Goal: Information Seeking & Learning: Check status

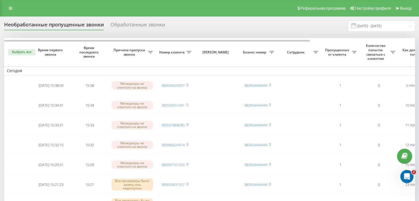
click at [399, 26] on input "[DATE] - [DATE]" at bounding box center [381, 26] width 67 height 11
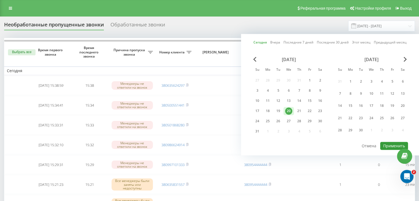
click at [387, 144] on button "Применить" at bounding box center [394, 146] width 28 height 8
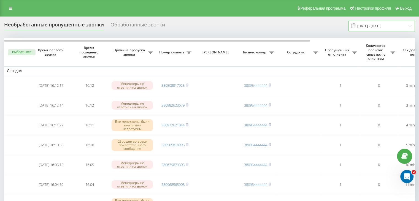
click at [362, 28] on input "[DATE] - [DATE]" at bounding box center [381, 26] width 67 height 11
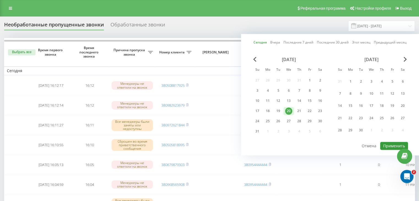
click at [387, 145] on button "Применить" at bounding box center [394, 146] width 28 height 8
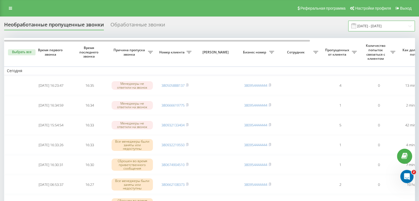
click at [394, 29] on input "[DATE] - [DATE]" at bounding box center [381, 26] width 67 height 11
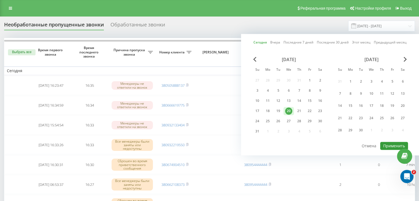
click at [388, 143] on button "Применить" at bounding box center [394, 146] width 28 height 8
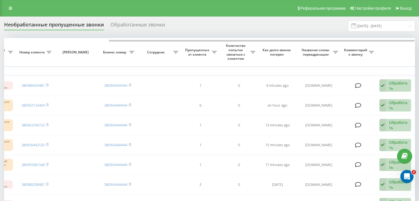
click at [388, 26] on input "[DATE] - [DATE]" at bounding box center [381, 26] width 67 height 11
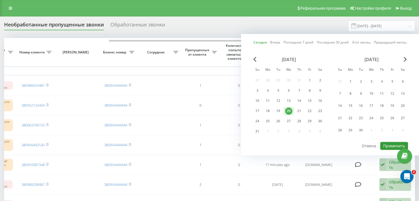
click at [390, 142] on button "Применить" at bounding box center [394, 146] width 28 height 8
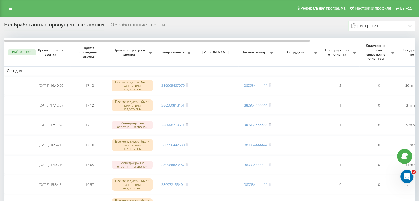
click at [401, 25] on input "[DATE] - [DATE]" at bounding box center [381, 26] width 67 height 11
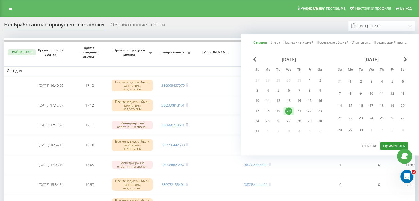
click at [386, 143] on button "Применить" at bounding box center [394, 146] width 28 height 8
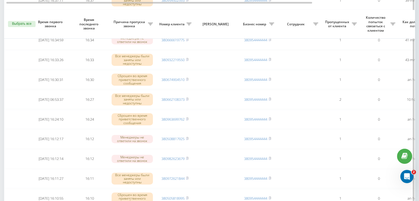
scroll to position [453, 0]
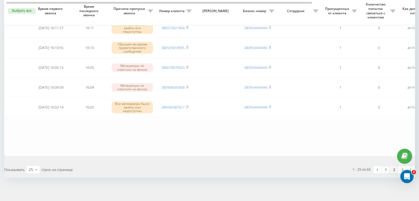
click at [394, 166] on link "2" at bounding box center [394, 170] width 8 height 8
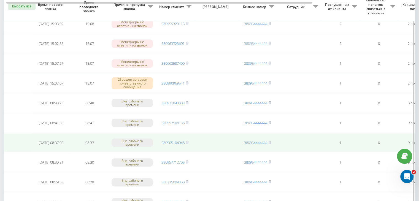
scroll to position [275, 0]
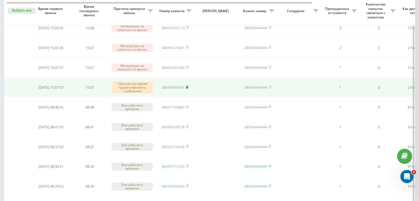
click at [188, 85] on icon at bounding box center [187, 86] width 2 height 3
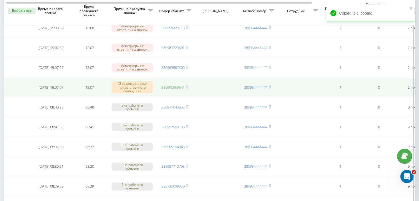
click at [182, 85] on link "380990969541" at bounding box center [172, 87] width 23 height 5
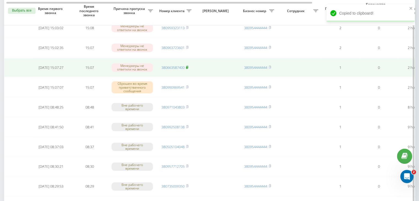
click at [187, 66] on rect at bounding box center [187, 67] width 2 height 2
click at [183, 65] on link "380663587400" at bounding box center [172, 67] width 23 height 5
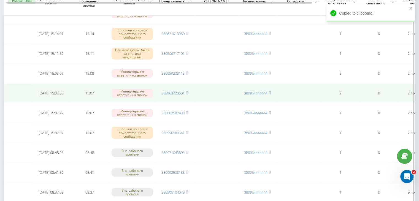
scroll to position [220, 0]
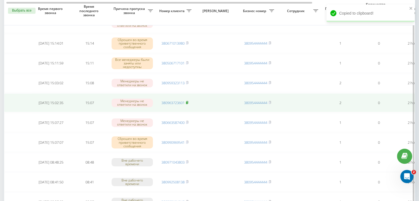
click at [187, 102] on rect at bounding box center [187, 103] width 2 height 2
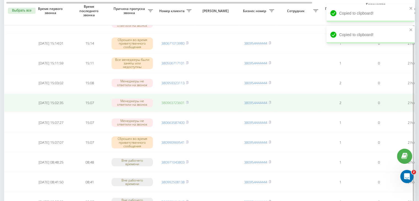
click at [170, 101] on link "380963723601" at bounding box center [172, 102] width 23 height 5
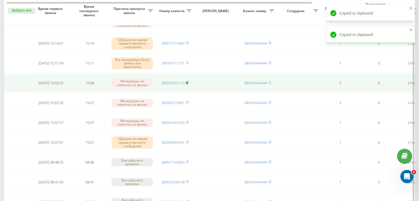
click at [187, 82] on rect at bounding box center [187, 83] width 2 height 2
click at [181, 80] on link "380959323113" at bounding box center [172, 82] width 23 height 5
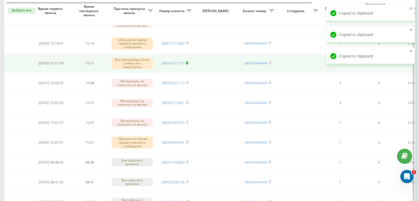
click at [187, 62] on rect at bounding box center [187, 63] width 2 height 2
click at [186, 64] on span "380506717101" at bounding box center [174, 63] width 27 height 5
click at [181, 62] on link "380506717101" at bounding box center [172, 63] width 23 height 5
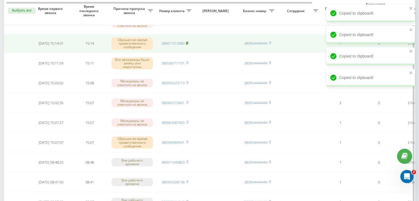
click at [187, 41] on icon at bounding box center [187, 42] width 2 height 3
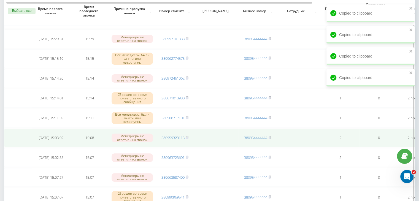
scroll to position [165, 0]
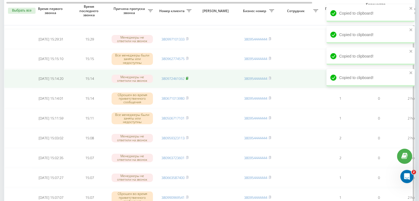
click at [188, 77] on icon at bounding box center [187, 78] width 2 height 3
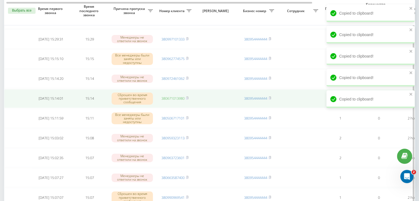
click at [175, 97] on link "380671013980" at bounding box center [172, 98] width 23 height 5
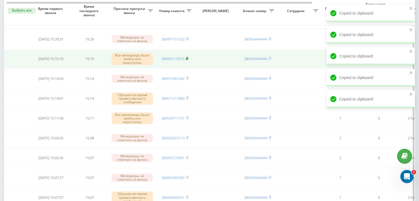
click at [188, 57] on icon at bounding box center [187, 58] width 2 height 2
click at [180, 60] on td "380962774575" at bounding box center [175, 59] width 39 height 19
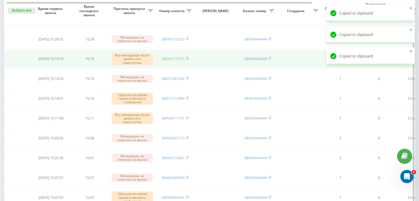
click at [180, 59] on link "380962774575" at bounding box center [172, 58] width 23 height 5
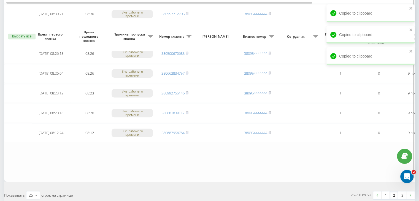
scroll to position [453, 0]
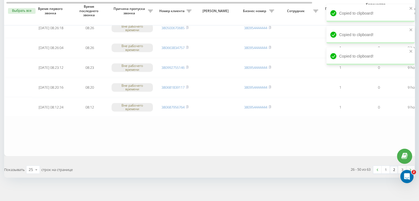
click at [393, 166] on link "2" at bounding box center [394, 170] width 8 height 8
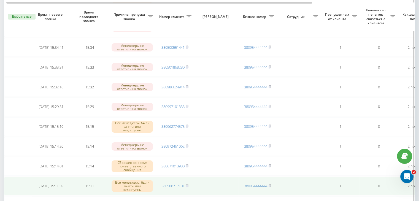
scroll to position [123, 0]
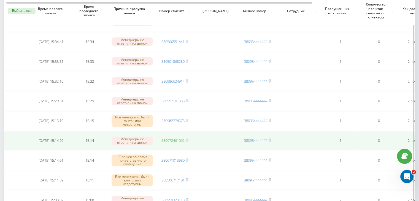
click at [173, 138] on link "380972461062" at bounding box center [172, 140] width 23 height 5
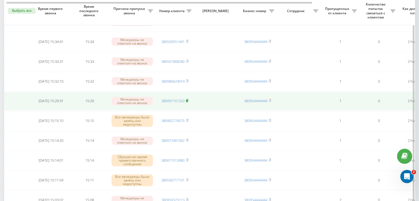
click at [187, 100] on rect at bounding box center [187, 101] width 2 height 2
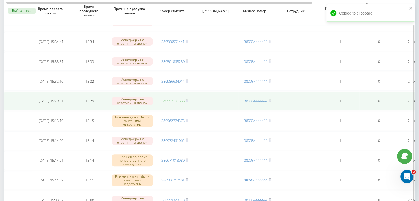
click at [179, 99] on link "380997101333" at bounding box center [172, 100] width 23 height 5
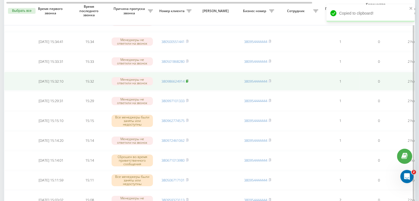
click at [187, 79] on icon at bounding box center [187, 80] width 2 height 3
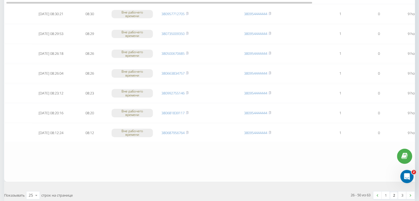
scroll to position [453, 0]
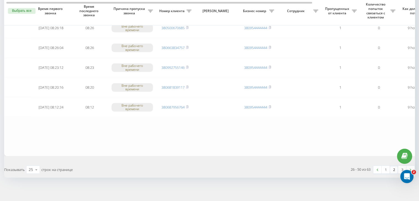
click at [392, 166] on link "2" at bounding box center [394, 170] width 8 height 8
click at [393, 168] on link "2" at bounding box center [394, 170] width 8 height 8
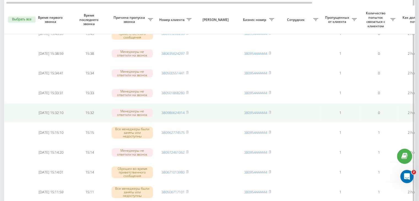
scroll to position [151, 0]
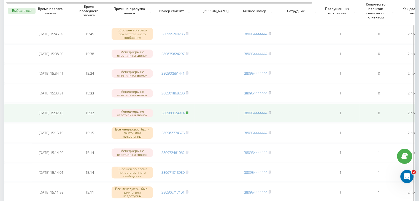
click at [187, 112] on rect at bounding box center [187, 113] width 2 height 2
click at [169, 111] on link "380986624914" at bounding box center [172, 112] width 23 height 5
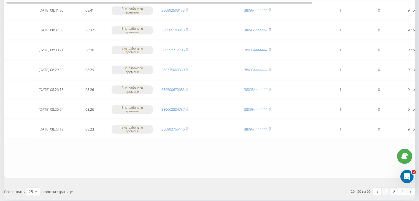
scroll to position [453, 0]
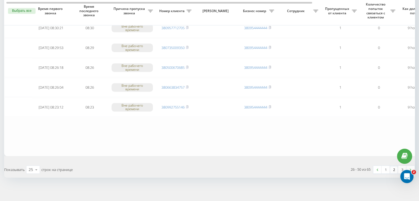
click at [392, 167] on link "2" at bounding box center [394, 170] width 8 height 8
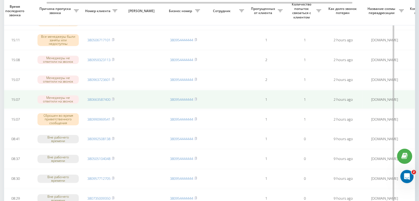
scroll to position [0, 140]
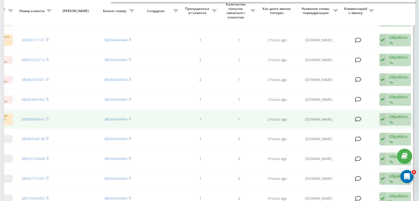
click at [393, 117] on div "Обработать" at bounding box center [398, 119] width 19 height 10
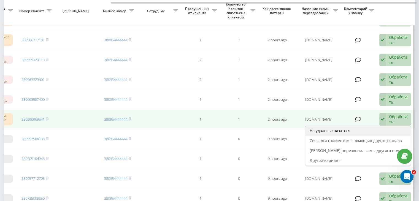
click at [376, 127] on div "Не удалось связаться" at bounding box center [357, 131] width 105 height 10
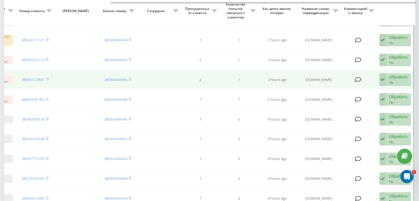
click at [392, 76] on div "Обработать" at bounding box center [398, 79] width 19 height 10
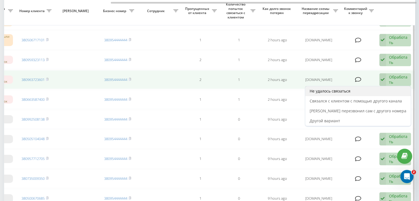
click at [372, 92] on div "Не удалось связаться" at bounding box center [357, 91] width 105 height 10
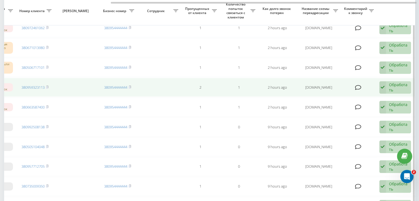
click at [390, 85] on div "Обработать" at bounding box center [398, 87] width 19 height 10
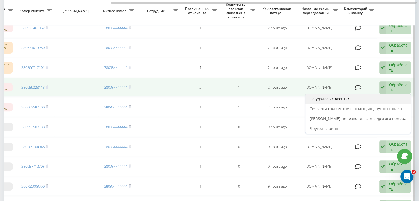
click at [381, 95] on div "Не удалось связаться" at bounding box center [357, 99] width 105 height 10
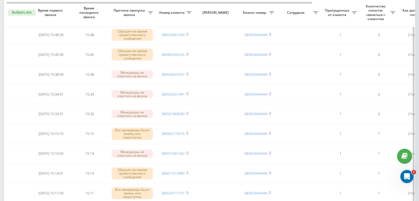
scroll to position [138, 0]
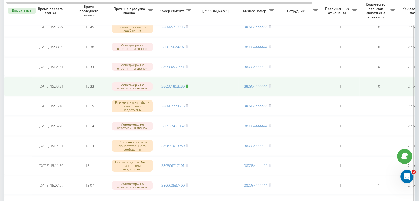
click at [188, 85] on icon at bounding box center [187, 86] width 2 height 2
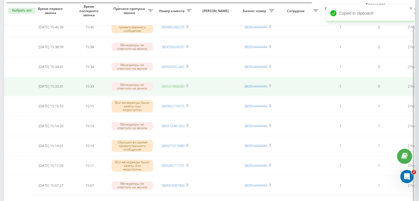
click at [173, 86] on link "380501868280" at bounding box center [172, 86] width 23 height 5
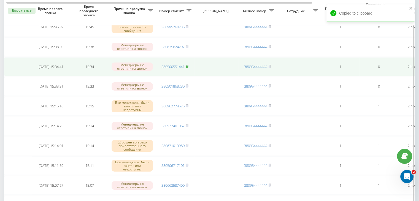
click at [187, 66] on rect at bounding box center [187, 67] width 2 height 2
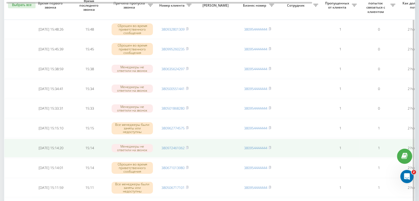
scroll to position [110, 0]
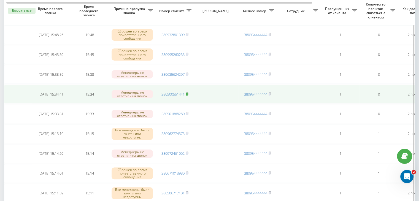
click at [188, 93] on icon at bounding box center [187, 93] width 2 height 3
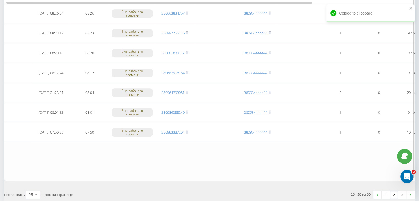
scroll to position [453, 0]
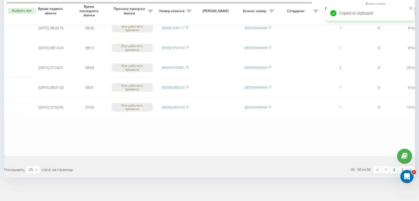
click at [396, 167] on link "2" at bounding box center [394, 170] width 8 height 8
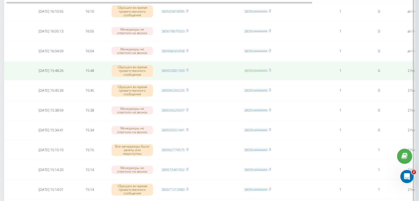
scroll to position [165, 0]
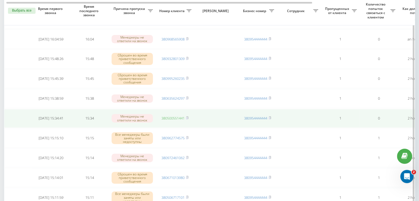
click at [169, 116] on link "380500551441" at bounding box center [172, 118] width 23 height 5
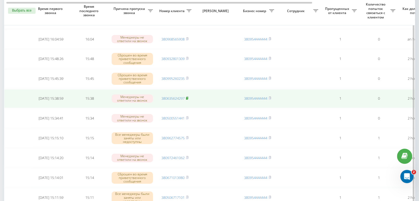
click at [187, 97] on rect at bounding box center [187, 98] width 2 height 2
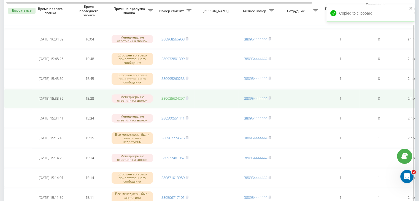
click at [179, 97] on link "380635624297" at bounding box center [172, 98] width 23 height 5
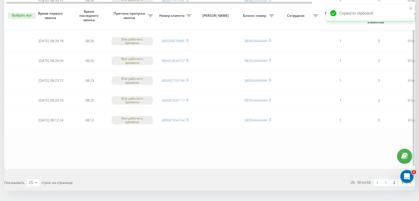
scroll to position [453, 0]
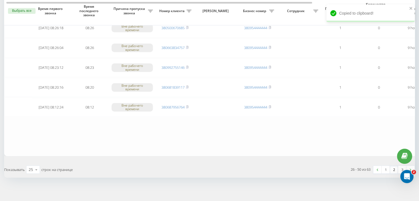
click at [393, 166] on link "2" at bounding box center [394, 170] width 8 height 8
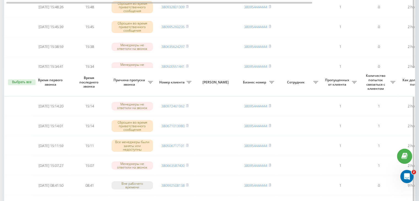
scroll to position [151, 0]
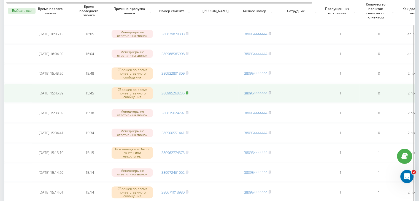
click at [187, 92] on rect at bounding box center [187, 93] width 2 height 2
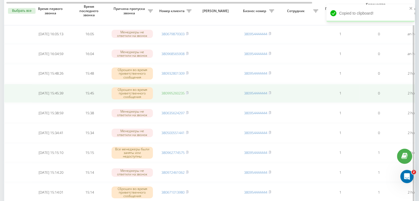
click at [180, 92] on link "380995260235" at bounding box center [172, 93] width 23 height 5
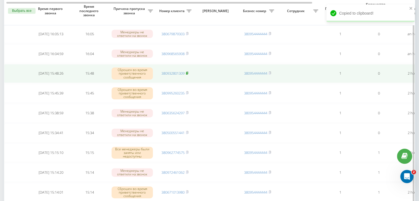
click at [187, 72] on icon at bounding box center [187, 73] width 2 height 2
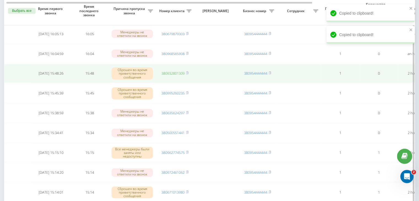
click at [179, 71] on link "380932801309" at bounding box center [172, 73] width 23 height 5
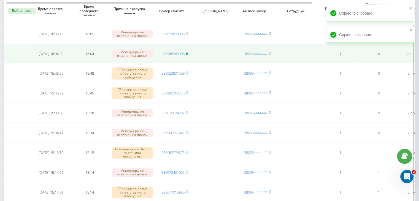
click at [188, 53] on icon at bounding box center [187, 53] width 2 height 3
click at [181, 52] on link "380968565908" at bounding box center [172, 53] width 23 height 5
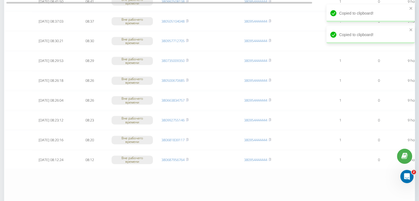
scroll to position [453, 0]
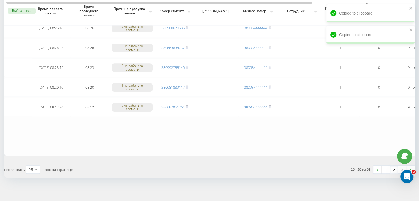
click at [391, 168] on link "2" at bounding box center [394, 170] width 8 height 8
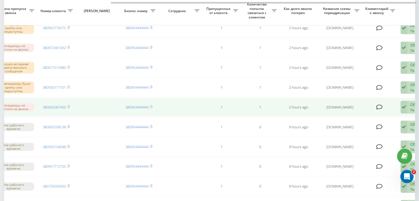
scroll to position [0, 140]
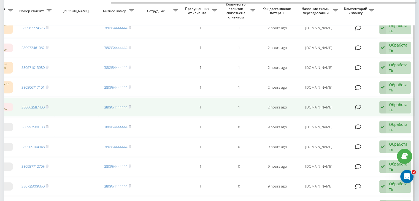
drag, startPoint x: 398, startPoint y: 104, endPoint x: 395, endPoint y: 106, distance: 3.4
click at [398, 104] on div "Обработать" at bounding box center [398, 107] width 19 height 10
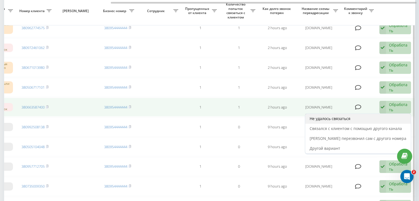
click at [380, 116] on div "Не удалось связаться" at bounding box center [357, 119] width 105 height 10
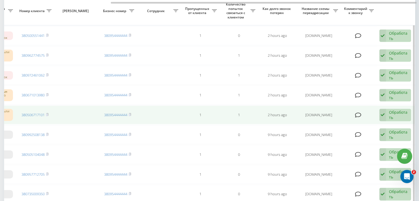
click at [390, 113] on div "Обработать" at bounding box center [398, 115] width 19 height 10
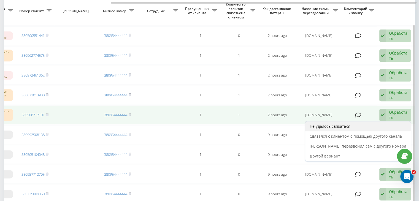
click at [376, 121] on div "Не удалось связаться" at bounding box center [357, 126] width 105 height 10
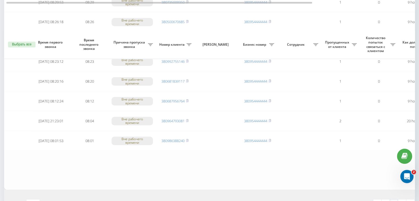
scroll to position [453, 0]
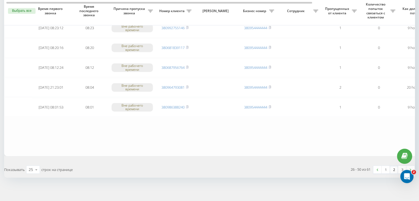
click at [392, 169] on link "2" at bounding box center [394, 170] width 8 height 8
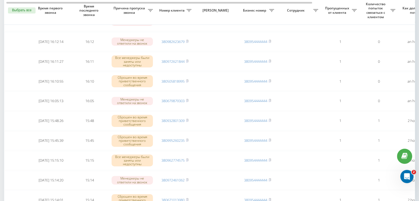
scroll to position [96, 0]
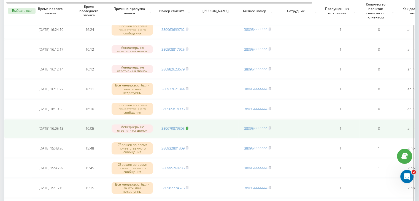
click at [187, 127] on rect at bounding box center [187, 128] width 2 height 2
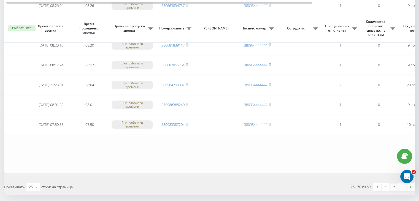
scroll to position [453, 0]
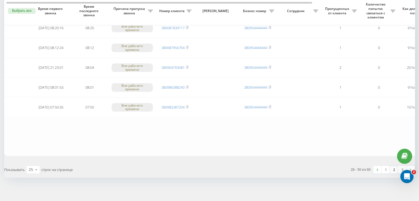
click at [391, 168] on link "2" at bounding box center [394, 170] width 8 height 8
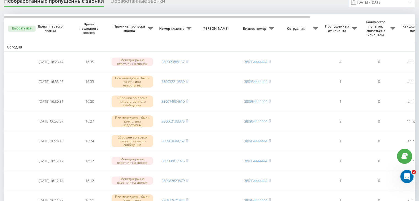
scroll to position [0, 0]
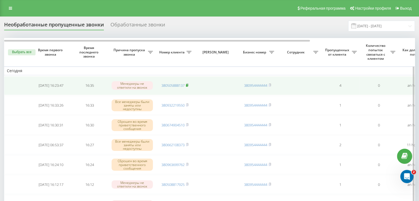
click at [187, 85] on rect at bounding box center [187, 85] width 2 height 2
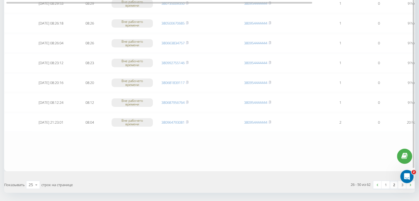
scroll to position [453, 0]
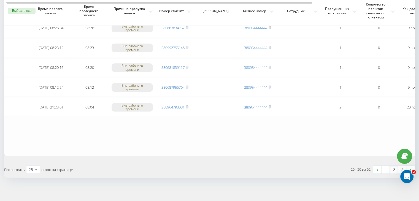
click at [393, 171] on div "26 - 50 из 62 1 2 3" at bounding box center [313, 170] width 209 height 16
click at [394, 168] on link "2" at bounding box center [394, 170] width 8 height 8
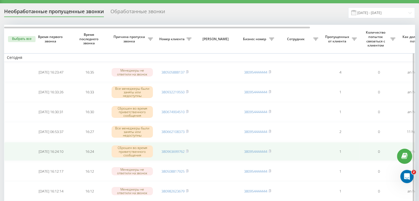
scroll to position [0, 0]
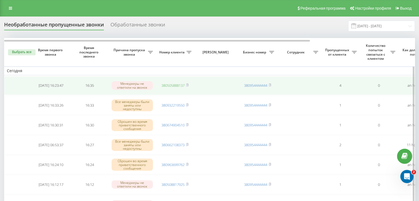
click at [168, 83] on td "380505888137" at bounding box center [175, 85] width 39 height 19
click at [170, 84] on link "380505888137" at bounding box center [172, 85] width 23 height 5
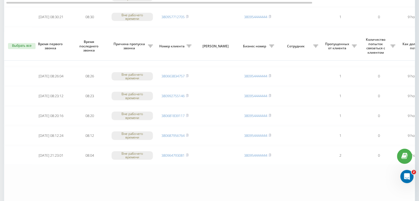
scroll to position [440, 0]
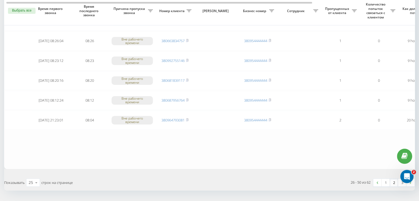
click at [392, 181] on link "2" at bounding box center [394, 183] width 8 height 8
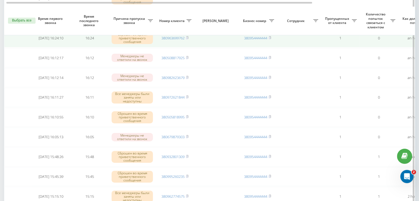
scroll to position [138, 0]
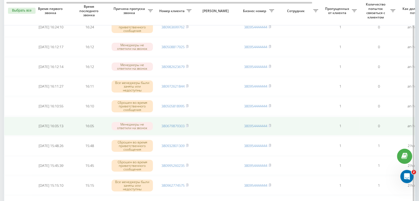
drag, startPoint x: 187, startPoint y: 125, endPoint x: 187, endPoint y: 130, distance: 5.5
click at [187, 125] on rect at bounding box center [187, 126] width 2 height 2
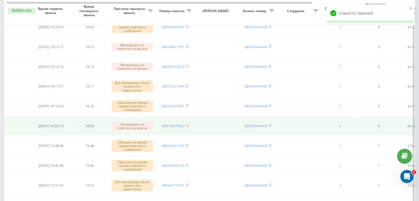
drag, startPoint x: 179, startPoint y: 124, endPoint x: 192, endPoint y: 115, distance: 15.0
click at [179, 124] on link "380679879303" at bounding box center [172, 125] width 23 height 5
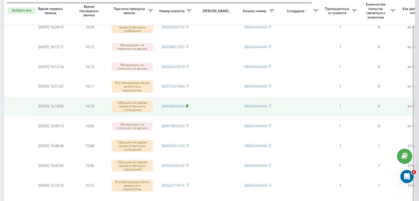
click at [187, 105] on rect at bounding box center [187, 106] width 2 height 2
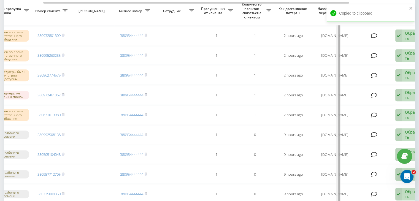
scroll to position [0, 140]
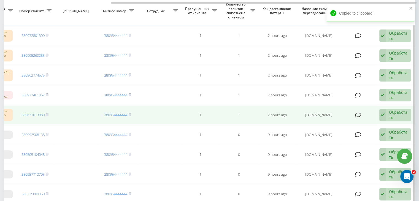
click at [404, 111] on div "Обработать" at bounding box center [398, 115] width 19 height 10
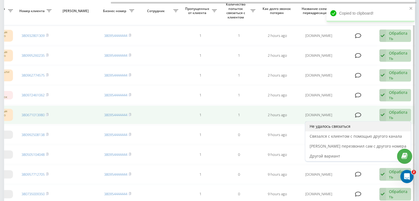
click at [390, 121] on div "Не удалось связаться" at bounding box center [357, 126] width 105 height 10
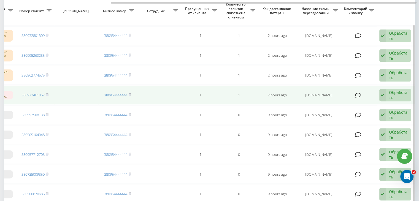
click at [391, 90] on div "Обработать" at bounding box center [398, 95] width 19 height 10
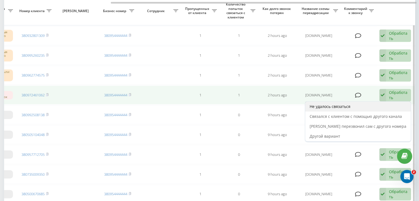
click at [373, 105] on div "Не удалось связаться" at bounding box center [357, 107] width 105 height 10
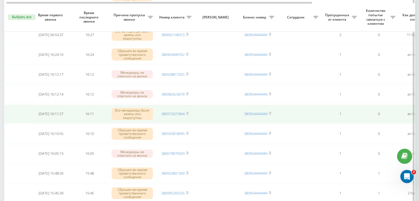
scroll to position [138, 0]
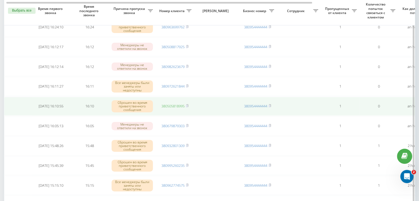
click at [182, 104] on link "380505818995" at bounding box center [172, 106] width 23 height 5
drag, startPoint x: 188, startPoint y: 84, endPoint x: 187, endPoint y: 104, distance: 20.1
click at [188, 84] on icon at bounding box center [187, 85] width 2 height 3
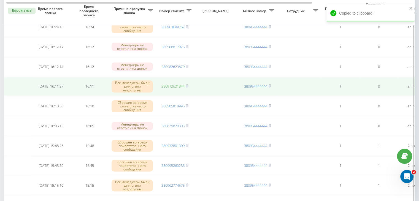
click at [182, 85] on link "380972621844" at bounding box center [172, 86] width 23 height 5
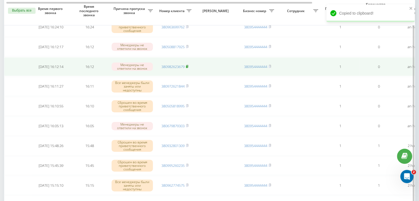
click at [187, 66] on rect at bounding box center [187, 67] width 2 height 2
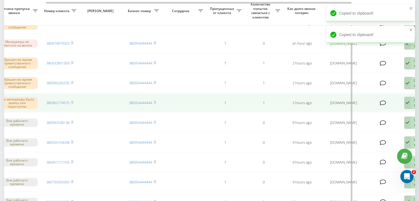
scroll to position [0, 140]
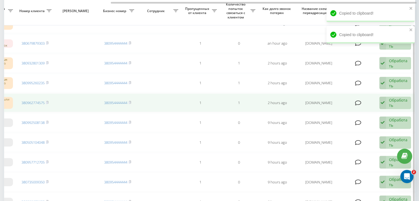
click at [385, 103] on icon at bounding box center [382, 103] width 7 height 13
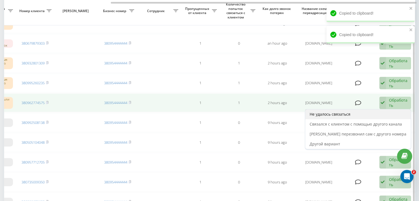
click at [376, 110] on div "Не удалось связаться" at bounding box center [357, 114] width 105 height 10
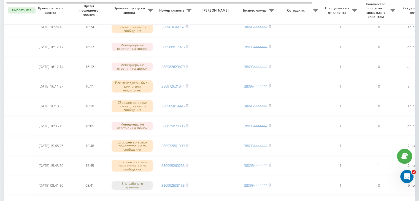
scroll to position [110, 0]
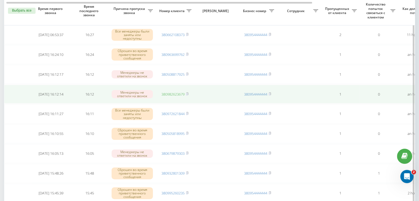
click at [175, 92] on link "380982623679" at bounding box center [172, 94] width 23 height 5
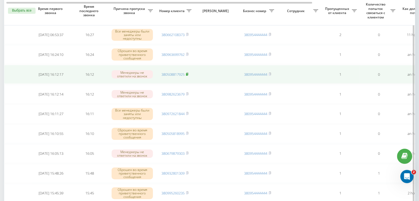
click at [188, 73] on icon at bounding box center [187, 73] width 2 height 3
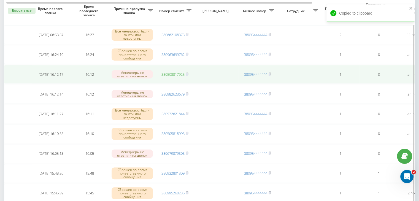
click at [176, 73] on link "380508817925" at bounding box center [172, 74] width 23 height 5
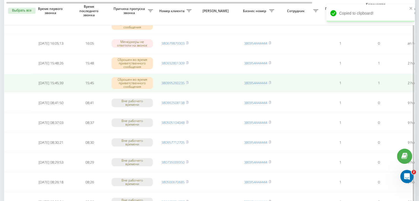
scroll to position [0, 140]
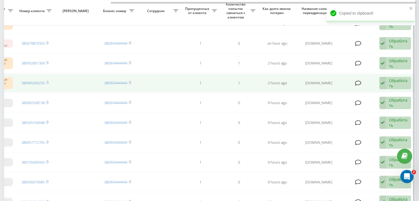
click at [384, 80] on icon at bounding box center [382, 83] width 7 height 13
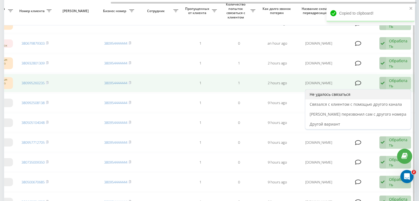
click at [373, 93] on div "Не удалось связаться" at bounding box center [357, 94] width 105 height 10
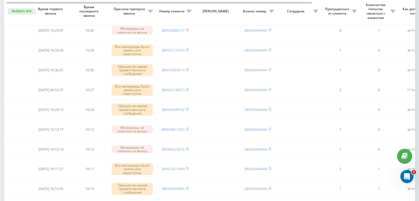
scroll to position [83, 0]
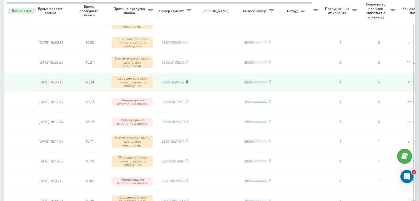
click at [188, 80] on icon at bounding box center [187, 81] width 2 height 2
click at [183, 81] on link "380963699762" at bounding box center [172, 82] width 23 height 5
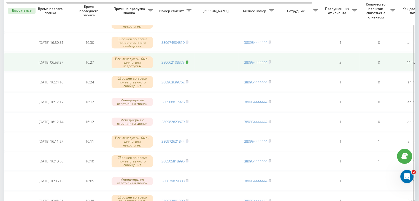
click at [187, 61] on rect at bounding box center [187, 62] width 2 height 2
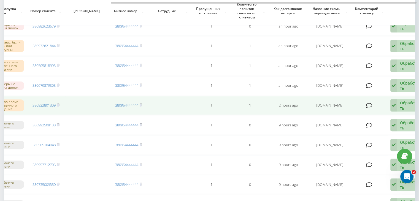
scroll to position [0, 140]
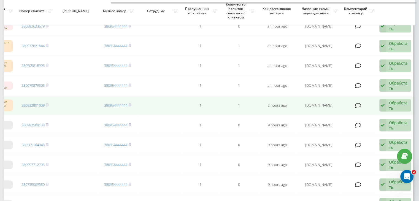
click at [392, 103] on div "Обработать" at bounding box center [398, 105] width 19 height 10
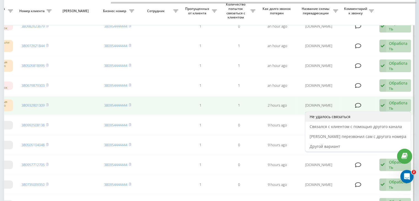
click at [374, 115] on div "Не удалось связаться" at bounding box center [357, 117] width 105 height 10
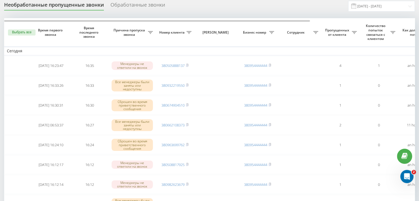
scroll to position [28, 0]
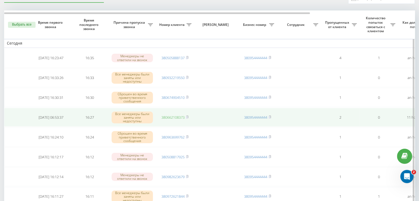
click at [175, 118] on link "380662108373" at bounding box center [172, 117] width 23 height 5
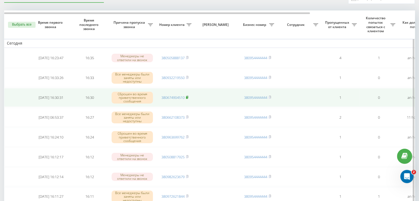
click at [188, 96] on icon at bounding box center [187, 97] width 2 height 3
click at [178, 97] on link "380674904510" at bounding box center [172, 97] width 23 height 5
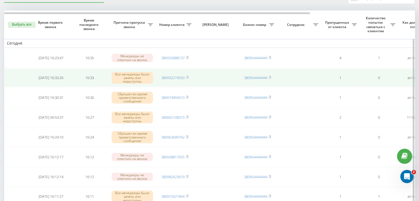
drag, startPoint x: 187, startPoint y: 77, endPoint x: 188, endPoint y: 84, distance: 7.2
click at [187, 77] on rect at bounding box center [187, 78] width 2 height 2
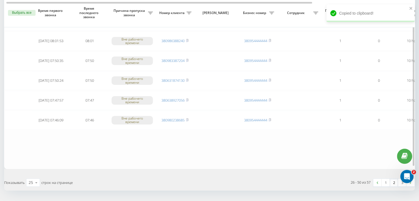
scroll to position [453, 0]
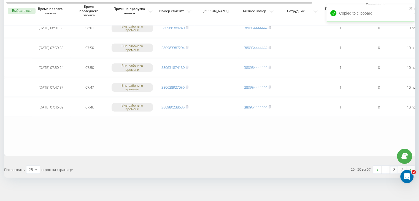
click at [392, 166] on link "2" at bounding box center [394, 170] width 8 height 8
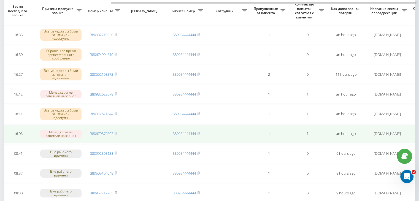
scroll to position [0, 140]
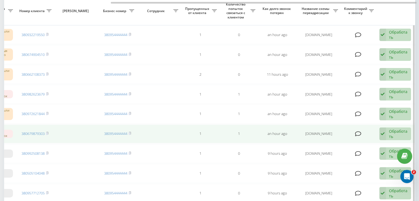
click at [385, 130] on icon at bounding box center [382, 133] width 7 height 13
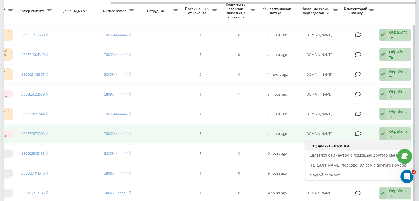
click at [368, 140] on div "Не удалось связаться" at bounding box center [357, 145] width 105 height 10
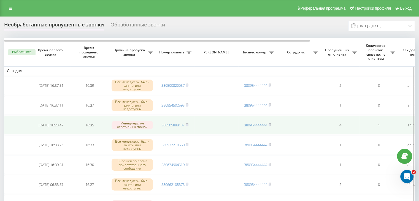
scroll to position [28, 0]
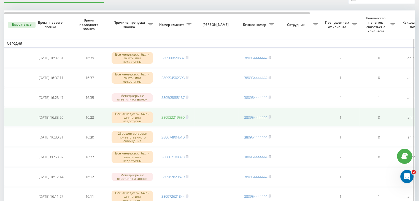
click at [179, 118] on link "380932219550" at bounding box center [172, 117] width 23 height 5
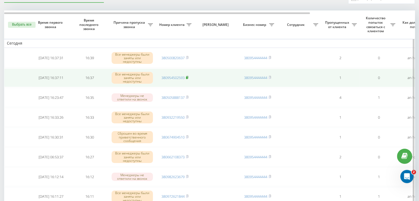
click at [187, 77] on rect at bounding box center [187, 78] width 2 height 2
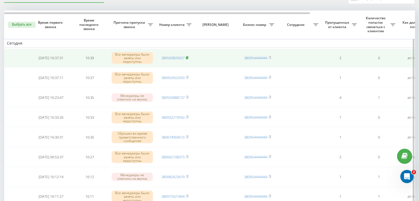
click at [187, 57] on rect at bounding box center [187, 58] width 2 height 2
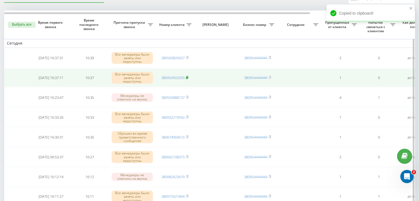
click at [187, 77] on rect at bounding box center [187, 78] width 2 height 2
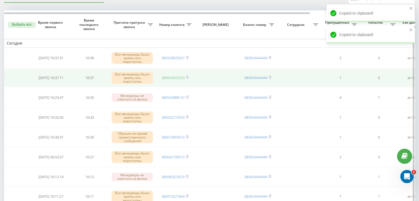
click at [181, 78] on link "380954502593" at bounding box center [172, 77] width 23 height 5
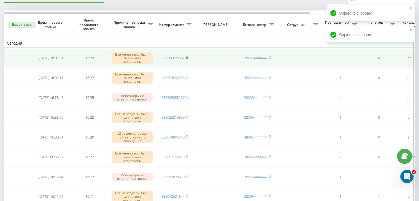
click at [188, 56] on icon at bounding box center [187, 57] width 2 height 2
click at [177, 59] on link "380500820637" at bounding box center [172, 57] width 23 height 5
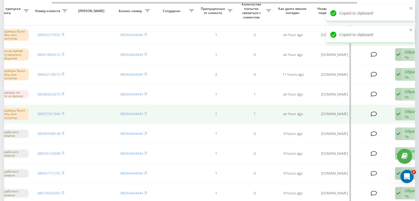
scroll to position [0, 140]
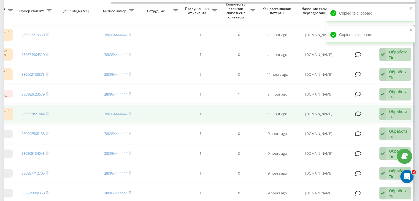
click at [383, 113] on icon at bounding box center [382, 114] width 7 height 13
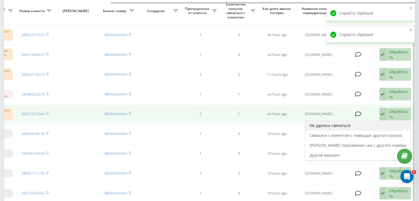
click at [378, 121] on div "Не удалось связаться" at bounding box center [357, 126] width 105 height 10
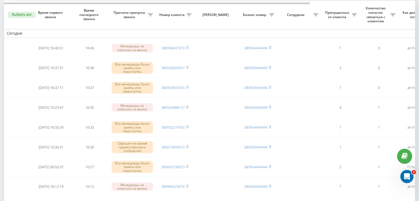
scroll to position [28, 0]
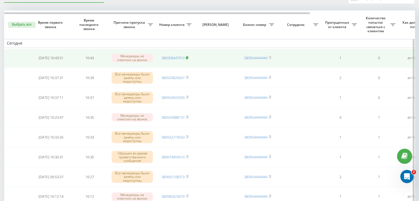
click at [187, 57] on rect at bounding box center [187, 58] width 2 height 2
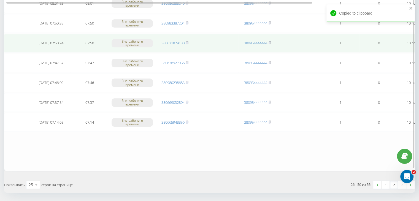
scroll to position [440, 0]
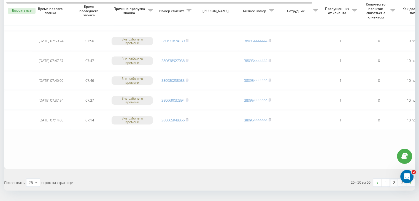
click at [392, 179] on link "2" at bounding box center [394, 183] width 8 height 8
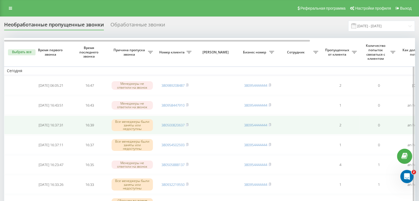
scroll to position [28, 0]
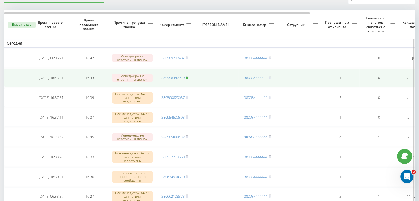
click at [187, 77] on rect at bounding box center [187, 78] width 2 height 2
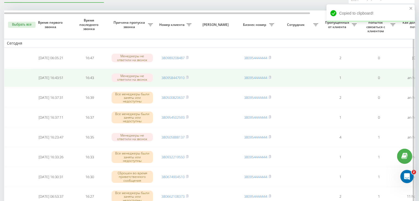
drag, startPoint x: 174, startPoint y: 76, endPoint x: 176, endPoint y: 73, distance: 4.3
click at [174, 76] on link "380958447910" at bounding box center [172, 77] width 23 height 5
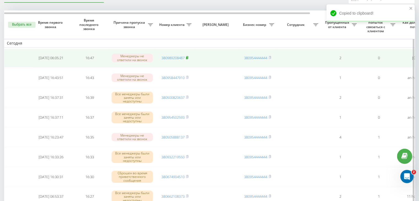
click at [186, 57] on rect at bounding box center [187, 58] width 2 height 2
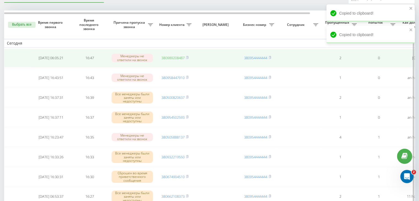
click at [183, 58] on link "380989208487" at bounding box center [172, 57] width 23 height 5
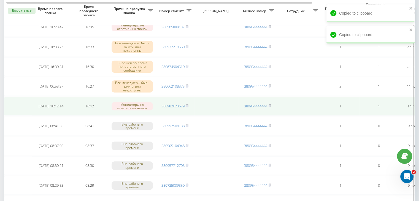
scroll to position [0, 140]
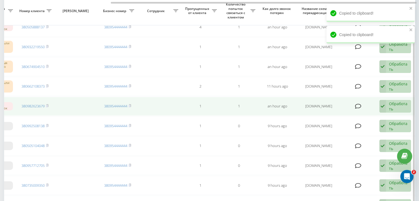
click at [397, 102] on div "Обработать" at bounding box center [398, 106] width 19 height 10
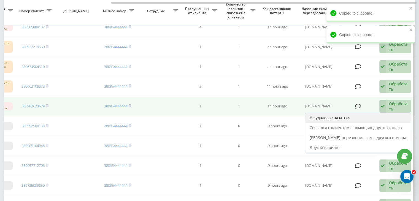
click at [384, 114] on div "Не удалось связаться" at bounding box center [357, 118] width 105 height 10
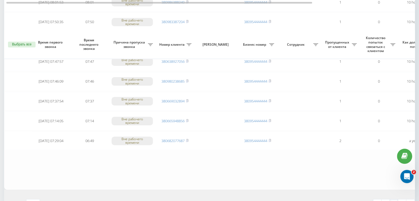
scroll to position [453, 0]
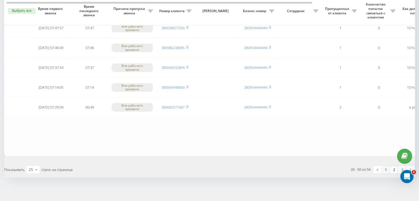
click at [387, 168] on link "1" at bounding box center [385, 170] width 8 height 8
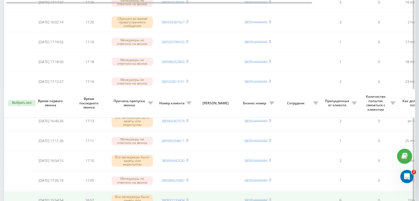
scroll to position [413, 0]
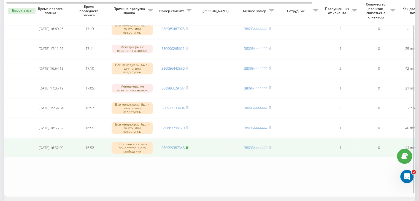
click at [187, 146] on rect at bounding box center [187, 147] width 2 height 2
click at [170, 145] on link "380959387348" at bounding box center [172, 147] width 23 height 5
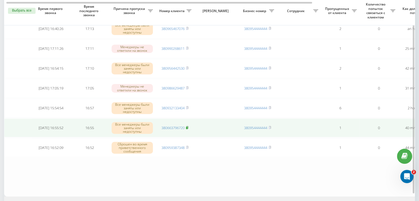
click at [187, 127] on rect at bounding box center [187, 128] width 2 height 2
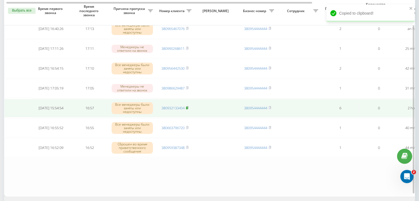
click at [188, 106] on icon at bounding box center [187, 107] width 2 height 3
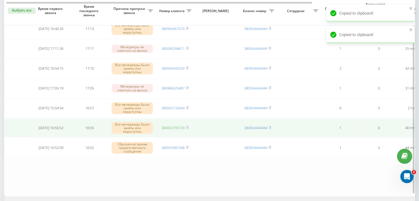
click at [172, 126] on link "380663796720" at bounding box center [172, 127] width 23 height 5
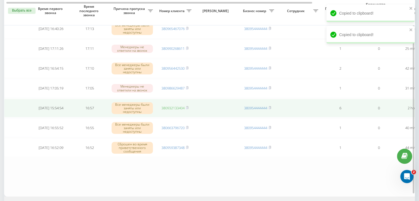
click at [181, 105] on link "380932133404" at bounding box center [172, 107] width 23 height 5
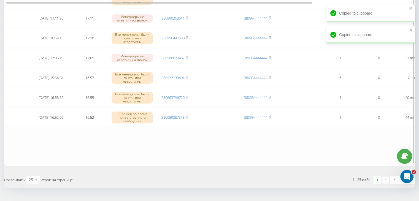
scroll to position [453, 0]
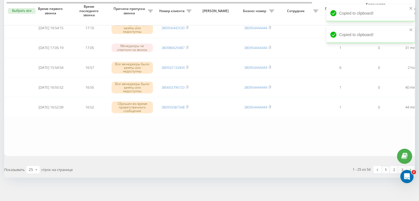
click at [385, 167] on link "1" at bounding box center [385, 170] width 8 height 8
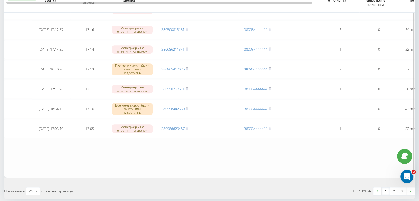
scroll to position [440, 0]
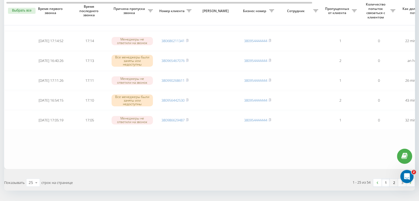
click at [395, 181] on link "2" at bounding box center [394, 183] width 8 height 8
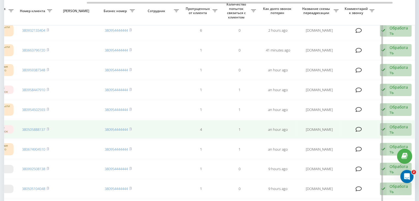
scroll to position [0, 140]
click at [396, 128] on div "Обработать" at bounding box center [398, 129] width 19 height 10
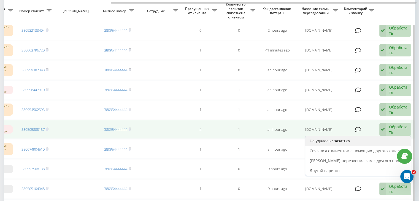
click at [375, 140] on div "Не удалось связаться" at bounding box center [357, 141] width 105 height 10
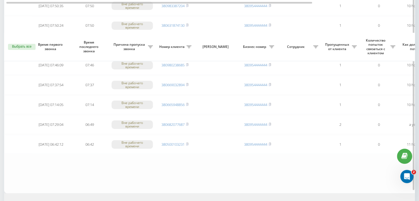
scroll to position [453, 0]
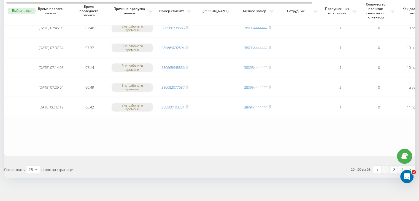
click at [386, 167] on link "1" at bounding box center [385, 170] width 8 height 8
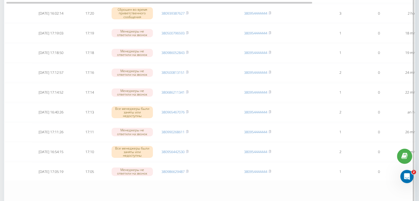
scroll to position [453, 0]
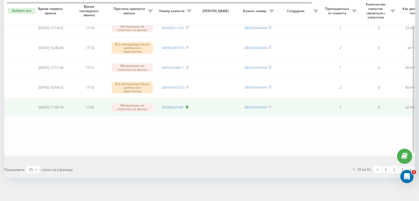
click at [188, 105] on icon at bounding box center [187, 106] width 2 height 3
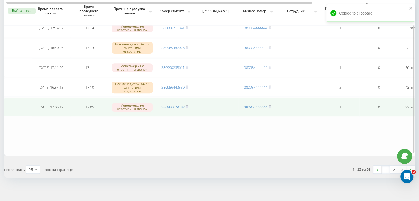
drag, startPoint x: 170, startPoint y: 105, endPoint x: 174, endPoint y: 98, distance: 8.4
click at [170, 105] on link "380986629487" at bounding box center [172, 107] width 23 height 5
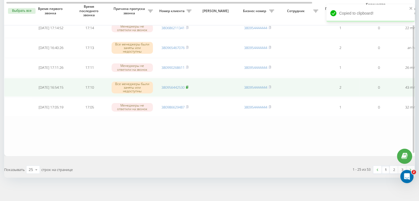
click at [187, 85] on icon at bounding box center [187, 86] width 2 height 3
click at [179, 85] on link "380956442530" at bounding box center [172, 87] width 23 height 5
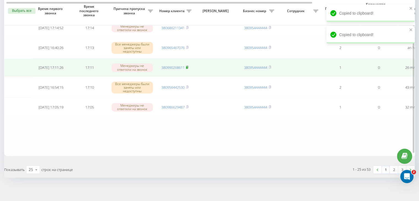
click at [188, 66] on icon at bounding box center [187, 67] width 2 height 3
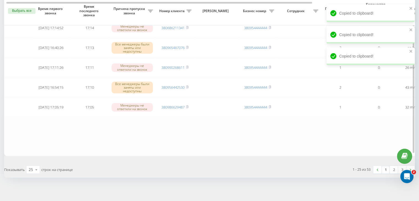
click at [391, 171] on div "1 - 25 из 53 1 2 3" at bounding box center [313, 170] width 209 height 16
click at [392, 168] on link "2" at bounding box center [394, 170] width 8 height 8
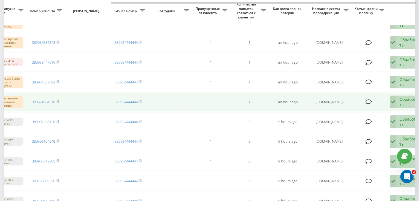
scroll to position [0, 140]
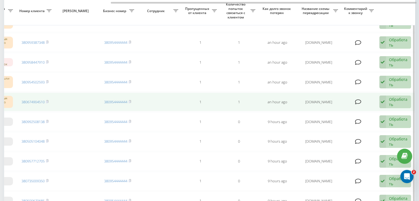
click at [396, 99] on div "Обработать" at bounding box center [398, 102] width 19 height 10
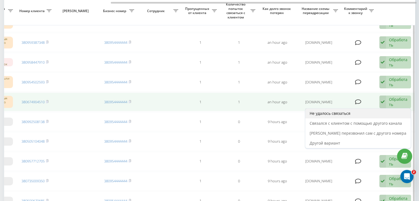
click at [378, 113] on div "Не удалось связаться" at bounding box center [357, 113] width 105 height 10
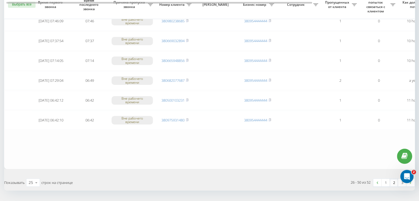
scroll to position [453, 0]
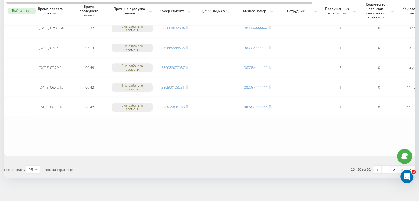
click at [386, 168] on link "1" at bounding box center [385, 170] width 8 height 8
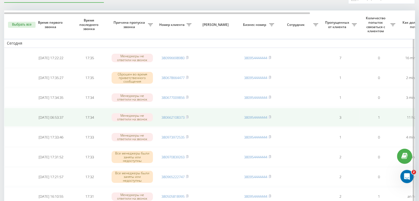
scroll to position [0, 140]
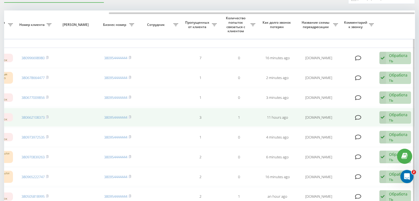
click at [388, 114] on div "Обработать Не удалось связаться Связался с клиентом с помощью другого канала Кл…" at bounding box center [395, 117] width 32 height 13
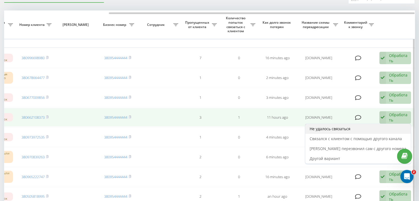
click at [365, 127] on div "Не удалось связаться" at bounding box center [357, 129] width 105 height 10
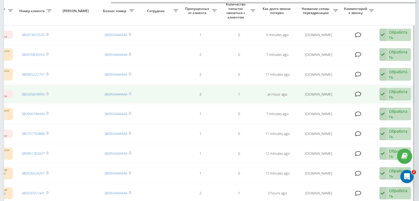
click at [398, 90] on div "Обработать" at bounding box center [398, 94] width 19 height 10
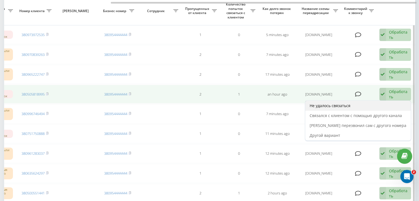
click at [382, 102] on div "Не удалось связаться" at bounding box center [357, 106] width 105 height 10
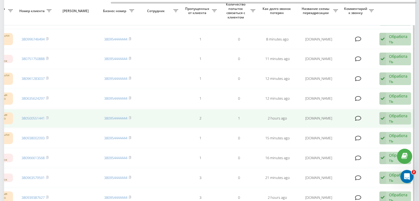
click at [388, 114] on div "Обработать Не удалось связаться Связался с клиентом с помощью другого канала Кл…" at bounding box center [395, 118] width 32 height 13
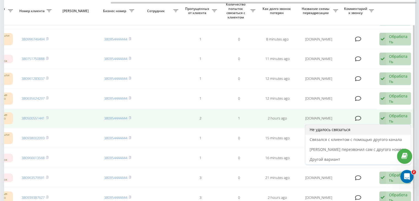
click at [362, 127] on div "Не удалось связаться" at bounding box center [357, 130] width 105 height 10
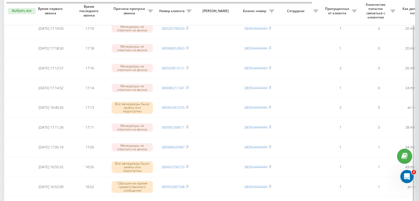
scroll to position [330, 0]
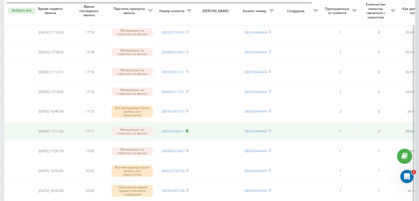
click at [187, 130] on rect at bounding box center [187, 131] width 2 height 2
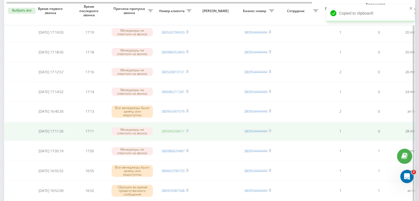
click at [177, 129] on link "380990268611" at bounding box center [172, 131] width 23 height 5
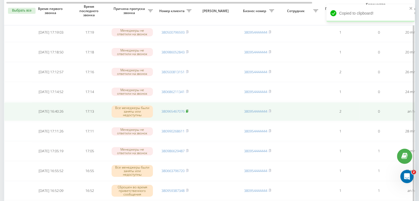
click at [187, 110] on rect at bounding box center [187, 111] width 2 height 2
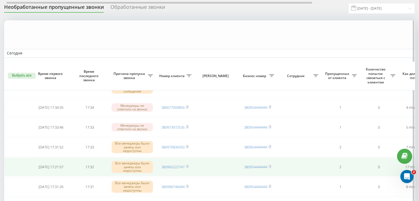
scroll to position [0, 0]
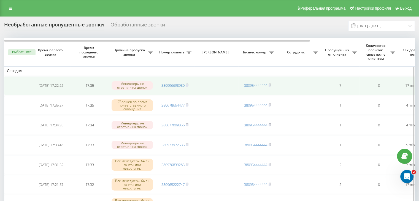
drag, startPoint x: 187, startPoint y: 86, endPoint x: 187, endPoint y: 89, distance: 3.6
click at [187, 86] on rect at bounding box center [187, 85] width 2 height 2
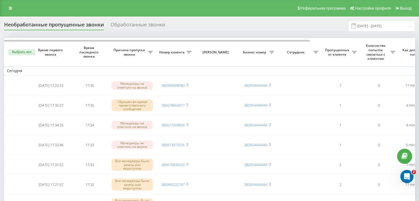
click at [181, 27] on div "Необработанные пропущенные звонки Обработанные звонки [DATE] - [DATE]" at bounding box center [209, 26] width 410 height 11
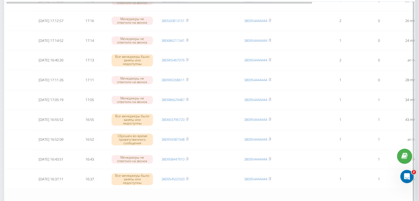
scroll to position [453, 0]
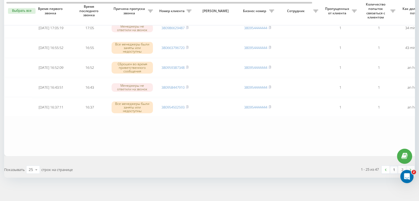
click at [395, 166] on link "1" at bounding box center [394, 170] width 8 height 8
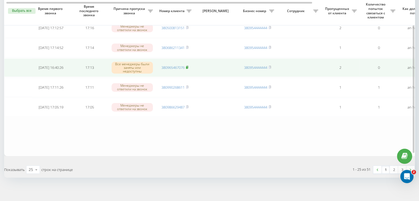
click at [187, 66] on rect at bounding box center [187, 67] width 2 height 2
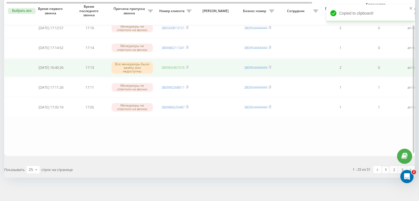
click at [171, 65] on link "380965467076" at bounding box center [172, 67] width 23 height 5
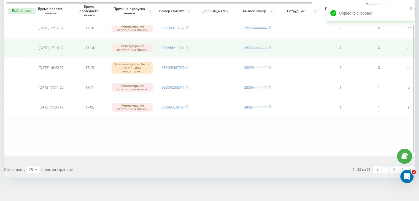
drag, startPoint x: 188, startPoint y: 44, endPoint x: 188, endPoint y: 53, distance: 8.5
click at [188, 46] on icon at bounding box center [187, 47] width 2 height 3
click at [176, 47] on link "380686211341" at bounding box center [172, 47] width 23 height 5
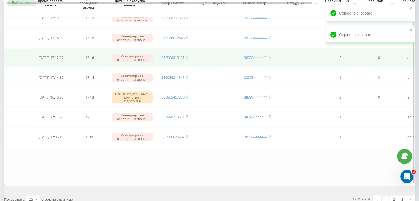
scroll to position [398, 0]
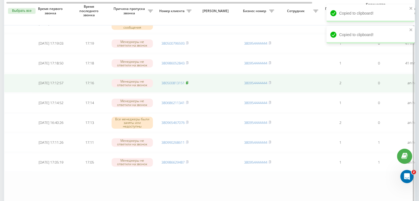
click at [187, 82] on rect at bounding box center [187, 83] width 2 height 2
click at [180, 80] on link "380500813151" at bounding box center [172, 82] width 23 height 5
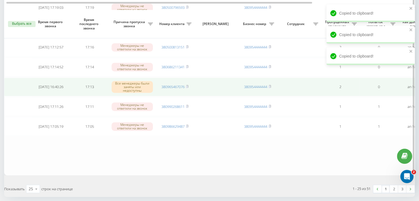
scroll to position [453, 0]
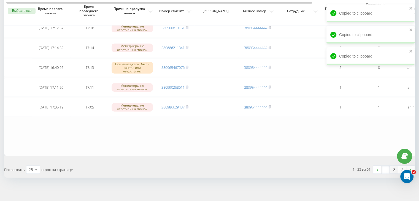
click at [391, 166] on link "2" at bounding box center [394, 170] width 8 height 8
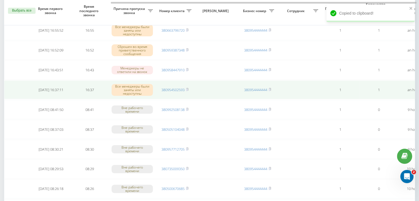
scroll to position [0, 140]
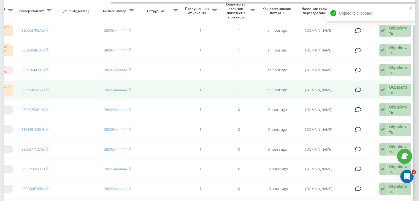
click at [405, 88] on div "Обработать" at bounding box center [398, 90] width 19 height 10
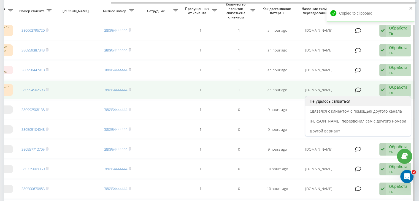
click at [389, 99] on div "Не удалось связаться" at bounding box center [357, 101] width 105 height 10
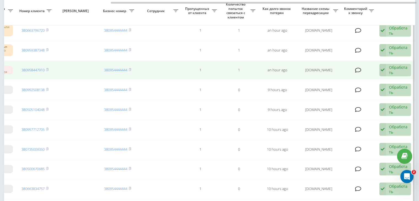
click at [393, 66] on div "Обработать" at bounding box center [398, 70] width 19 height 10
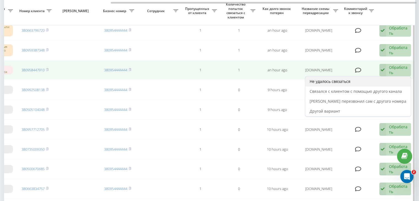
click at [377, 83] on div "Не удалось связаться" at bounding box center [357, 82] width 105 height 10
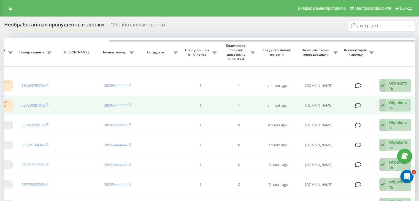
click at [398, 101] on div "Обработать" at bounding box center [398, 105] width 19 height 10
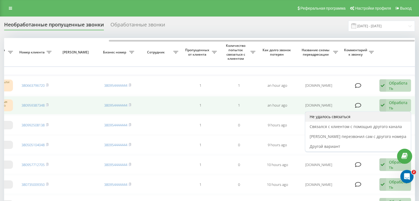
click at [385, 116] on div "Не удалось связаться" at bounding box center [357, 117] width 105 height 10
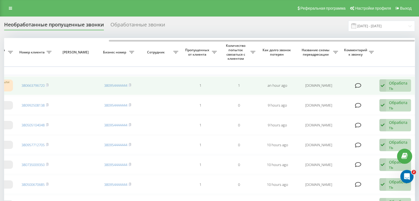
click at [393, 85] on div "Обработать" at bounding box center [398, 85] width 19 height 10
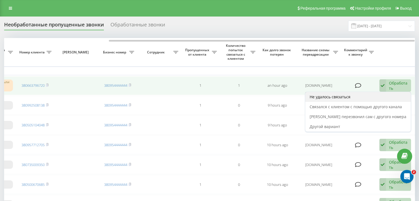
click at [371, 100] on div "Не удалось связаться" at bounding box center [357, 97] width 105 height 10
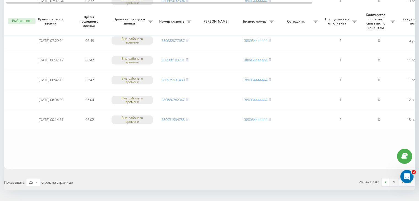
scroll to position [394, 0]
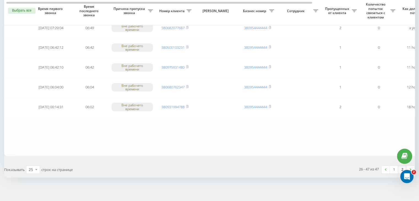
click at [391, 167] on link "1" at bounding box center [394, 170] width 8 height 8
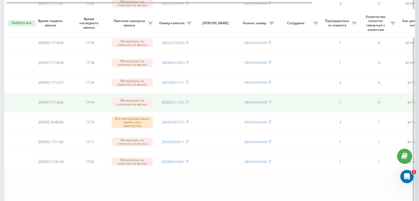
scroll to position [385, 0]
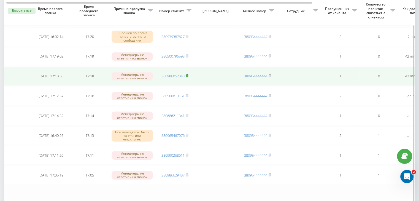
click at [187, 75] on rect at bounding box center [187, 76] width 2 height 2
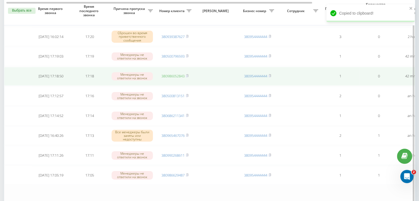
click at [180, 74] on link "380986052843" at bounding box center [172, 76] width 23 height 5
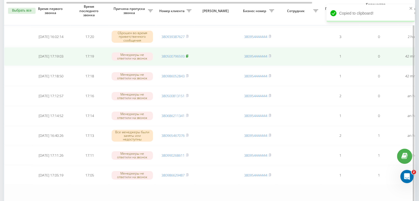
click at [187, 55] on rect at bounding box center [187, 56] width 2 height 2
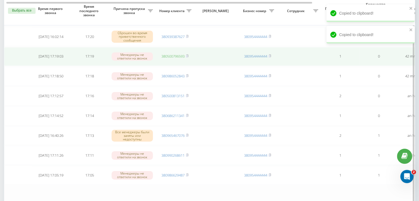
click at [181, 56] on link "380500796593" at bounding box center [172, 56] width 23 height 5
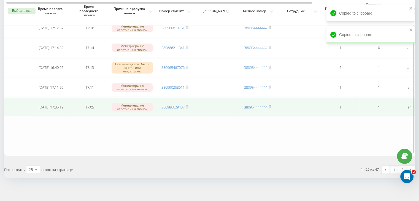
scroll to position [0, 140]
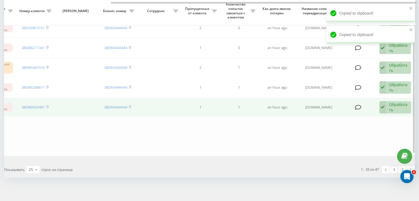
click at [393, 106] on div "Обработать" at bounding box center [398, 107] width 19 height 10
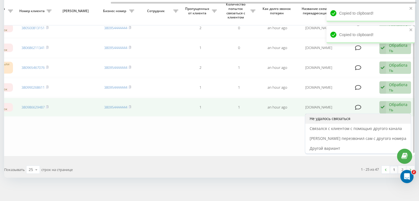
click at [386, 114] on div "Не удалось связаться" at bounding box center [357, 119] width 105 height 10
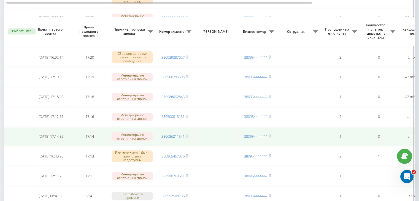
scroll to position [358, 0]
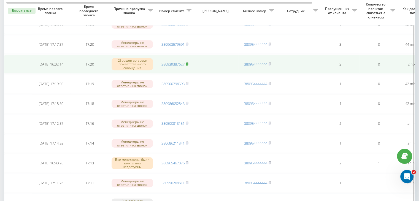
click at [187, 63] on rect at bounding box center [187, 64] width 2 height 2
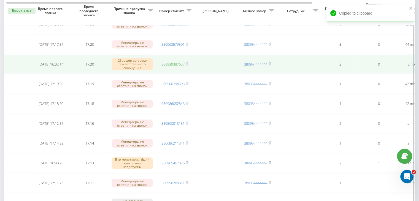
click at [175, 62] on link "380939387627" at bounding box center [172, 64] width 23 height 5
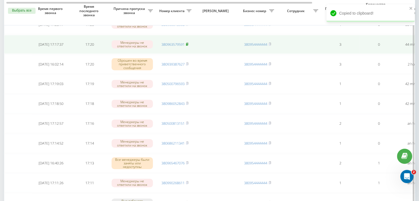
click at [187, 43] on rect at bounding box center [187, 44] width 2 height 2
click at [173, 42] on link "380963579591" at bounding box center [172, 44] width 23 height 5
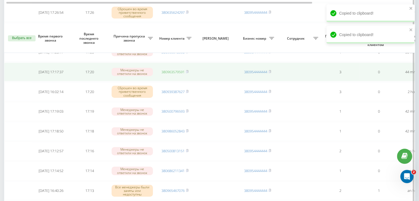
scroll to position [303, 0]
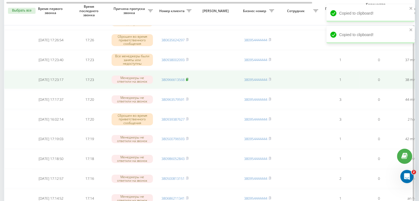
click at [187, 78] on rect at bounding box center [187, 79] width 2 height 2
click at [181, 77] on link "380966613568" at bounding box center [172, 79] width 23 height 5
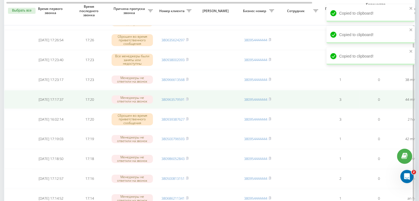
drag, startPoint x: 188, startPoint y: 58, endPoint x: 194, endPoint y: 89, distance: 31.9
click at [187, 59] on rect at bounding box center [187, 60] width 2 height 2
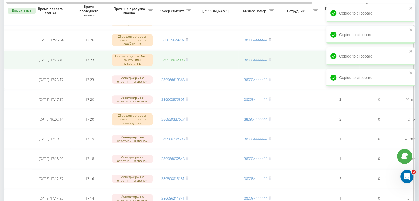
click at [174, 57] on link "380938002093" at bounding box center [172, 59] width 23 height 5
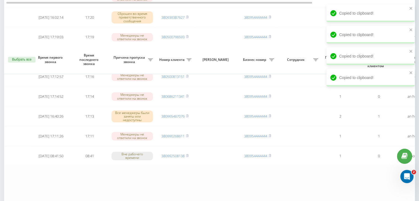
scroll to position [453, 0]
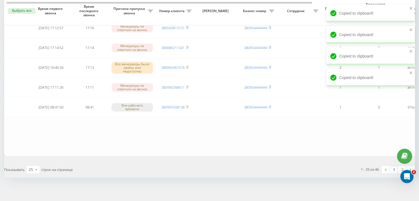
click at [392, 168] on link "1" at bounding box center [394, 170] width 8 height 8
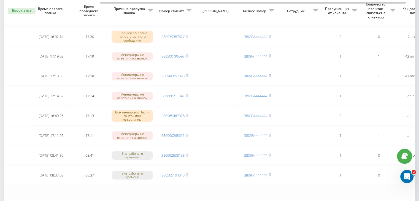
scroll to position [0, 140]
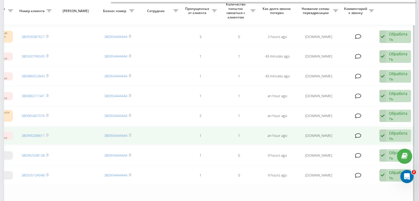
click at [398, 133] on div "Обработать" at bounding box center [398, 135] width 19 height 10
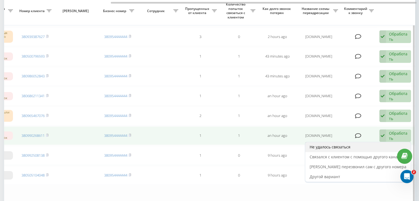
click at [340, 146] on span "Не удалось связаться" at bounding box center [329, 146] width 41 height 5
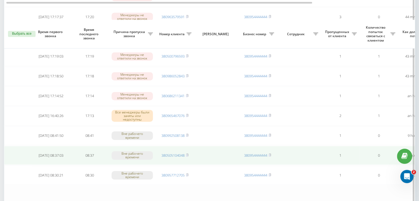
scroll to position [440, 0]
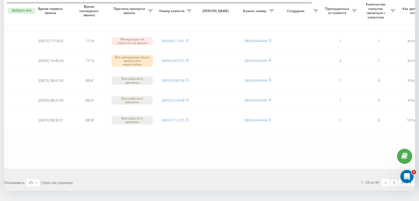
click at [391, 181] on link "1" at bounding box center [394, 183] width 8 height 8
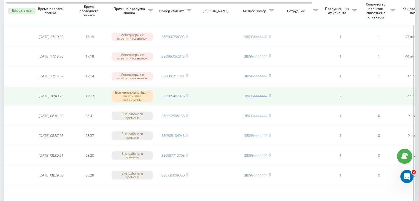
scroll to position [0, 140]
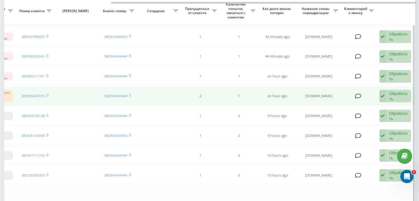
click at [389, 91] on div "Обработать" at bounding box center [398, 96] width 19 height 10
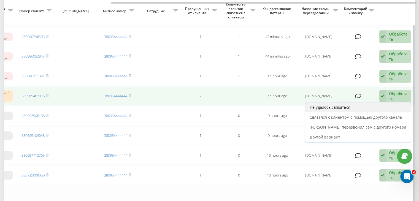
click at [380, 104] on div "Не удалось связаться" at bounding box center [357, 107] width 105 height 10
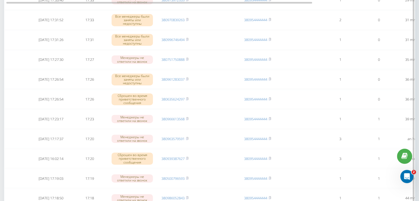
scroll to position [248, 0]
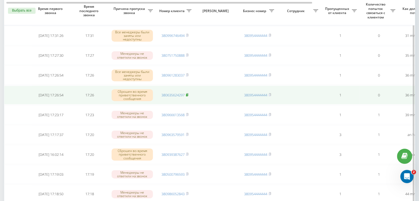
click at [187, 94] on rect at bounding box center [187, 95] width 2 height 2
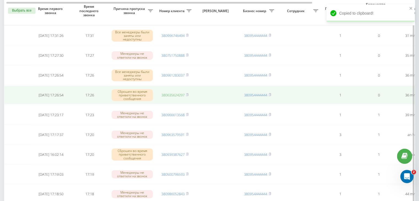
click at [183, 93] on link "380635624297" at bounding box center [172, 94] width 23 height 5
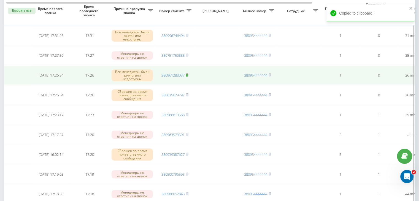
click at [187, 74] on rect at bounding box center [187, 75] width 2 height 2
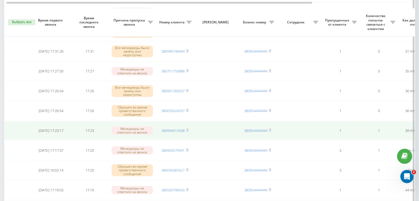
scroll to position [220, 0]
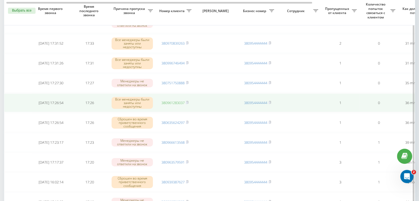
click at [173, 100] on link "380961283037" at bounding box center [172, 102] width 23 height 5
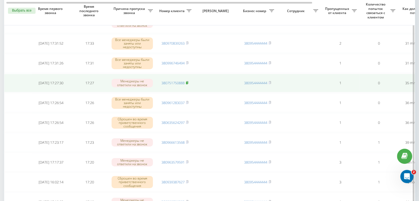
click at [187, 82] on rect at bounding box center [187, 83] width 2 height 2
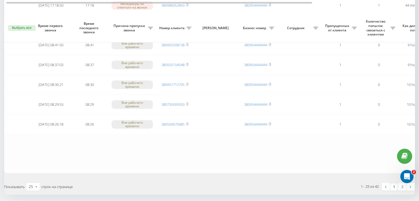
scroll to position [453, 0]
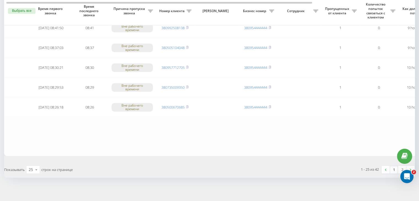
click at [393, 168] on link "1" at bounding box center [394, 170] width 8 height 8
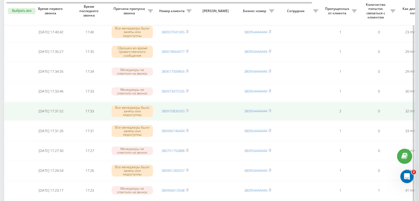
scroll to position [193, 0]
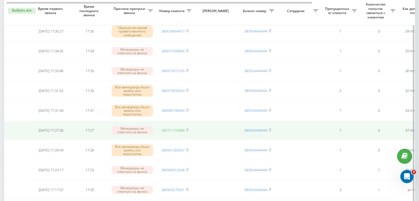
click at [174, 128] on link "380751750888" at bounding box center [172, 130] width 23 height 5
click at [187, 129] on rect at bounding box center [187, 130] width 2 height 2
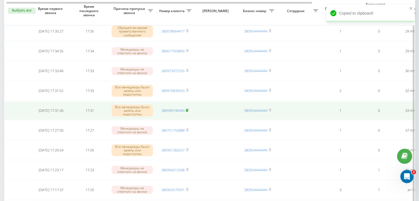
click at [188, 109] on icon at bounding box center [187, 110] width 2 height 2
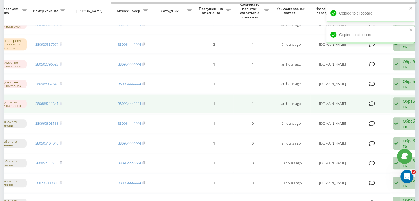
scroll to position [0, 140]
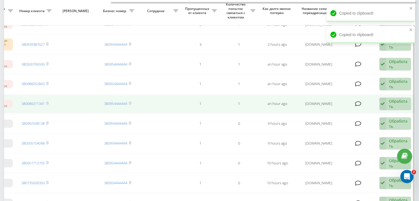
click at [392, 100] on div "Обработать" at bounding box center [398, 104] width 19 height 10
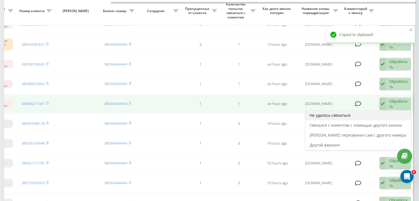
click at [378, 110] on div "Не удалось связаться" at bounding box center [357, 115] width 105 height 10
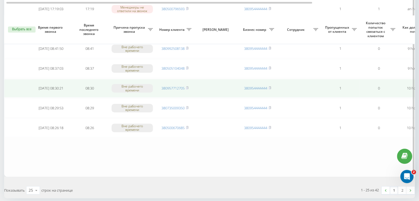
scroll to position [453, 0]
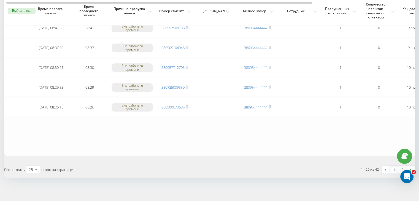
click at [394, 168] on link "1" at bounding box center [394, 170] width 8 height 8
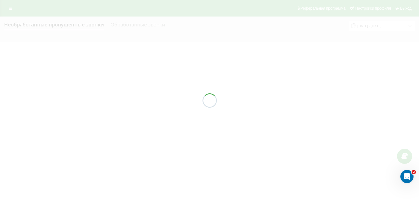
scroll to position [0, 0]
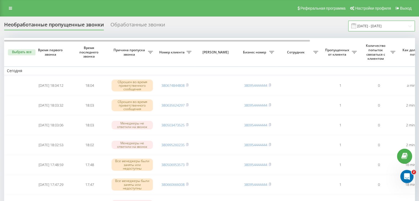
click at [374, 26] on input "[DATE] - [DATE]" at bounding box center [381, 26] width 67 height 11
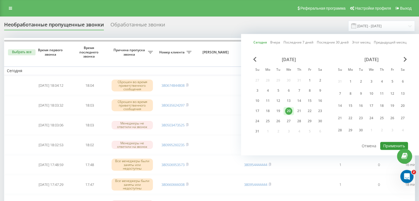
click at [389, 142] on button "Применить" at bounding box center [394, 146] width 28 height 8
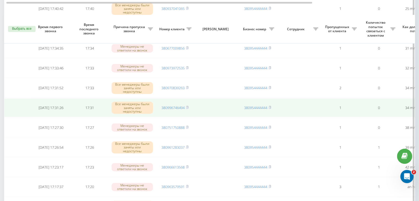
scroll to position [275, 0]
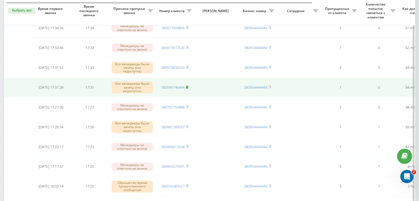
click at [187, 86] on rect at bounding box center [187, 87] width 2 height 2
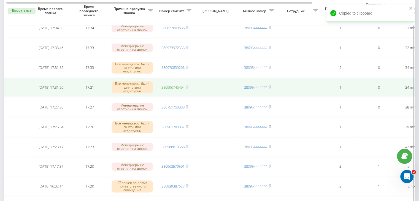
click at [168, 85] on link "380996746494" at bounding box center [172, 87] width 23 height 5
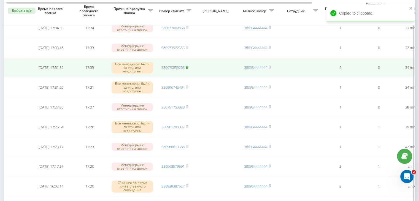
click at [187, 66] on rect at bounding box center [187, 67] width 2 height 2
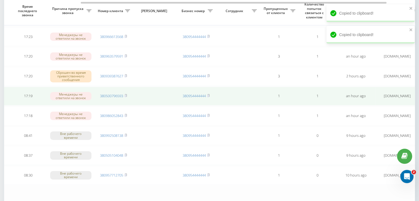
scroll to position [0, 140]
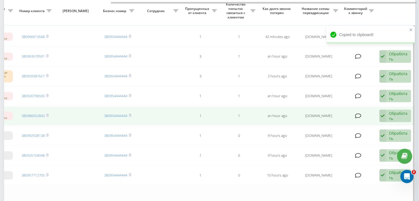
click at [397, 115] on div "Обработать" at bounding box center [398, 116] width 19 height 10
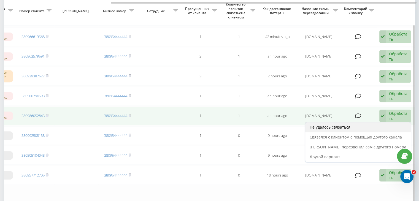
click at [390, 124] on div "Не удалось связаться" at bounding box center [357, 127] width 105 height 10
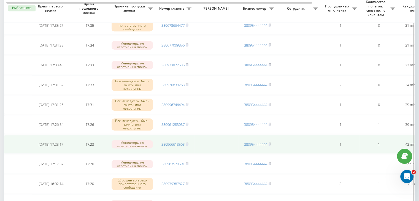
scroll to position [275, 0]
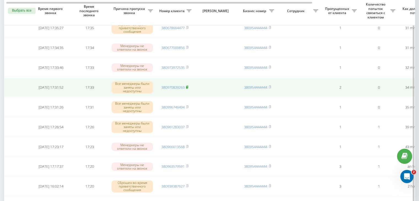
click at [187, 86] on rect at bounding box center [187, 87] width 2 height 2
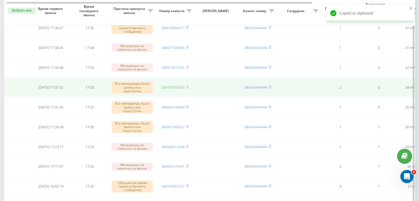
click at [179, 85] on link "380970839263" at bounding box center [172, 87] width 23 height 5
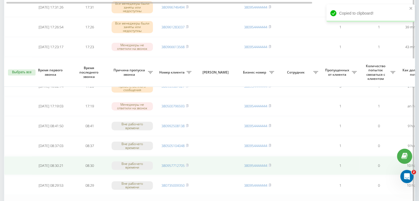
scroll to position [453, 0]
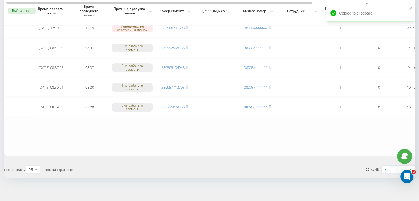
click at [392, 166] on link "1" at bounding box center [394, 170] width 8 height 8
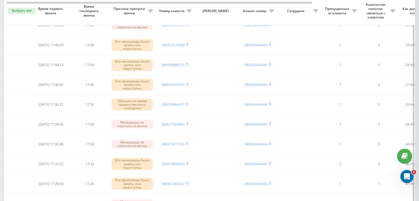
scroll to position [220, 0]
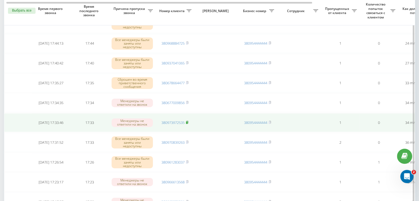
click at [188, 121] on icon at bounding box center [187, 122] width 2 height 2
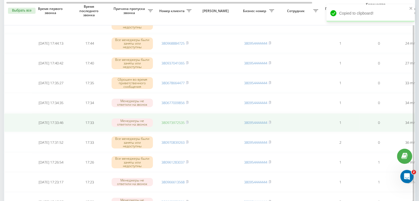
click at [177, 120] on link "380973972535" at bounding box center [172, 122] width 23 height 5
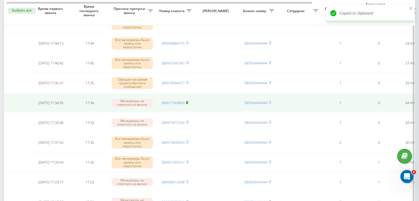
click at [187, 102] on rect at bounding box center [187, 103] width 2 height 2
click at [182, 100] on link "380677009856" at bounding box center [172, 102] width 23 height 5
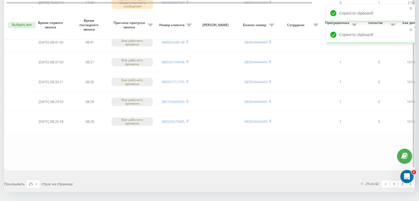
scroll to position [453, 0]
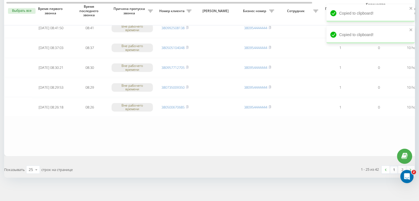
click at [392, 167] on link "1" at bounding box center [394, 170] width 8 height 8
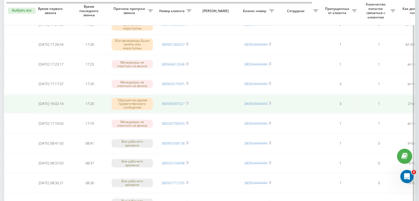
scroll to position [0, 140]
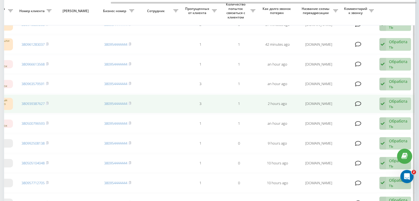
click at [383, 99] on icon at bounding box center [382, 103] width 7 height 13
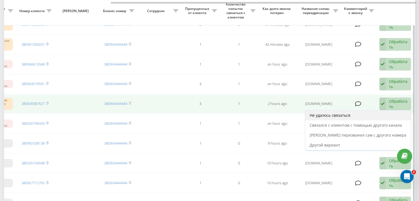
click at [370, 110] on div "Не удалось связаться" at bounding box center [357, 115] width 105 height 10
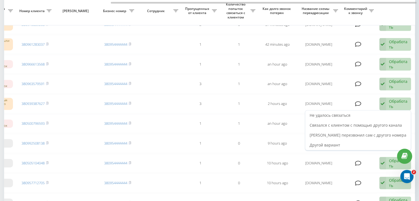
scroll to position [0, 0]
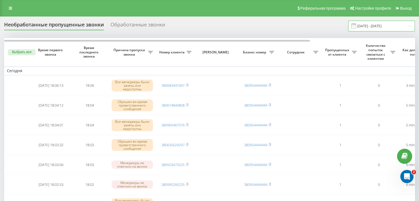
click at [397, 31] on input "[DATE] - [DATE]" at bounding box center [381, 26] width 67 height 11
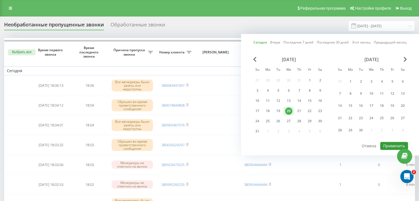
click at [390, 142] on button "Применить" at bounding box center [394, 146] width 28 height 8
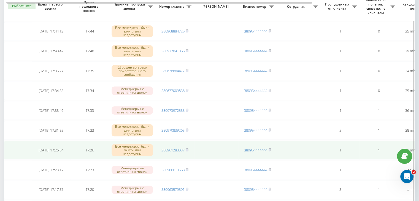
scroll to position [248, 0]
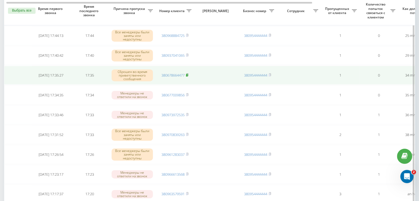
click at [187, 75] on rect at bounding box center [187, 75] width 2 height 2
click at [176, 74] on link "380678664477" at bounding box center [172, 75] width 23 height 5
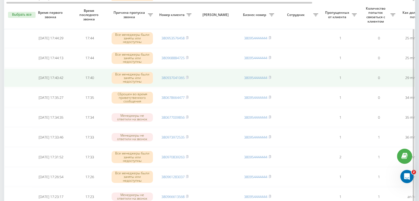
scroll to position [220, 0]
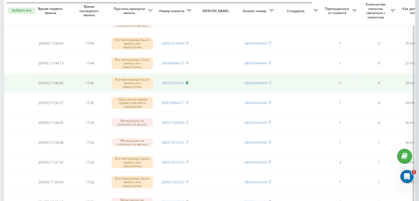
click at [187, 82] on rect at bounding box center [187, 83] width 2 height 2
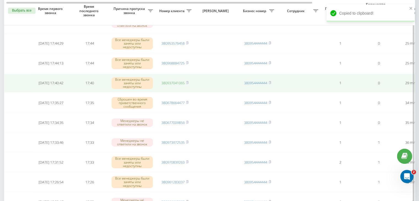
click at [181, 83] on link "380937041065" at bounding box center [172, 82] width 23 height 5
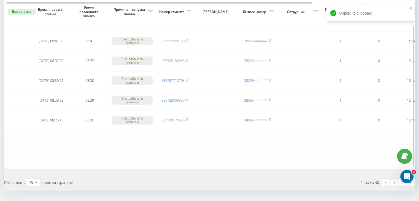
scroll to position [453, 0]
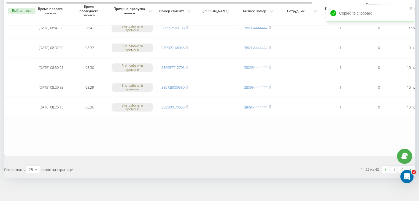
click at [395, 166] on link "1" at bounding box center [394, 170] width 8 height 8
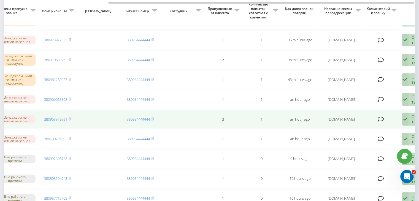
scroll to position [0, 140]
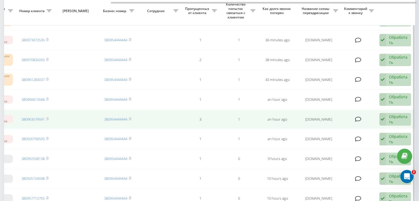
click at [400, 118] on div "Обработать" at bounding box center [398, 119] width 19 height 10
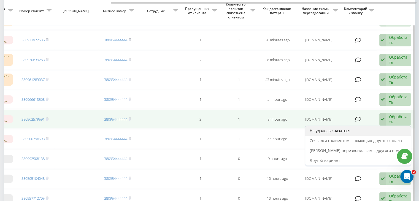
click at [374, 128] on div "Не удалось связаться" at bounding box center [357, 131] width 105 height 10
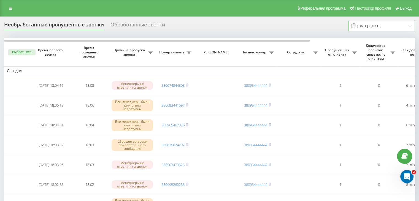
click at [389, 25] on input "[DATE] - [DATE]" at bounding box center [381, 26] width 67 height 11
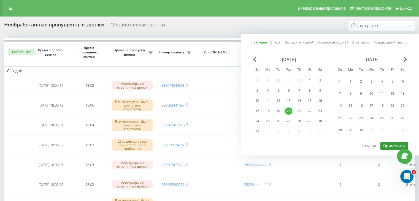
click at [387, 142] on button "Применить" at bounding box center [394, 146] width 28 height 8
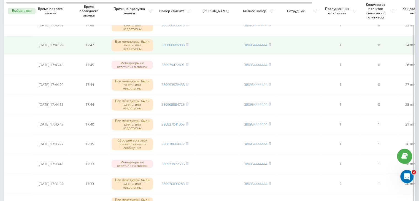
scroll to position [248, 0]
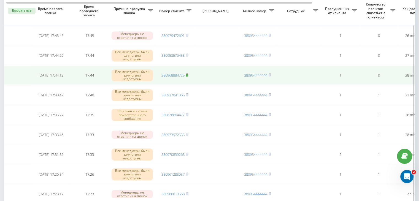
click at [188, 73] on icon at bounding box center [187, 74] width 2 height 3
click at [181, 74] on link "380968884725" at bounding box center [172, 75] width 23 height 5
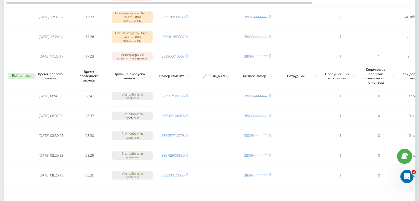
scroll to position [453, 0]
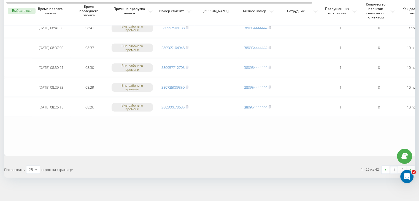
click at [393, 166] on link "1" at bounding box center [394, 170] width 8 height 8
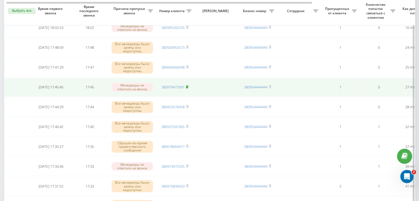
scroll to position [193, 0]
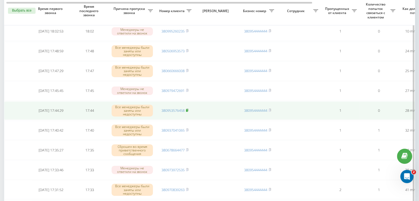
click at [187, 109] on rect at bounding box center [187, 110] width 2 height 2
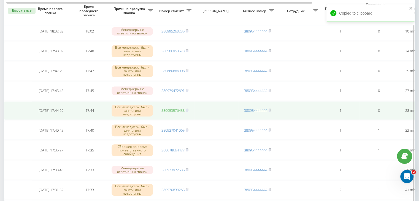
click at [183, 110] on link "380953576458" at bounding box center [172, 110] width 23 height 5
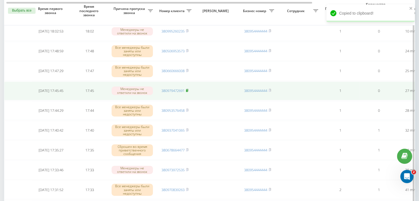
click at [186, 89] on rect at bounding box center [187, 90] width 2 height 2
click at [181, 89] on link "380979472691" at bounding box center [172, 90] width 23 height 5
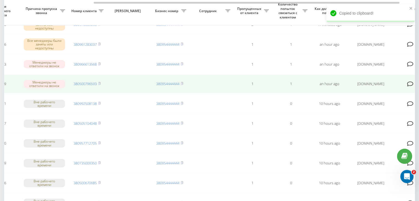
scroll to position [0, 140]
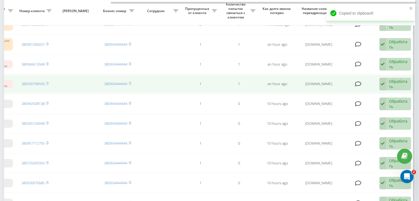
click at [390, 83] on div "Обработать" at bounding box center [398, 84] width 19 height 10
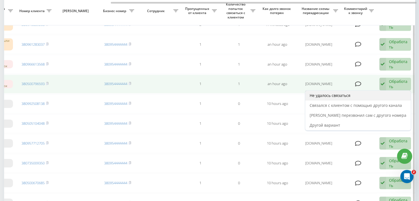
click at [378, 92] on div "Не удалось связаться" at bounding box center [357, 96] width 105 height 10
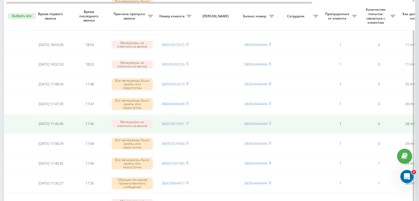
scroll to position [165, 0]
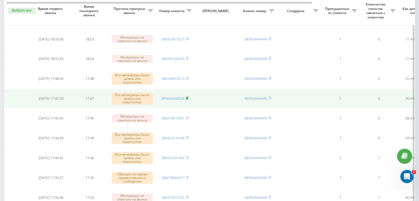
click at [187, 97] on rect at bounding box center [187, 98] width 2 height 2
click at [173, 93] on td "380660666008" at bounding box center [175, 98] width 39 height 19
click at [176, 97] on link "380660666008" at bounding box center [172, 98] width 23 height 5
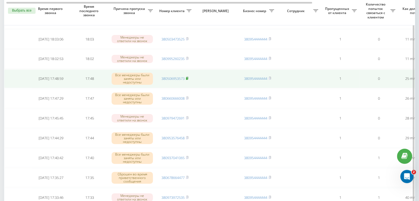
click at [187, 78] on rect at bounding box center [187, 78] width 2 height 2
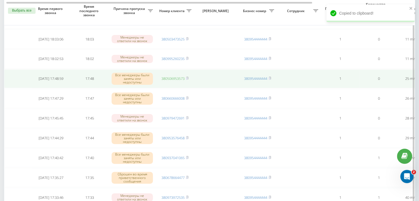
click at [180, 77] on link "380506953573" at bounding box center [172, 78] width 23 height 5
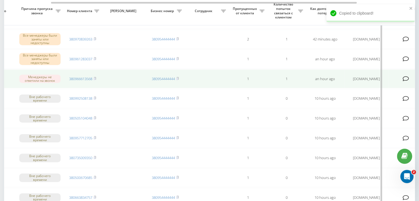
scroll to position [0, 140]
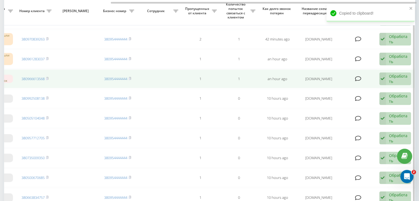
click at [387, 78] on div "Обработать Не удалось связаться Связался с клиентом с помощью другого канала Кл…" at bounding box center [395, 78] width 32 height 13
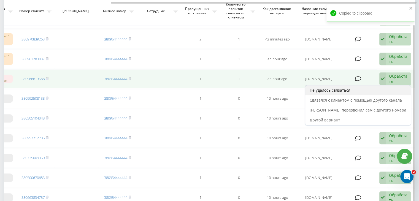
click at [377, 86] on div "Не удалось связаться" at bounding box center [357, 90] width 105 height 10
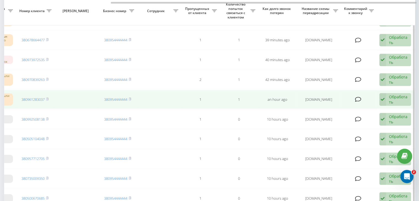
click at [394, 94] on div "Обработать" at bounding box center [398, 99] width 19 height 10
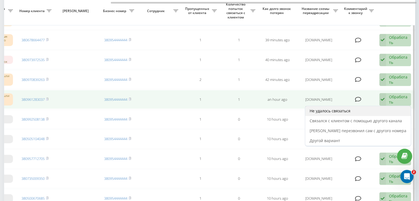
click at [375, 106] on div "Не удалось связаться" at bounding box center [357, 111] width 105 height 10
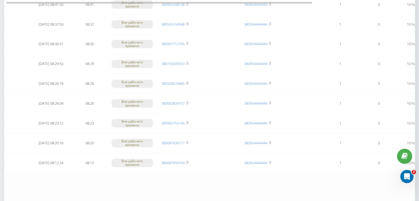
scroll to position [453, 0]
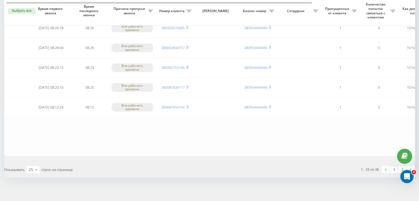
click at [391, 166] on link "1" at bounding box center [394, 170] width 8 height 8
click at [393, 167] on link "1" at bounding box center [394, 170] width 8 height 8
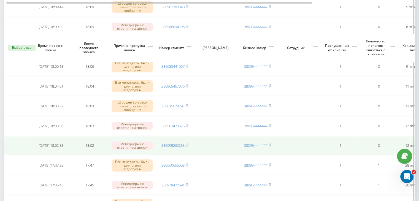
scroll to position [138, 0]
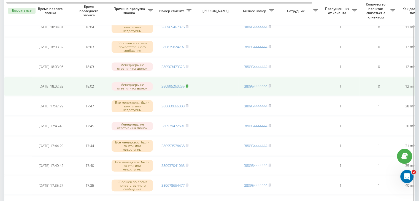
click at [187, 85] on rect at bounding box center [187, 86] width 2 height 2
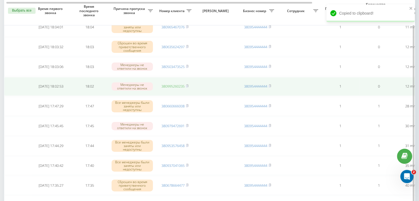
click at [181, 86] on link "380995260235" at bounding box center [172, 86] width 23 height 5
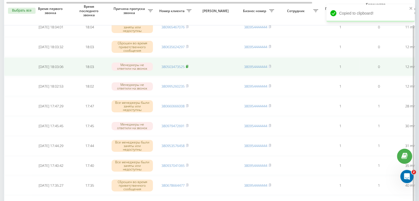
click at [186, 65] on icon at bounding box center [187, 66] width 2 height 3
click at [179, 67] on link "380503473525" at bounding box center [172, 66] width 23 height 5
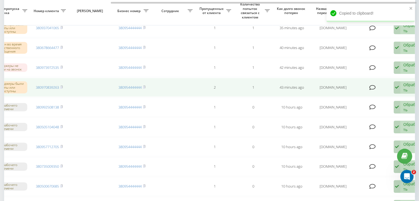
scroll to position [0, 140]
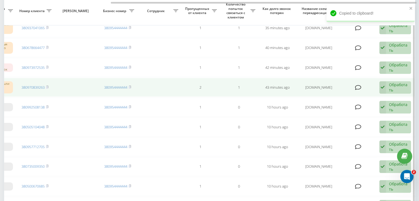
drag, startPoint x: 389, startPoint y: 86, endPoint x: 374, endPoint y: 93, distance: 16.7
click at [389, 85] on div "Обработать" at bounding box center [398, 87] width 19 height 10
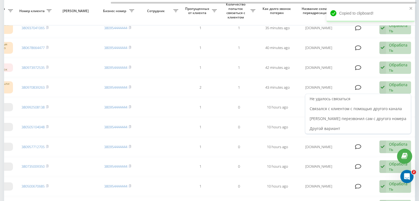
drag, startPoint x: 372, startPoint y: 94, endPoint x: 227, endPoint y: 186, distance: 171.6
click at [371, 94] on div "Не удалось связаться" at bounding box center [357, 99] width 105 height 10
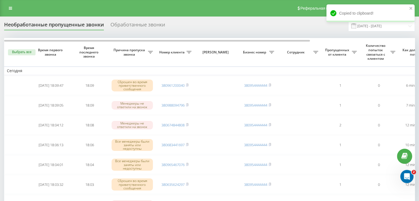
click at [181, 13] on div "Реферальная программа Настройки профиля Выход" at bounding box center [209, 8] width 419 height 17
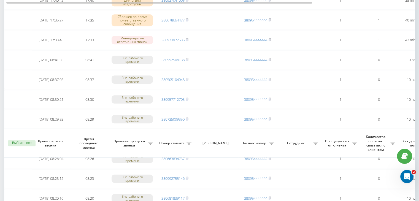
scroll to position [453, 0]
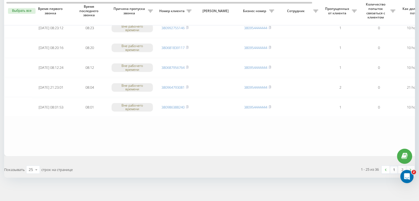
click at [395, 166] on link "1" at bounding box center [394, 170] width 8 height 8
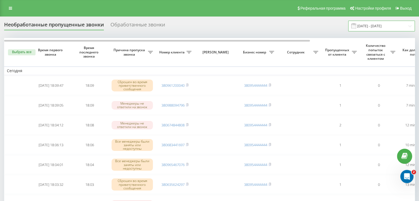
click at [373, 29] on input "[DATE] - [DATE]" at bounding box center [381, 26] width 67 height 11
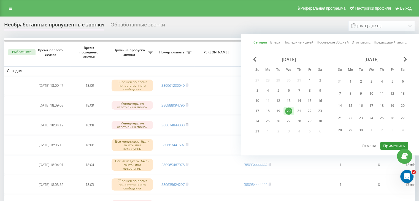
click at [389, 142] on button "Применить" at bounding box center [394, 146] width 28 height 8
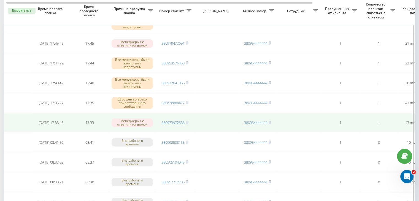
scroll to position [0, 140]
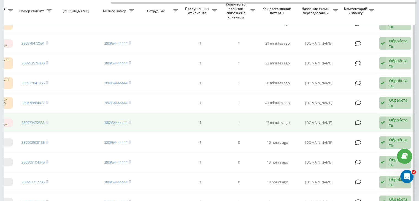
click at [400, 120] on div "Обработать" at bounding box center [398, 122] width 19 height 10
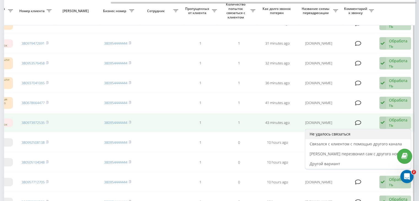
click at [392, 132] on div "Не удалось связаться" at bounding box center [357, 134] width 105 height 10
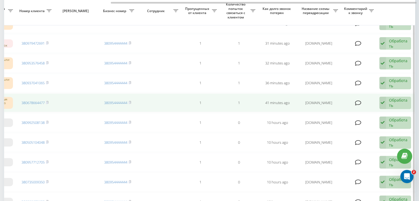
click at [396, 98] on div "Обработать" at bounding box center [398, 102] width 19 height 10
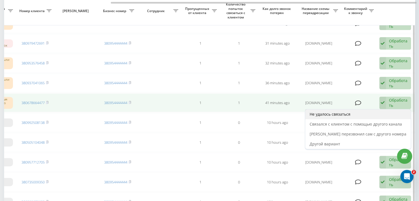
click at [392, 112] on div "Не удалось связаться" at bounding box center [357, 114] width 105 height 10
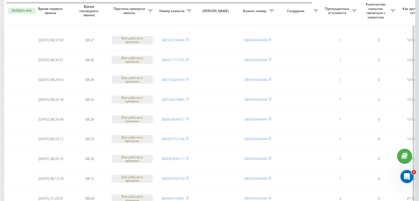
scroll to position [453, 0]
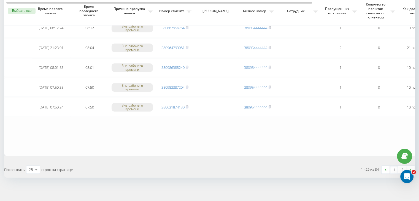
click at [392, 168] on link "1" at bounding box center [394, 170] width 8 height 8
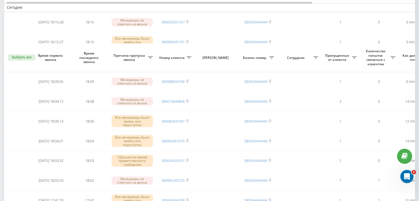
scroll to position [110, 0]
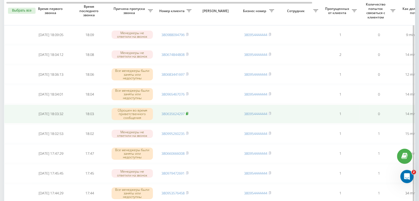
click at [187, 113] on rect at bounding box center [187, 114] width 2 height 2
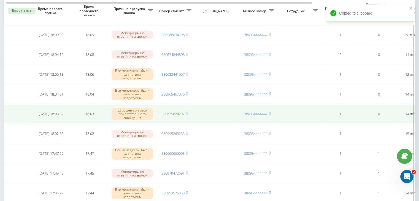
click at [180, 111] on link "380635624297" at bounding box center [172, 113] width 23 height 5
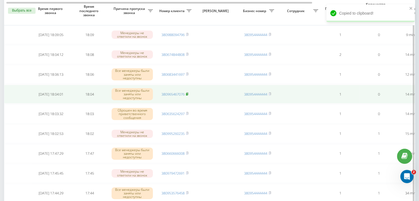
click at [187, 93] on rect at bounding box center [187, 94] width 2 height 2
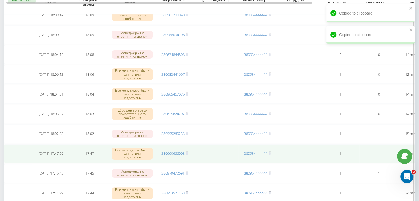
scroll to position [83, 0]
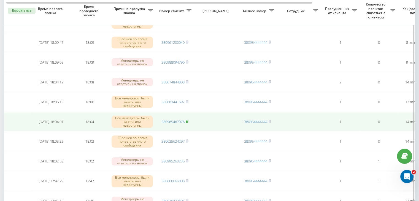
click at [186, 121] on rect at bounding box center [187, 122] width 2 height 2
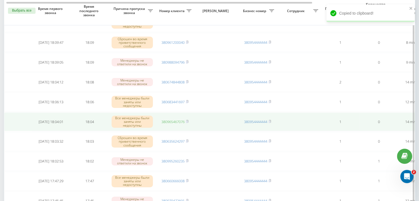
click at [181, 119] on link "380965467076" at bounding box center [172, 121] width 23 height 5
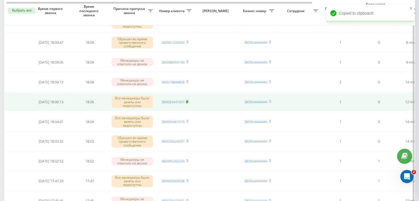
click at [187, 101] on rect at bounding box center [187, 102] width 2 height 2
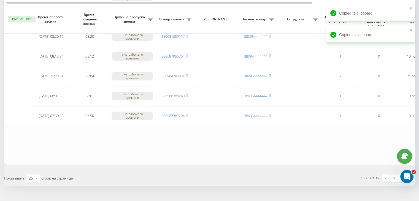
scroll to position [453, 0]
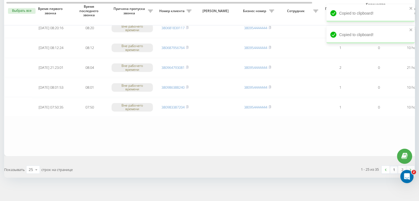
click at [396, 167] on link "1" at bounding box center [394, 170] width 8 height 8
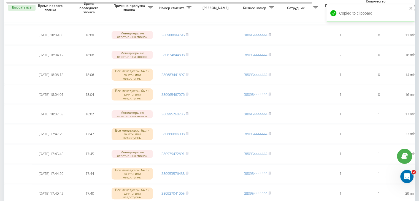
scroll to position [110, 0]
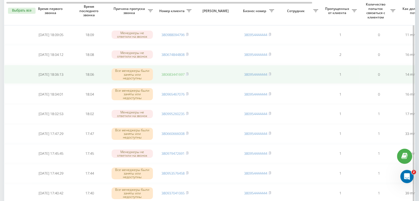
click at [176, 74] on link "380683441697" at bounding box center [172, 74] width 23 height 5
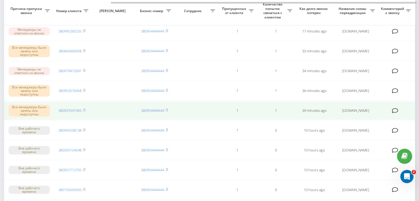
scroll to position [0, 140]
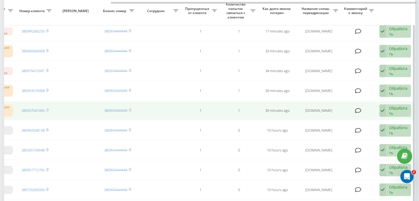
click at [399, 109] on div "Обработать" at bounding box center [398, 110] width 19 height 10
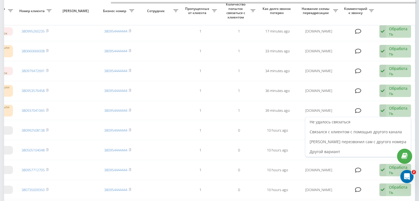
click at [379, 118] on div "Не удалось связаться" at bounding box center [357, 122] width 105 height 10
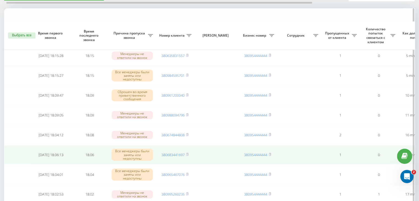
scroll to position [55, 0]
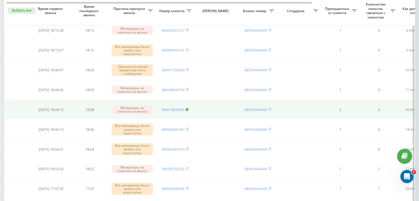
click at [188, 108] on icon at bounding box center [187, 109] width 2 height 2
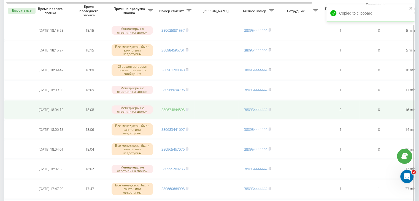
click at [179, 107] on link "380674844808" at bounding box center [172, 109] width 23 height 5
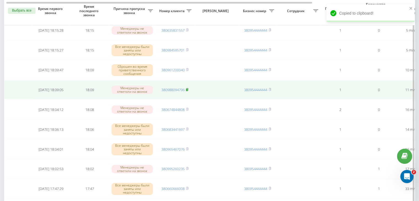
click at [188, 88] on icon at bounding box center [187, 89] width 2 height 3
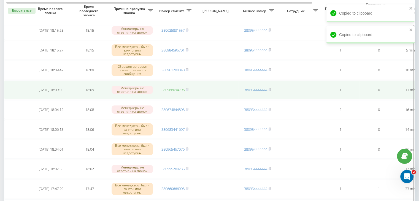
click at [174, 90] on link "380988094796" at bounding box center [172, 89] width 23 height 5
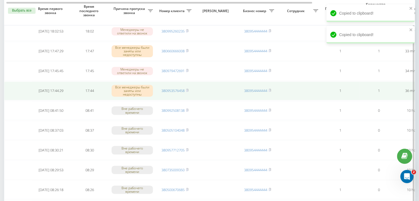
scroll to position [0, 140]
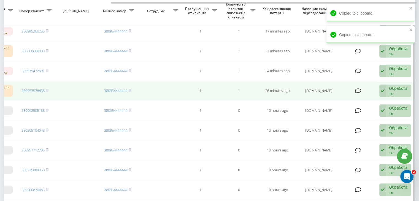
click at [384, 92] on icon at bounding box center [382, 91] width 7 height 13
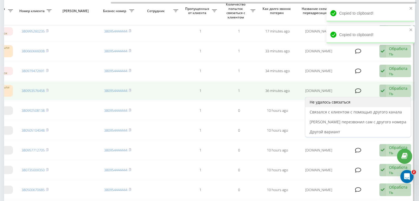
click at [375, 98] on div "Не удалось связаться" at bounding box center [357, 102] width 105 height 10
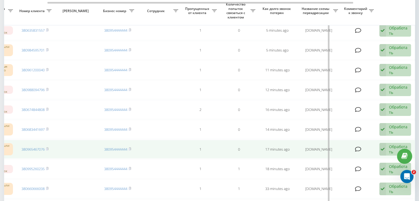
scroll to position [0, 0]
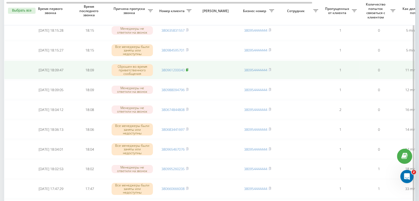
click at [187, 69] on rect at bounding box center [187, 70] width 2 height 2
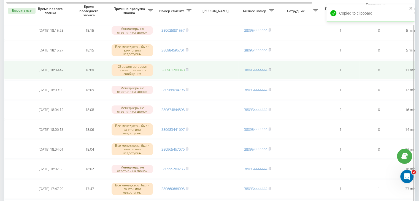
click at [177, 68] on link "380961200040" at bounding box center [172, 69] width 23 height 5
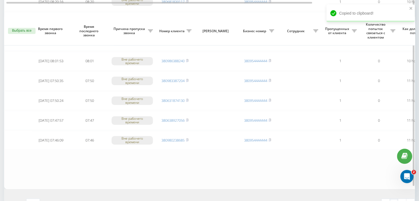
scroll to position [440, 0]
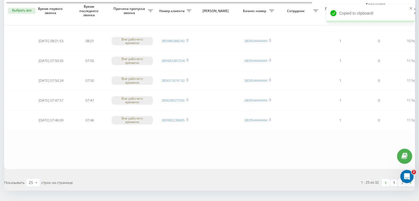
click at [392, 179] on link "1" at bounding box center [394, 183] width 8 height 8
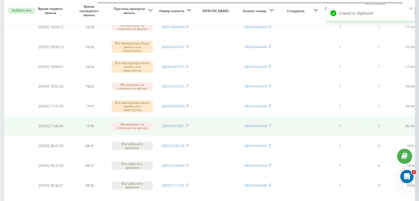
scroll to position [0, 140]
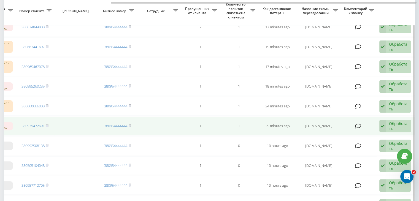
click at [383, 125] on icon at bounding box center [382, 126] width 7 height 13
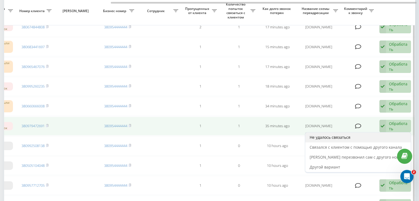
click at [368, 134] on div "Не удалось связаться" at bounding box center [357, 137] width 105 height 10
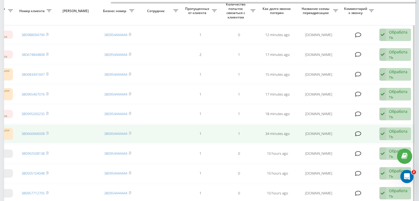
click at [383, 132] on icon at bounding box center [382, 133] width 7 height 13
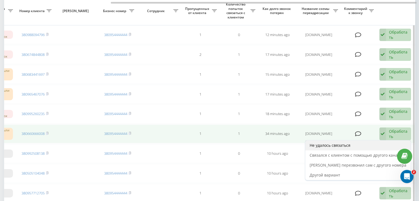
click at [366, 141] on div "Не удалось связаться" at bounding box center [357, 145] width 105 height 10
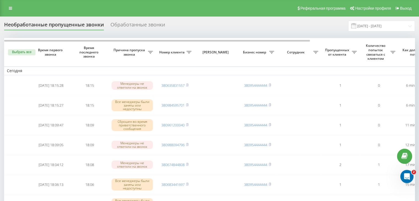
drag, startPoint x: 359, startPoint y: 25, endPoint x: 360, endPoint y: 37, distance: 12.2
click at [356, 25] on span at bounding box center [353, 25] width 5 height 5
drag, startPoint x: 374, startPoint y: 25, endPoint x: 373, endPoint y: 30, distance: 5.6
click at [374, 24] on input "[DATE] - [DATE]" at bounding box center [381, 26] width 67 height 11
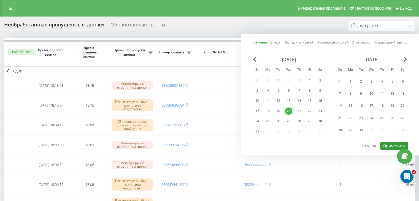
click at [389, 143] on button "Применить" at bounding box center [394, 146] width 28 height 8
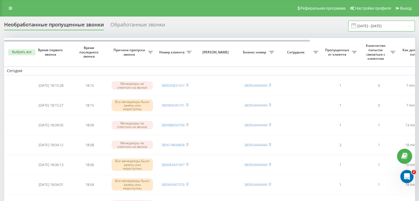
click at [409, 22] on input "[DATE] - [DATE]" at bounding box center [381, 26] width 67 height 11
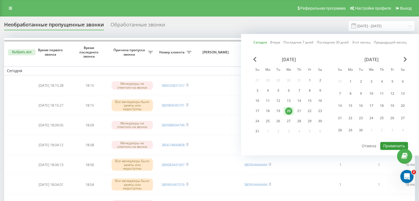
click at [396, 142] on button "Применить" at bounding box center [394, 146] width 28 height 8
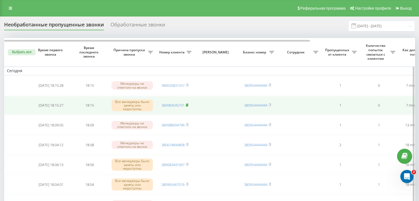
click at [187, 105] on rect at bounding box center [187, 105] width 2 height 2
click at [177, 104] on link "380984595701" at bounding box center [172, 105] width 23 height 5
click at [187, 84] on rect at bounding box center [187, 85] width 2 height 2
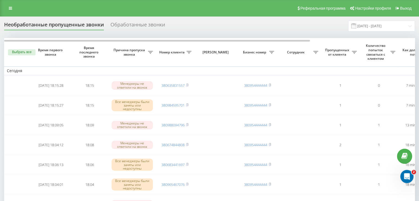
click at [189, 25] on div "Необработанные пропущенные звонки Обработанные звонки [DATE] - [DATE]" at bounding box center [209, 26] width 410 height 11
click at [375, 27] on input "[DATE] - [DATE]" at bounding box center [381, 26] width 67 height 11
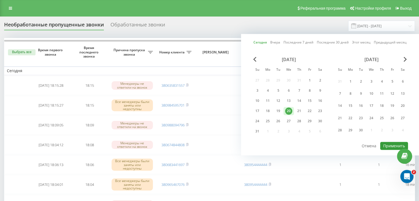
click at [387, 146] on button "Применить" at bounding box center [394, 146] width 28 height 8
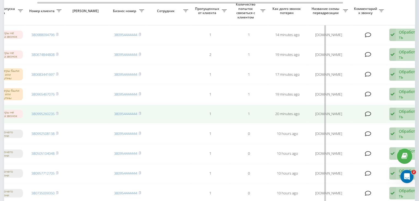
scroll to position [0, 140]
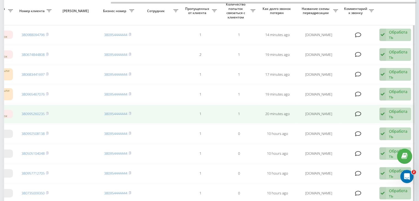
click at [406, 112] on div "Обработать" at bounding box center [398, 114] width 19 height 10
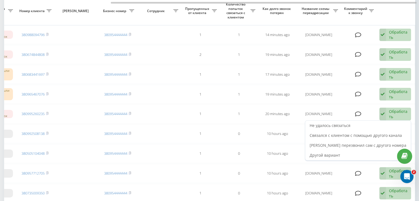
click at [387, 121] on div "Не удалось связаться" at bounding box center [357, 126] width 105 height 10
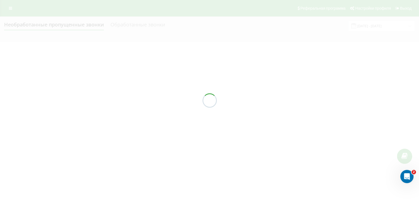
scroll to position [0, 0]
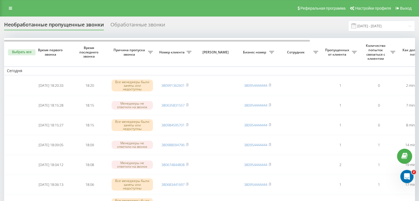
click at [172, 1] on div "Реферальная программа Настройки профиля Выход" at bounding box center [209, 8] width 419 height 17
click at [377, 26] on input "[DATE] - [DATE]" at bounding box center [381, 26] width 67 height 11
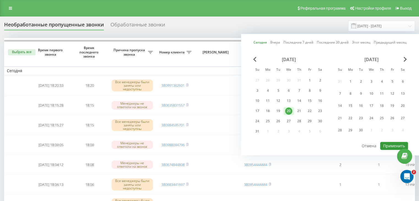
click at [385, 142] on button "Применить" at bounding box center [394, 146] width 28 height 8
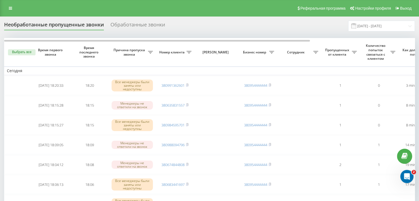
click at [385, 29] on input "[DATE] - [DATE]" at bounding box center [381, 26] width 67 height 11
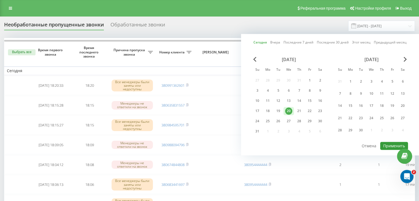
click at [387, 142] on button "Применить" at bounding box center [394, 146] width 28 height 8
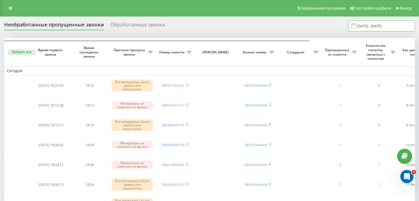
click at [400, 21] on input "[DATE] - [DATE]" at bounding box center [381, 26] width 67 height 11
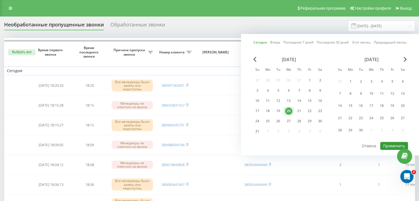
click at [386, 144] on button "Применить" at bounding box center [394, 146] width 28 height 8
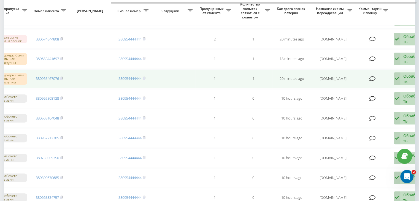
scroll to position [0, 140]
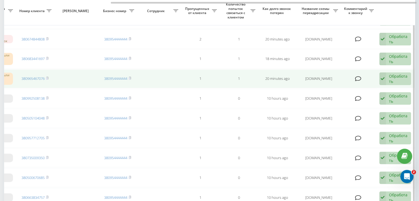
click at [394, 78] on div "Обработать" at bounding box center [398, 79] width 19 height 10
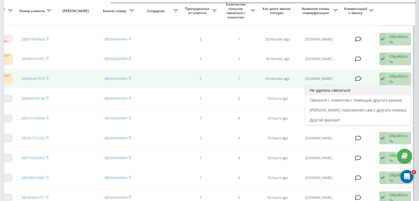
click at [385, 92] on div "Не удалось связаться" at bounding box center [357, 90] width 105 height 10
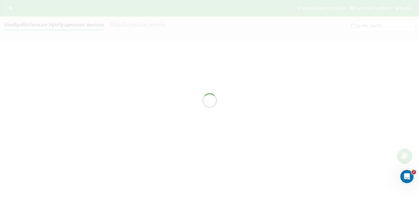
scroll to position [0, 0]
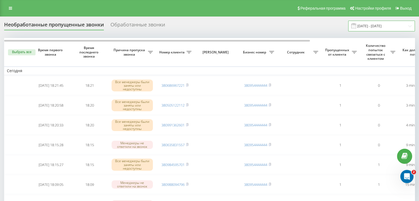
click at [383, 26] on input "[DATE] - [DATE]" at bounding box center [381, 26] width 67 height 11
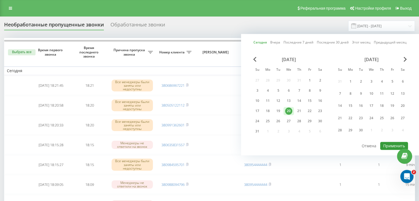
click at [390, 143] on button "Применить" at bounding box center [394, 146] width 28 height 8
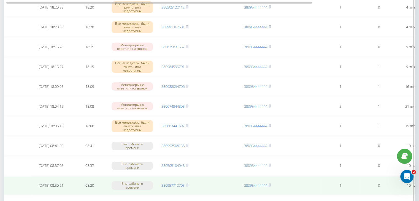
scroll to position [138, 0]
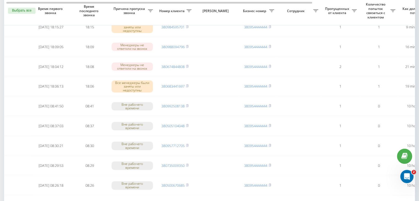
click at [0, 103] on div "Необработанные пропущенные звонки Обработанные звонки [DATE] - [DATE] Выбрать в…" at bounding box center [209, 199] width 419 height 641
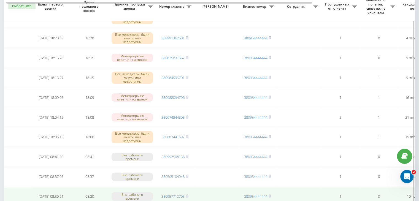
scroll to position [83, 0]
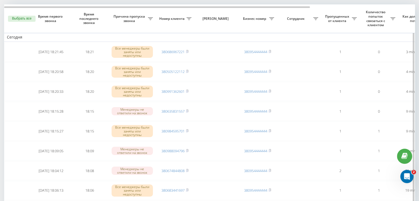
scroll to position [0, 0]
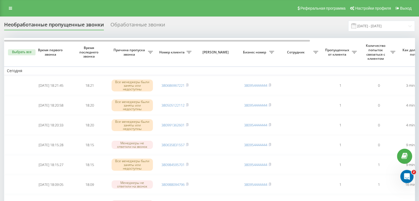
click at [387, 29] on input "[DATE] - [DATE]" at bounding box center [381, 26] width 67 height 11
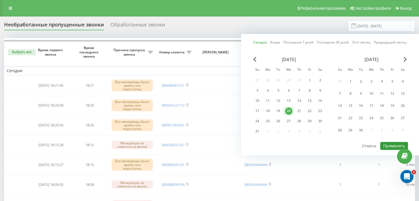
click at [390, 145] on button "Применить" at bounding box center [394, 146] width 28 height 8
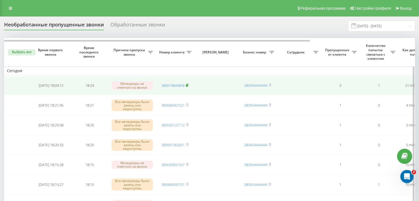
click at [187, 84] on icon at bounding box center [187, 84] width 2 height 3
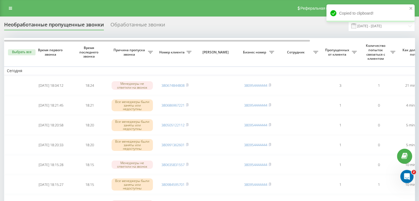
click at [184, 22] on div "Необработанные пропущенные звонки Обработанные звонки [DATE] - [DATE]" at bounding box center [209, 26] width 410 height 11
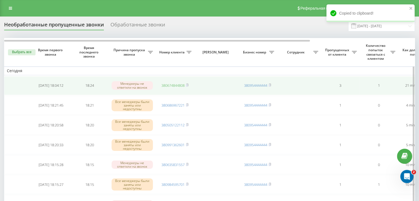
click at [172, 83] on link "380674844808" at bounding box center [172, 85] width 23 height 5
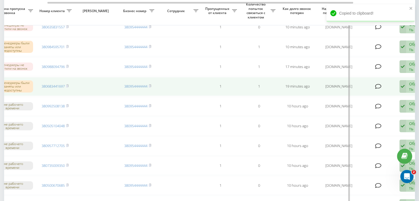
scroll to position [0, 140]
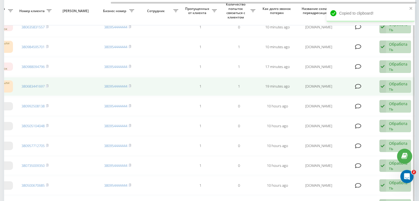
click at [394, 85] on div "Обработать" at bounding box center [398, 86] width 19 height 10
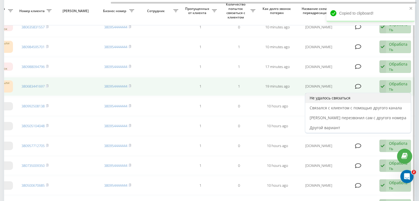
click at [384, 96] on div "Не удалось связаться" at bounding box center [357, 98] width 105 height 10
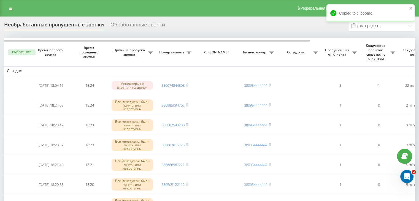
drag, startPoint x: 180, startPoint y: 17, endPoint x: 222, endPoint y: 30, distance: 43.9
click at [379, 25] on div "Copied to clipboard!" at bounding box center [370, 14] width 88 height 21
click at [381, 27] on input "[DATE] - [DATE]" at bounding box center [381, 26] width 67 height 11
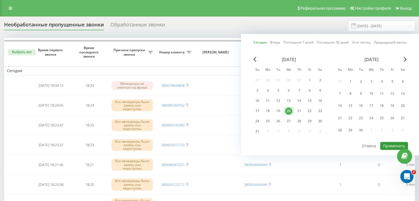
click at [389, 142] on button "Применить" at bounding box center [394, 146] width 28 height 8
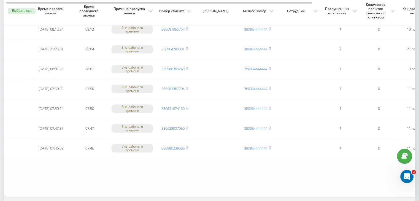
scroll to position [453, 0]
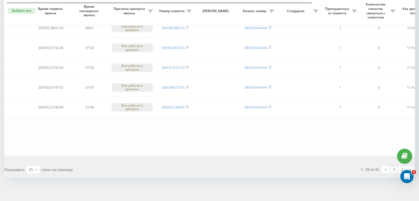
click at [394, 168] on link "1" at bounding box center [394, 170] width 8 height 8
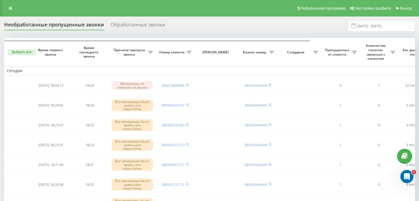
click at [185, 24] on div "Необработанные пропущенные звонки Обработанные звонки [DATE] - [DATE]" at bounding box center [209, 26] width 410 height 11
click at [375, 28] on input "[DATE] - [DATE]" at bounding box center [381, 26] width 67 height 11
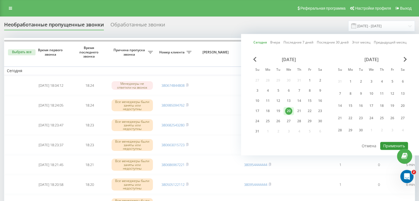
click at [385, 146] on button "Применить" at bounding box center [394, 146] width 28 height 8
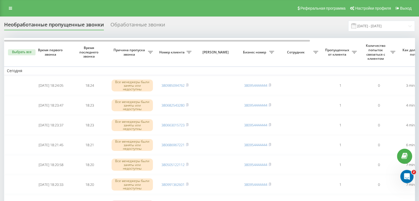
click at [182, 14] on div "Реферальная программа Настройки профиля Выход" at bounding box center [209, 8] width 419 height 17
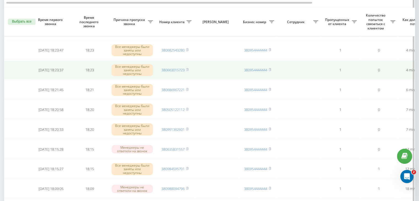
scroll to position [83, 0]
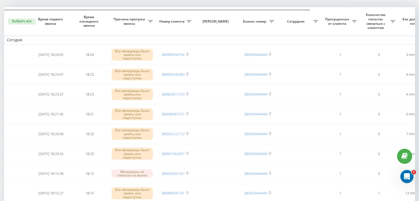
scroll to position [0, 0]
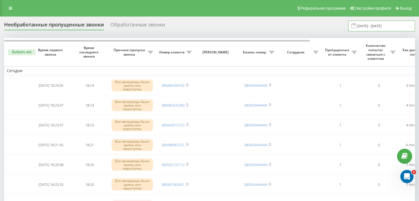
click at [402, 29] on input "[DATE] - [DATE]" at bounding box center [381, 26] width 67 height 11
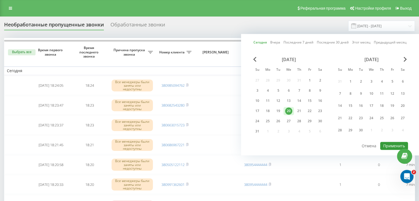
click at [389, 145] on button "Применить" at bounding box center [394, 146] width 28 height 8
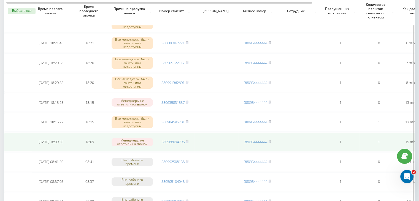
scroll to position [110, 0]
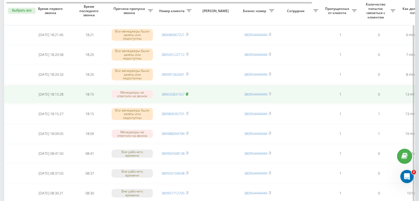
click at [188, 92] on icon at bounding box center [187, 93] width 2 height 2
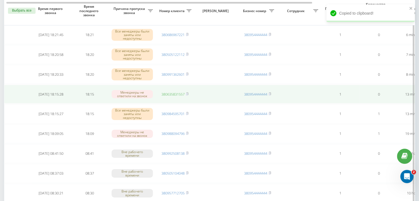
click at [179, 92] on link "380635831557" at bounding box center [172, 94] width 23 height 5
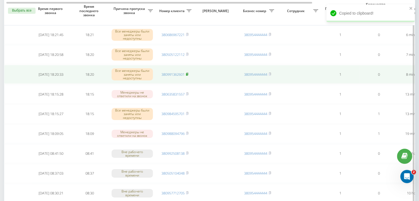
click at [187, 74] on rect at bounding box center [187, 74] width 2 height 2
click at [173, 73] on link "380991362601" at bounding box center [172, 74] width 23 height 5
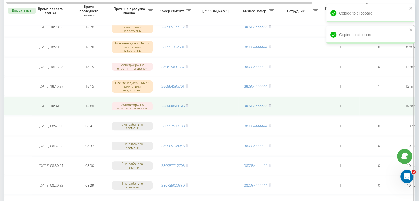
scroll to position [0, 140]
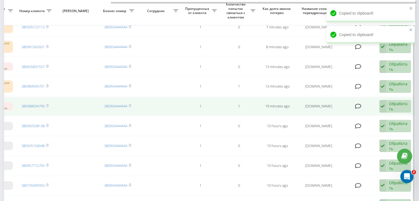
click at [396, 108] on div "Обработать" at bounding box center [398, 106] width 19 height 10
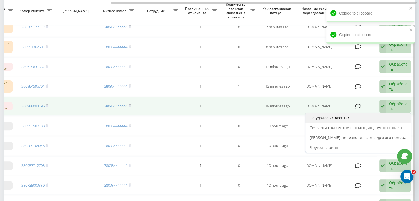
click at [376, 117] on div "Не удалось связаться" at bounding box center [357, 118] width 105 height 10
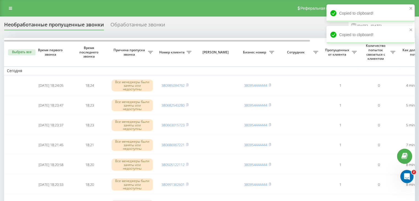
click at [188, 13] on div "Реферальная программа Настройки профиля Выход" at bounding box center [209, 8] width 419 height 17
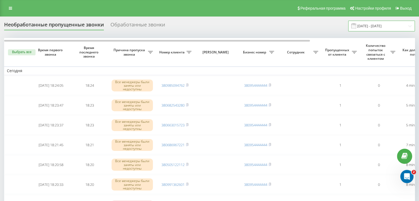
click at [400, 29] on input "[DATE] - [DATE]" at bounding box center [381, 26] width 67 height 11
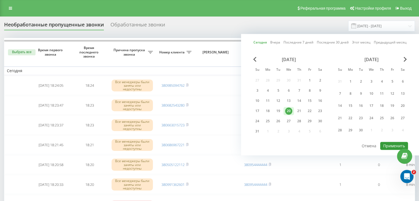
click at [386, 143] on button "Применить" at bounding box center [394, 146] width 28 height 8
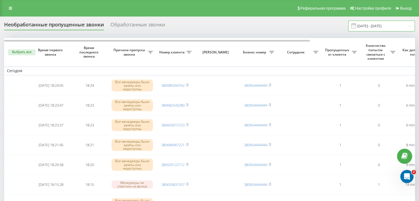
click at [383, 29] on input "[DATE] - [DATE]" at bounding box center [381, 26] width 67 height 11
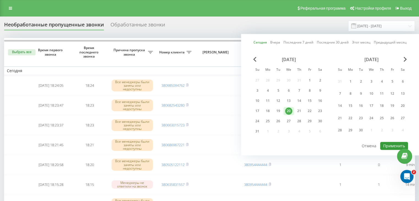
click at [392, 142] on button "Применить" at bounding box center [394, 146] width 28 height 8
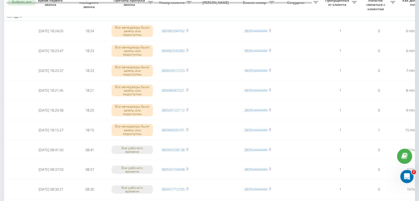
scroll to position [55, 0]
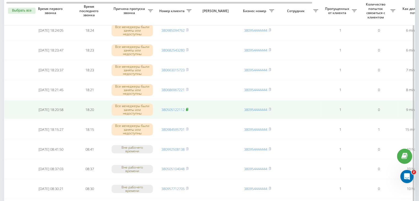
click at [187, 108] on rect at bounding box center [187, 109] width 2 height 2
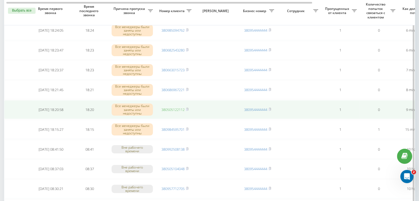
click at [182, 109] on link "380505122112" at bounding box center [172, 109] width 23 height 5
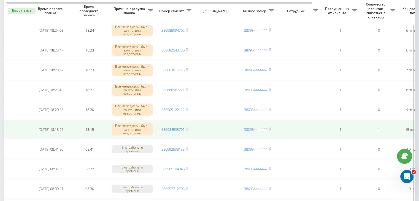
drag, startPoint x: 188, startPoint y: 108, endPoint x: 189, endPoint y: 132, distance: 24.2
click at [187, 108] on rect at bounding box center [187, 109] width 2 height 2
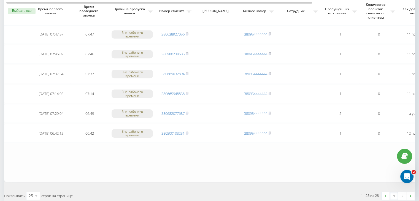
scroll to position [453, 0]
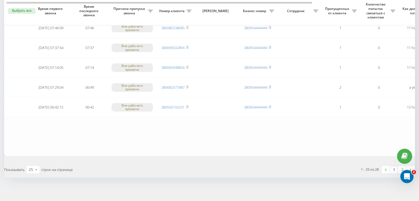
click at [394, 168] on link "1" at bounding box center [394, 170] width 8 height 8
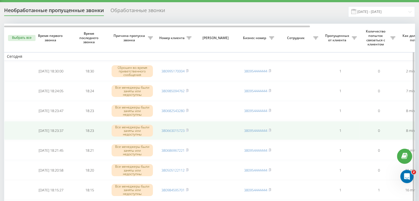
scroll to position [28, 0]
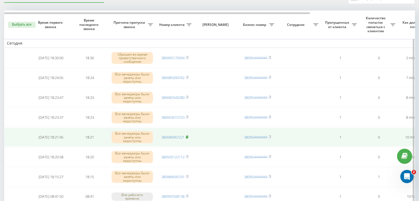
click at [187, 137] on rect at bounding box center [187, 137] width 2 height 2
click at [167, 137] on link "380686967221" at bounding box center [172, 137] width 23 height 5
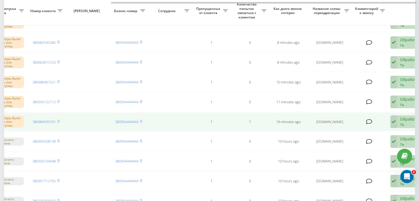
scroll to position [0, 140]
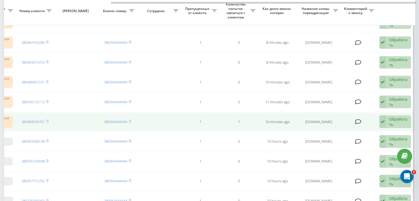
click at [391, 120] on div "Обработать" at bounding box center [398, 121] width 19 height 10
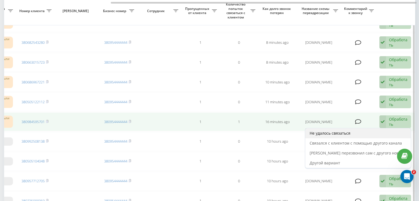
click at [384, 128] on div "Не удалось связаться" at bounding box center [357, 133] width 105 height 10
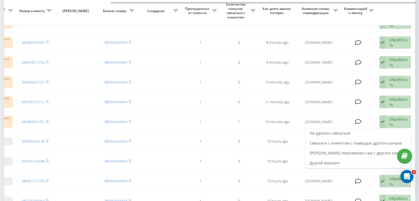
scroll to position [0, 0]
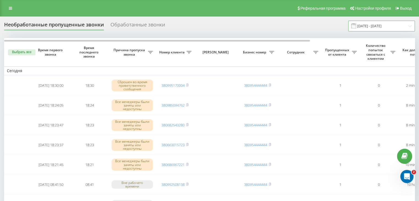
click at [381, 30] on input "[DATE] - [DATE]" at bounding box center [381, 26] width 67 height 11
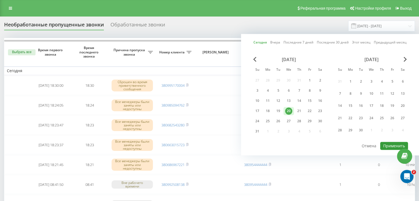
click at [387, 146] on button "Применить" at bounding box center [394, 146] width 28 height 8
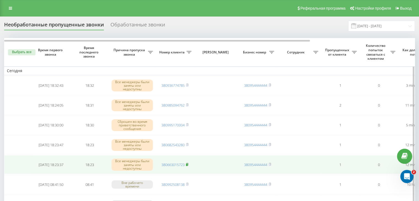
click at [188, 164] on icon at bounding box center [187, 164] width 2 height 2
click at [168, 163] on link "380663015723" at bounding box center [172, 164] width 23 height 5
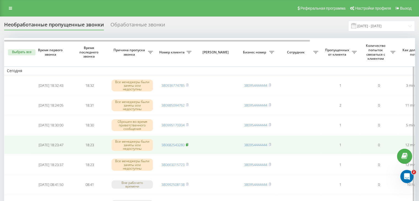
click at [188, 145] on icon at bounding box center [187, 144] width 2 height 2
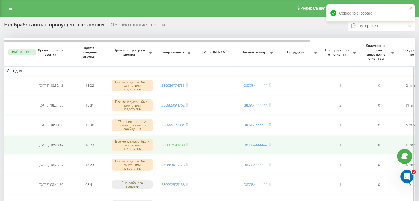
drag, startPoint x: 175, startPoint y: 146, endPoint x: 179, endPoint y: 143, distance: 4.5
click at [175, 146] on link "380682543280" at bounding box center [172, 144] width 23 height 5
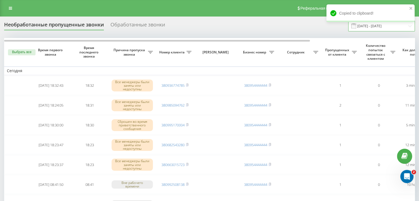
click at [380, 29] on input "[DATE] - [DATE]" at bounding box center [381, 26] width 67 height 11
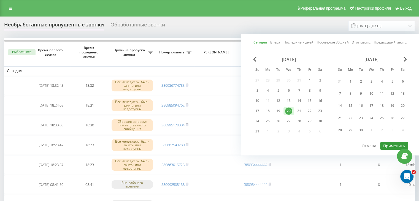
click at [388, 144] on button "Применить" at bounding box center [394, 146] width 28 height 8
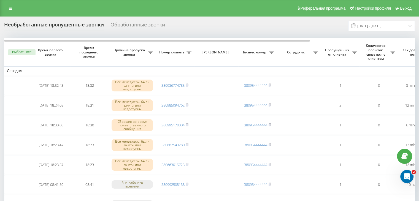
click at [165, 13] on div "Реферальная программа Настройки профиля Выход" at bounding box center [209, 8] width 419 height 17
click at [392, 26] on input "[DATE] - [DATE]" at bounding box center [381, 26] width 67 height 11
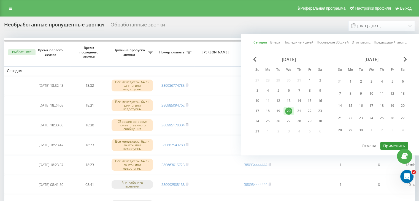
click at [390, 143] on button "Применить" at bounding box center [394, 146] width 28 height 8
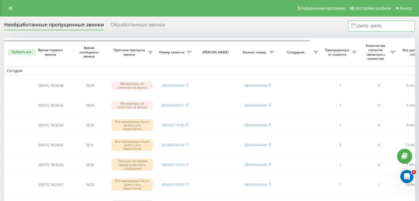
click at [402, 28] on input "[DATE] - [DATE]" at bounding box center [381, 26] width 67 height 11
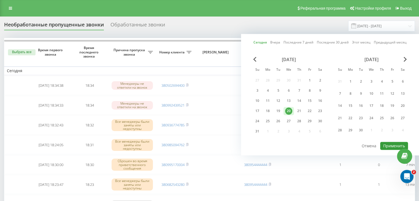
click at [385, 146] on button "Применить" at bounding box center [394, 146] width 28 height 8
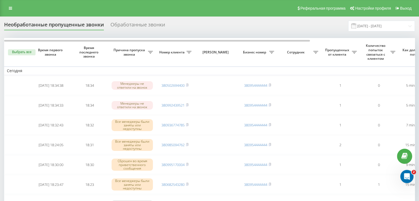
click at [174, 25] on div "Необработанные пропущенные звонки Обработанные звонки [DATE] - [DATE]" at bounding box center [209, 26] width 410 height 11
click at [375, 27] on input "[DATE] - [DATE]" at bounding box center [381, 26] width 67 height 11
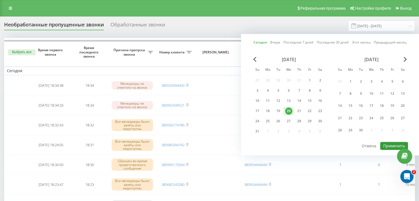
click at [388, 142] on button "Применить" at bounding box center [394, 146] width 28 height 8
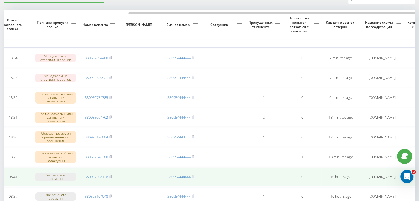
scroll to position [0, 140]
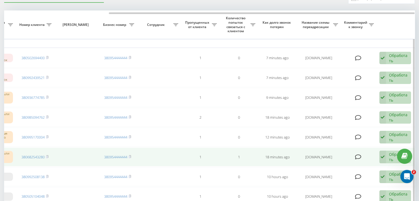
click at [382, 157] on icon at bounding box center [382, 157] width 7 height 13
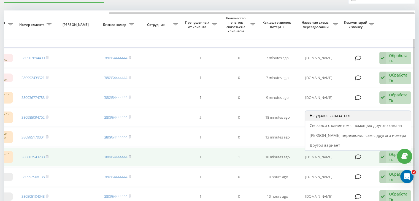
click at [361, 111] on div "Не удалось связаться" at bounding box center [357, 116] width 105 height 10
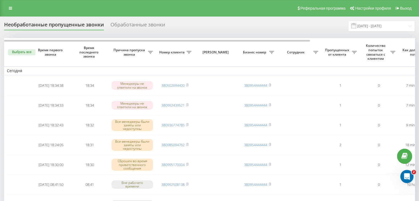
click at [401, 29] on input "[DATE] - [DATE]" at bounding box center [381, 26] width 67 height 11
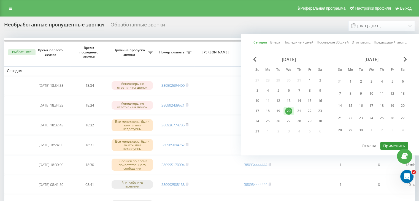
click at [390, 142] on button "Применить" at bounding box center [394, 146] width 28 height 8
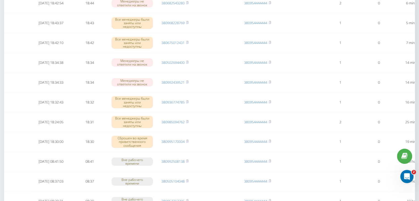
scroll to position [83, 0]
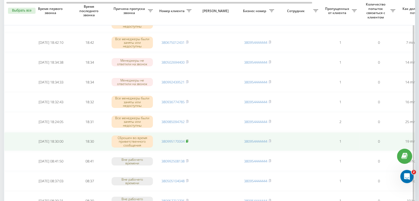
click at [188, 139] on icon at bounding box center [187, 140] width 2 height 3
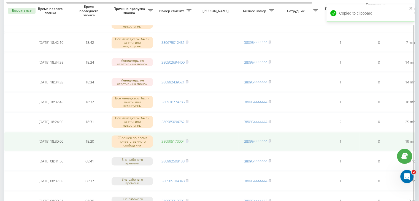
click at [182, 139] on link "380995170004" at bounding box center [172, 141] width 23 height 5
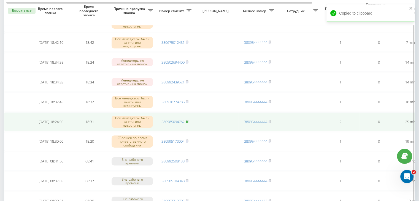
click at [187, 121] on rect at bounding box center [187, 122] width 2 height 2
click at [179, 121] on link "380985094762" at bounding box center [172, 121] width 23 height 5
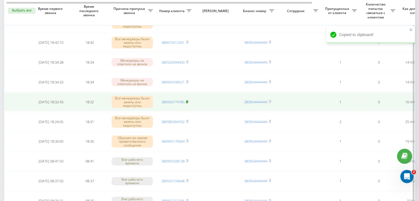
click at [186, 100] on icon at bounding box center [187, 101] width 2 height 3
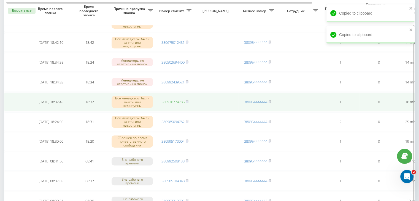
click at [182, 100] on link "380936774785" at bounding box center [172, 101] width 23 height 5
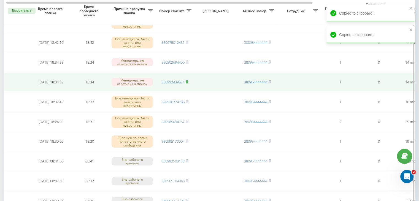
click at [187, 81] on rect at bounding box center [187, 82] width 2 height 2
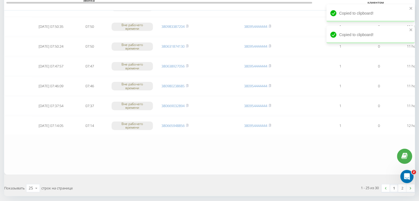
scroll to position [453, 0]
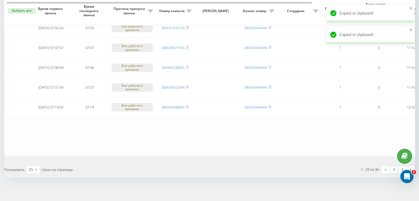
click at [393, 166] on link "1" at bounding box center [394, 170] width 8 height 8
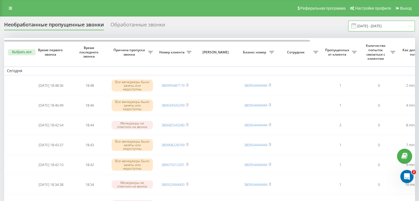
click at [384, 25] on input "[DATE] - [DATE]" at bounding box center [381, 26] width 67 height 11
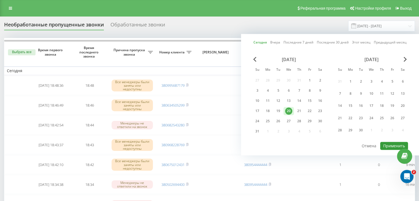
click at [390, 145] on button "Применить" at bounding box center [394, 146] width 28 height 8
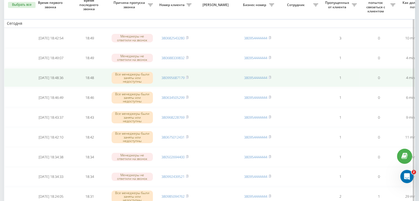
scroll to position [83, 0]
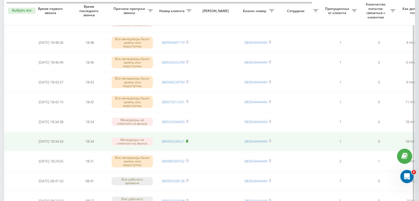
click at [187, 140] on rect at bounding box center [187, 141] width 2 height 2
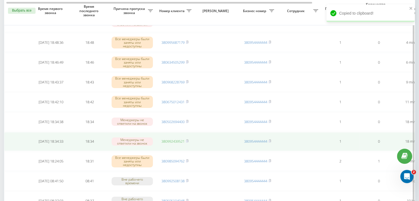
click at [175, 140] on link "380992439521" at bounding box center [172, 141] width 23 height 5
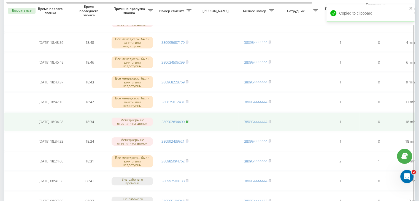
click at [187, 121] on rect at bounding box center [187, 122] width 2 height 2
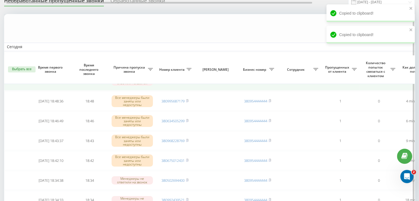
scroll to position [0, 0]
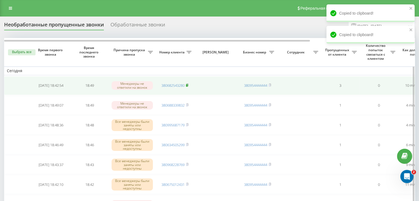
click at [187, 85] on rect at bounding box center [187, 85] width 2 height 2
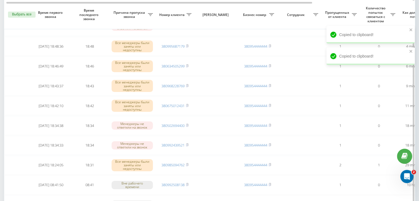
scroll to position [83, 0]
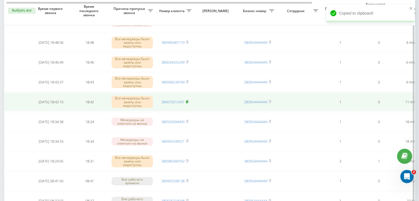
click at [188, 100] on icon at bounding box center [187, 101] width 2 height 3
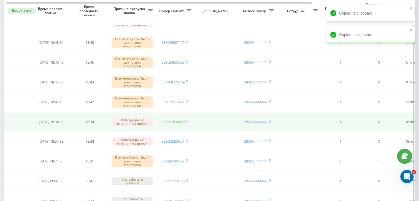
click at [181, 120] on link "380502694400" at bounding box center [172, 121] width 23 height 5
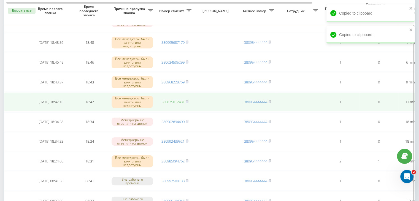
click at [181, 99] on link "380675012431" at bounding box center [172, 101] width 23 height 5
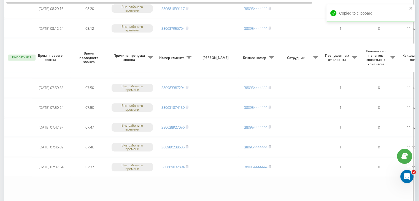
scroll to position [440, 0]
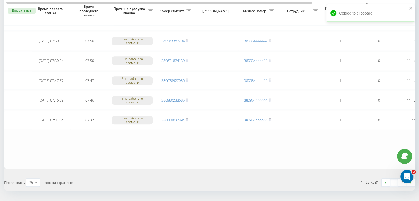
click at [392, 182] on link "1" at bounding box center [394, 183] width 8 height 8
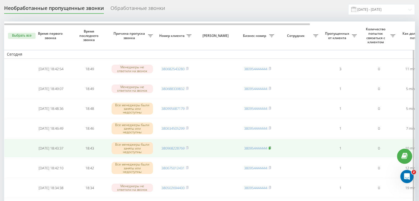
scroll to position [28, 0]
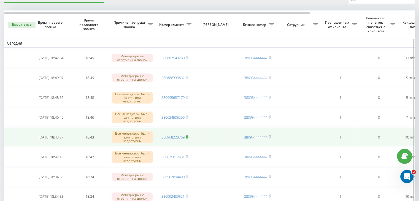
click at [188, 135] on icon at bounding box center [187, 136] width 2 height 2
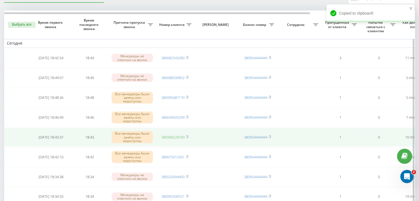
click at [168, 136] on link "380968228769" at bounding box center [172, 137] width 23 height 5
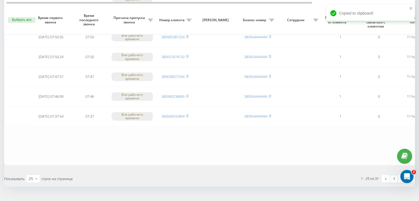
scroll to position [453, 0]
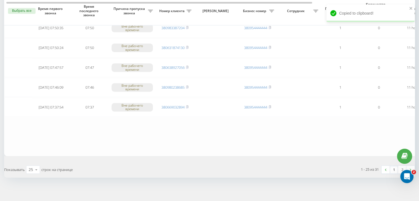
click at [391, 166] on link "1" at bounding box center [394, 170] width 8 height 8
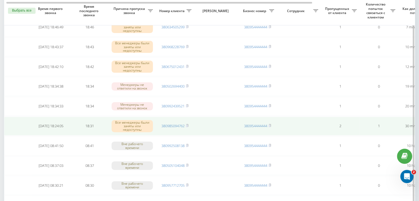
scroll to position [0, 140]
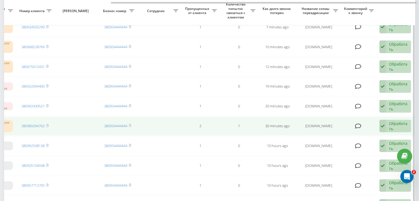
click at [396, 125] on div "Обработать" at bounding box center [398, 126] width 19 height 10
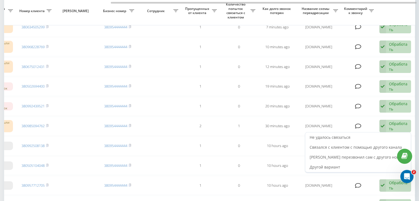
click at [372, 137] on div "Не удалось связаться" at bounding box center [357, 137] width 105 height 10
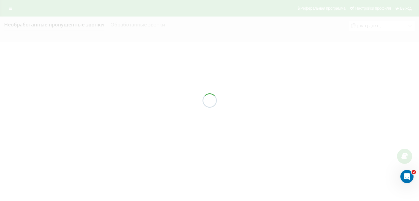
scroll to position [0, 0]
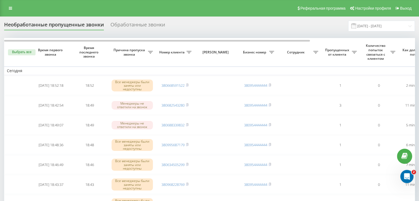
click at [192, 2] on div "Реферальная программа Настройки профиля Выход" at bounding box center [209, 8] width 419 height 17
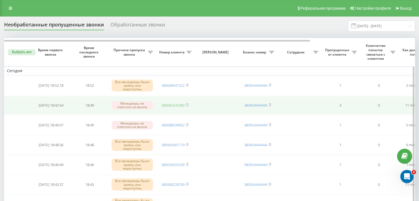
click at [173, 105] on link "380682543280" at bounding box center [172, 105] width 23 height 5
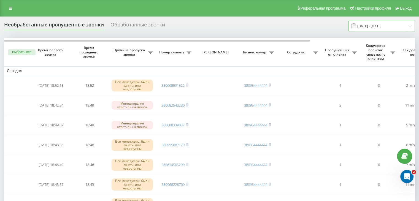
click at [396, 30] on input "[DATE] - [DATE]" at bounding box center [381, 26] width 67 height 11
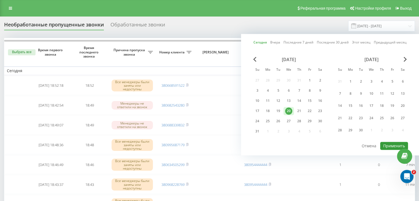
click at [388, 144] on button "Применить" at bounding box center [394, 146] width 28 height 8
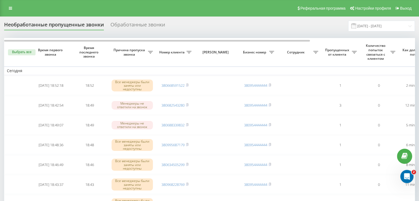
click at [171, 15] on div "Реферальная программа Настройки профиля Выход" at bounding box center [209, 8] width 419 height 17
click at [372, 25] on input "[DATE] - [DATE]" at bounding box center [381, 26] width 67 height 11
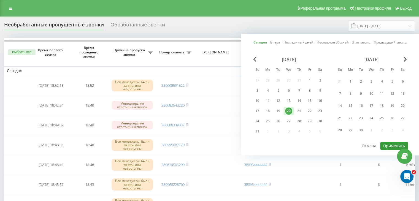
click at [385, 143] on button "Применить" at bounding box center [394, 146] width 28 height 8
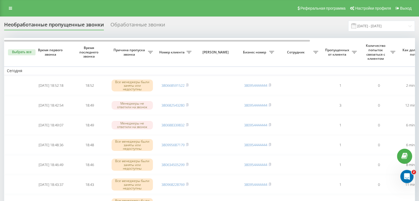
click at [368, 28] on input "[DATE] - [DATE]" at bounding box center [381, 26] width 67 height 11
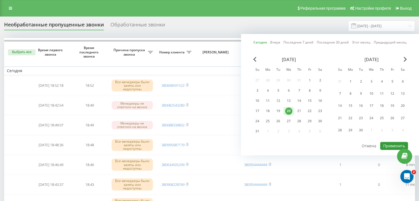
click at [383, 145] on button "Применить" at bounding box center [394, 146] width 28 height 8
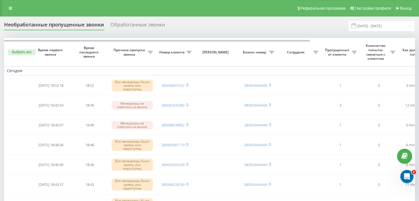
click at [164, 6] on div "Реферальная программа Настройки профиля Выход" at bounding box center [209, 8] width 419 height 17
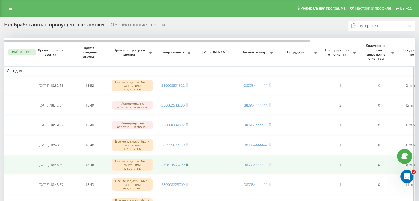
click at [188, 165] on span at bounding box center [187, 164] width 2 height 5
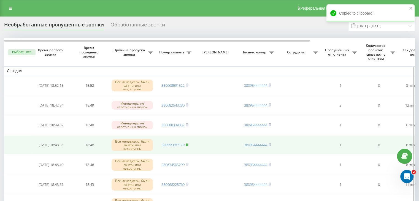
click at [187, 144] on rect at bounding box center [187, 145] width 2 height 2
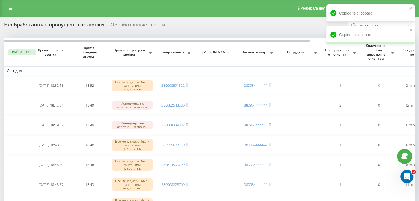
drag, startPoint x: 170, startPoint y: 7, endPoint x: 210, endPoint y: 15, distance: 41.5
click at [170, 7] on div "Реферальная программа Настройки профиля Выход" at bounding box center [209, 8] width 419 height 17
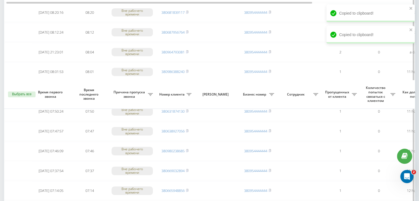
scroll to position [453, 0]
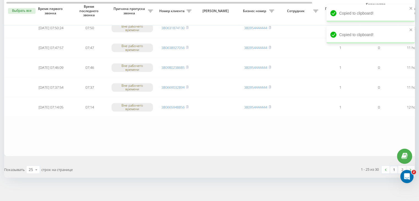
click at [394, 166] on link "1" at bounding box center [394, 170] width 8 height 8
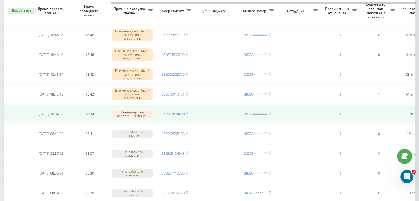
scroll to position [0, 140]
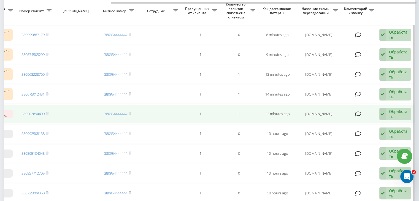
click at [389, 115] on div "Обработать" at bounding box center [398, 114] width 19 height 10
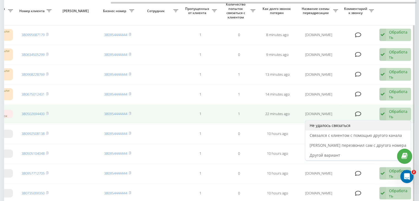
click at [373, 126] on div "Не удалось связаться" at bounding box center [357, 126] width 105 height 10
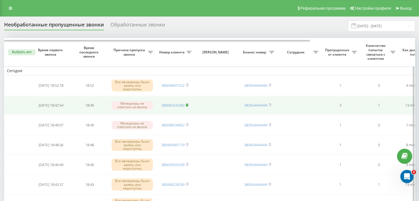
click at [187, 105] on rect at bounding box center [187, 105] width 2 height 2
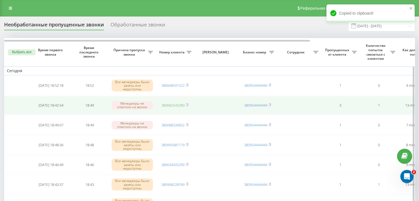
click at [179, 103] on link "380682543280" at bounding box center [172, 105] width 23 height 5
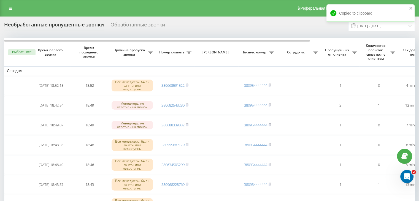
click at [173, 12] on div "Реферальная программа Настройки профиля Выход" at bounding box center [209, 8] width 419 height 17
click at [368, 27] on input "[DATE] - [DATE]" at bounding box center [381, 26] width 67 height 11
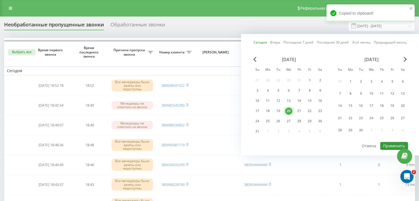
click at [387, 145] on button "Применить" at bounding box center [394, 146] width 28 height 8
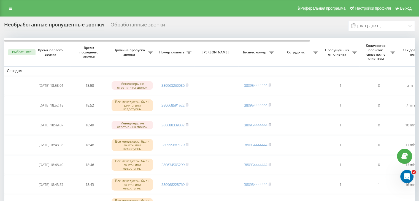
scroll to position [28, 0]
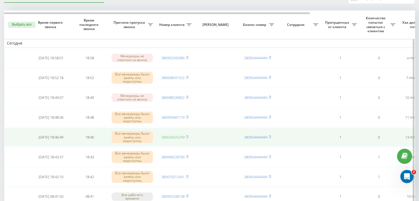
click at [178, 137] on link "380634505299" at bounding box center [172, 137] width 23 height 5
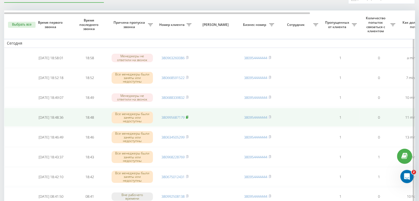
click at [187, 117] on rect at bounding box center [187, 117] width 2 height 2
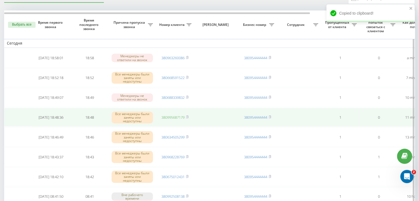
click at [173, 119] on link "380995687179" at bounding box center [172, 117] width 23 height 5
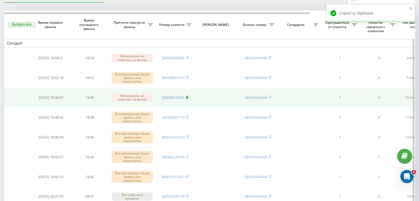
click at [187, 97] on rect at bounding box center [187, 97] width 2 height 2
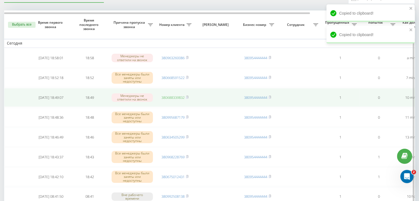
click at [173, 96] on link "380688339832" at bounding box center [172, 97] width 23 height 5
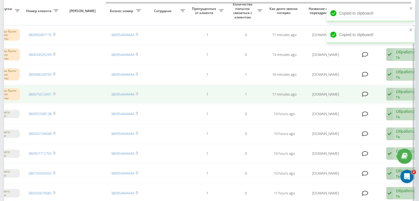
scroll to position [0, 140]
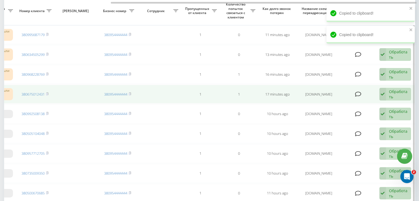
click at [391, 89] on div "Обработать" at bounding box center [398, 94] width 19 height 10
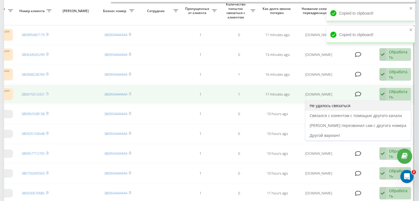
click at [383, 101] on div "Не удалось связаться" at bounding box center [357, 106] width 105 height 10
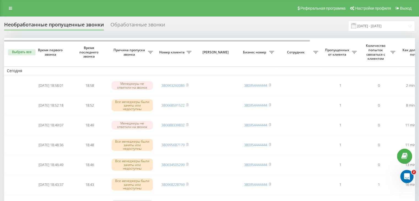
click at [176, 27] on div "Необработанные пропущенные звонки Обработанные звонки [DATE] - [DATE]" at bounding box center [209, 26] width 410 height 11
click at [381, 29] on input "[DATE] - [DATE]" at bounding box center [381, 26] width 67 height 11
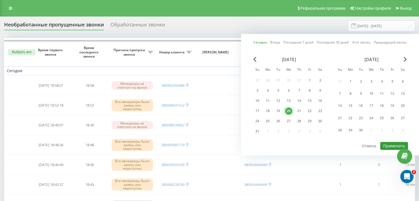
click at [384, 142] on button "Применить" at bounding box center [394, 146] width 28 height 8
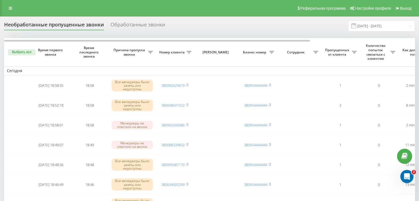
click at [173, 13] on div "Реферальная программа Настройки профиля Выход" at bounding box center [209, 8] width 419 height 17
click at [362, 25] on input "[DATE] - [DATE]" at bounding box center [381, 26] width 67 height 11
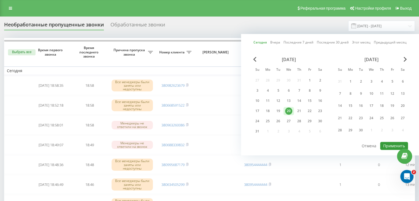
click at [387, 145] on button "Применить" at bounding box center [394, 146] width 28 height 8
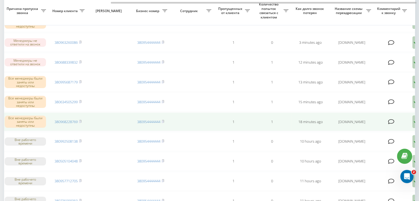
scroll to position [0, 140]
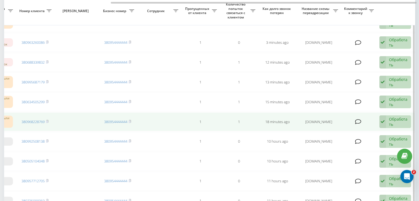
click at [385, 119] on icon at bounding box center [382, 121] width 7 height 13
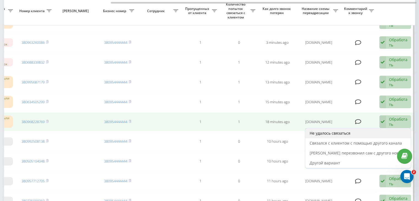
click at [383, 130] on div "Не удалось связаться" at bounding box center [357, 133] width 105 height 10
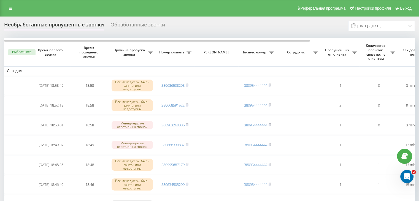
click at [394, 28] on input "[DATE] - [DATE]" at bounding box center [381, 26] width 67 height 11
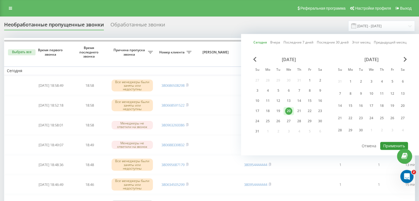
click at [390, 142] on button "Применить" at bounding box center [394, 146] width 28 height 8
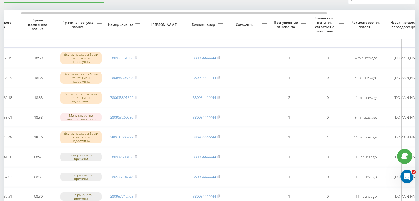
scroll to position [0, 140]
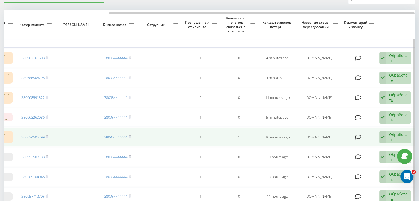
click at [385, 134] on div "Обработать Не удалось связаться Связался с клиентом с помощью другого канала Кл…" at bounding box center [395, 137] width 32 height 13
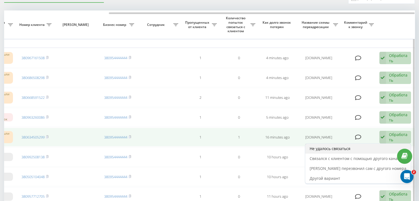
click at [368, 147] on div "Не удалось связаться" at bounding box center [357, 149] width 105 height 10
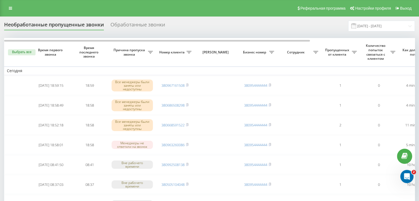
click at [179, 16] on div "Реферальная программа Настройки профиля Выход" at bounding box center [209, 8] width 419 height 17
click at [372, 26] on input "[DATE] - [DATE]" at bounding box center [381, 26] width 67 height 11
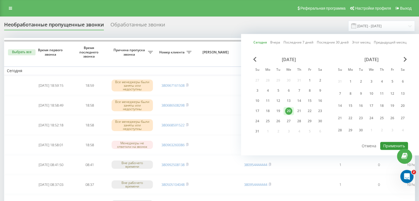
click at [388, 142] on button "Применить" at bounding box center [394, 146] width 28 height 8
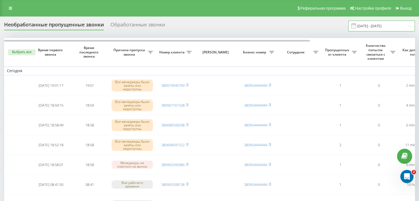
click at [380, 27] on input "[DATE] - [DATE]" at bounding box center [381, 26] width 67 height 11
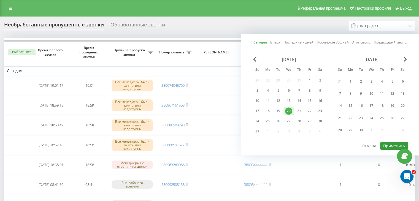
click at [387, 143] on button "Применить" at bounding box center [394, 146] width 28 height 8
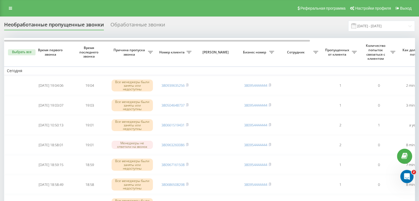
click at [163, 11] on div "Реферальная программа Настройки профиля Выход" at bounding box center [209, 8] width 419 height 17
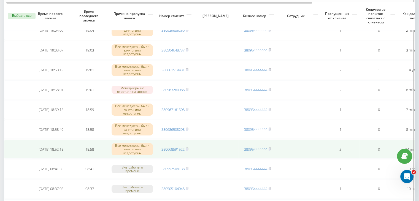
scroll to position [83, 0]
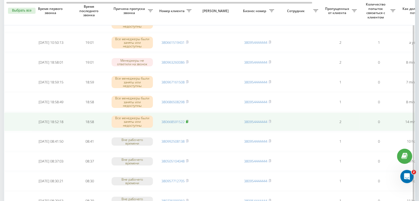
click at [187, 121] on rect at bounding box center [187, 122] width 2 height 2
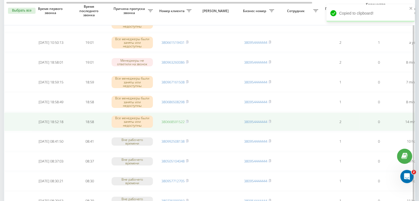
click at [176, 120] on link "380668591522" at bounding box center [172, 121] width 23 height 5
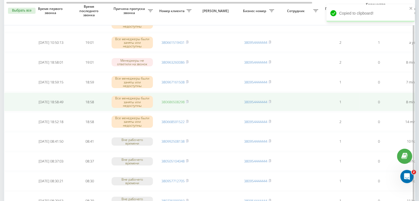
drag, startPoint x: 187, startPoint y: 100, endPoint x: 185, endPoint y: 98, distance: 3.1
click at [186, 99] on span "380686508298" at bounding box center [174, 101] width 27 height 5
click at [188, 103] on span at bounding box center [187, 101] width 2 height 5
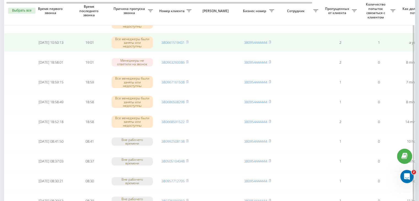
scroll to position [0, 140]
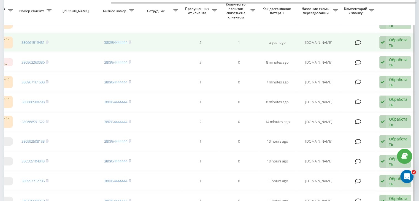
click at [396, 42] on div "Обработать" at bounding box center [398, 42] width 19 height 10
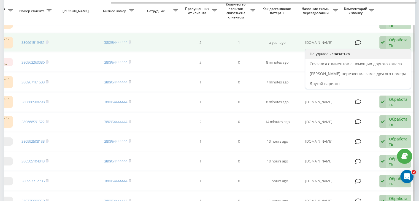
click at [380, 50] on div "Не удалось связаться" at bounding box center [357, 54] width 105 height 10
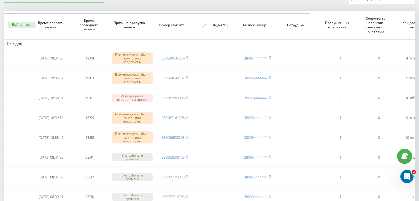
scroll to position [28, 0]
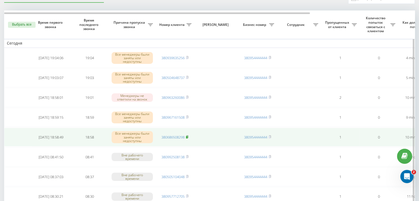
click at [187, 137] on rect at bounding box center [187, 137] width 2 height 2
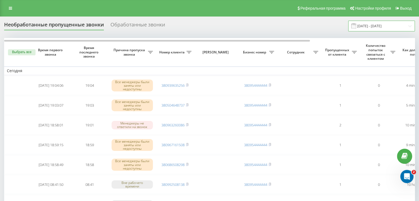
click at [388, 25] on input "[DATE] - [DATE]" at bounding box center [381, 26] width 67 height 11
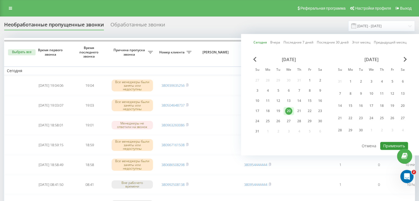
click at [387, 146] on button "Применить" at bounding box center [394, 146] width 28 height 8
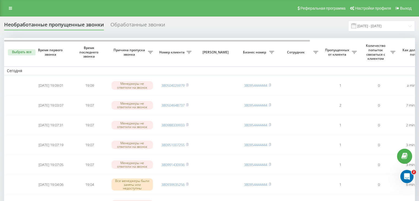
click at [180, 14] on div "Реферальная программа Настройки профиля Выход" at bounding box center [209, 8] width 419 height 17
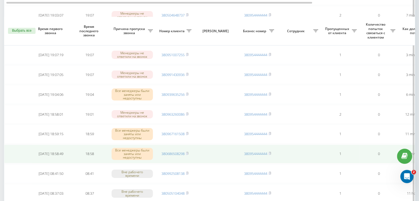
scroll to position [110, 0]
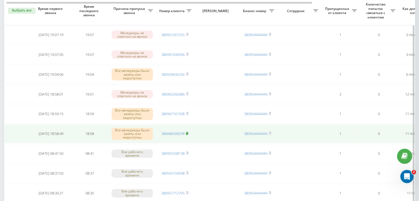
click at [186, 132] on rect at bounding box center [187, 133] width 2 height 2
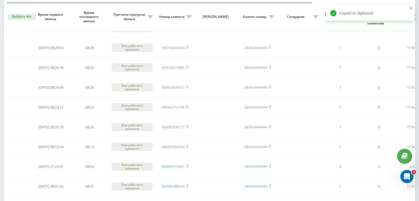
scroll to position [453, 0]
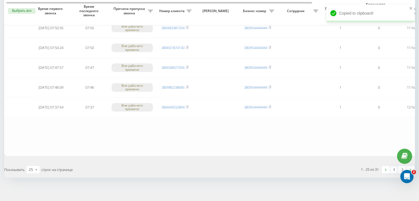
click at [393, 169] on link "1" at bounding box center [394, 170] width 8 height 8
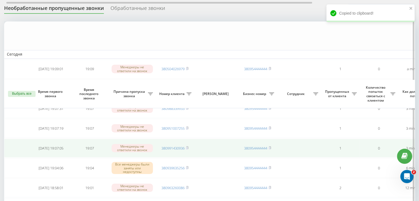
scroll to position [110, 0]
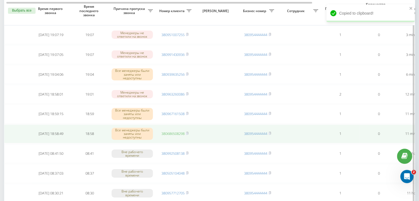
click at [178, 132] on link "380686508298" at bounding box center [172, 133] width 23 height 5
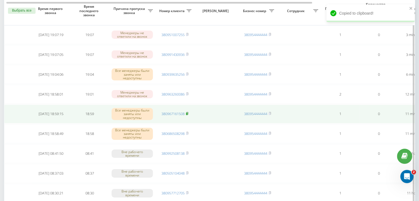
click at [187, 114] on span at bounding box center [187, 113] width 2 height 5
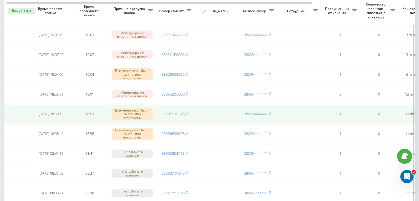
click at [179, 112] on link "380967161508" at bounding box center [172, 113] width 23 height 5
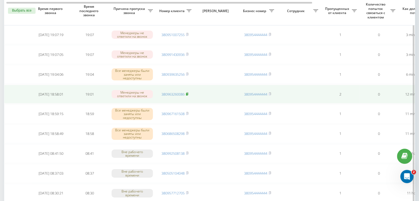
click at [187, 93] on rect at bounding box center [187, 94] width 2 height 2
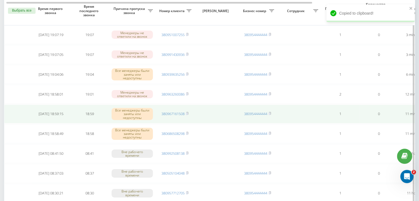
drag, startPoint x: 188, startPoint y: 92, endPoint x: 191, endPoint y: 114, distance: 21.4
click at [188, 93] on icon at bounding box center [187, 93] width 2 height 2
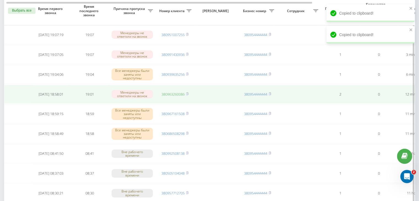
click at [179, 92] on link "380963260086" at bounding box center [172, 94] width 23 height 5
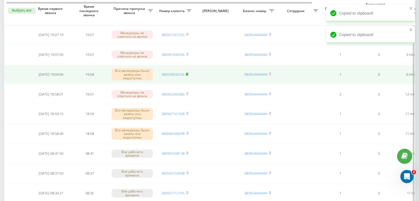
click at [187, 73] on rect at bounding box center [187, 74] width 2 height 2
click at [182, 75] on link "380939635256" at bounding box center [172, 74] width 23 height 5
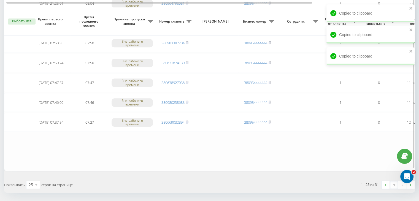
scroll to position [453, 0]
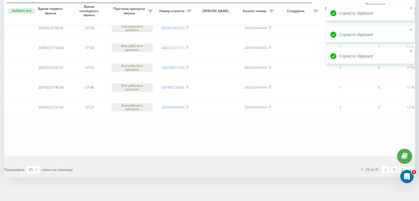
click at [394, 168] on link "1" at bounding box center [394, 170] width 8 height 8
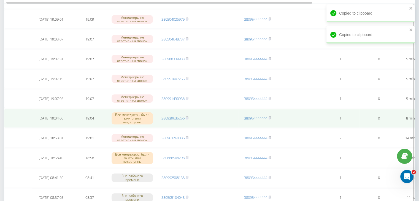
scroll to position [110, 0]
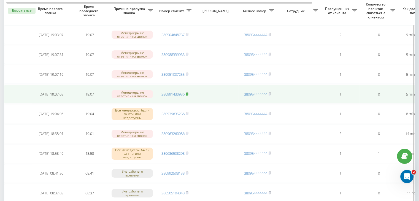
click at [187, 93] on rect at bounding box center [187, 94] width 2 height 2
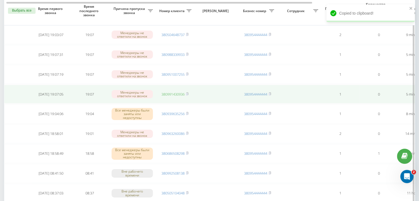
drag, startPoint x: 175, startPoint y: 93, endPoint x: 180, endPoint y: 81, distance: 12.6
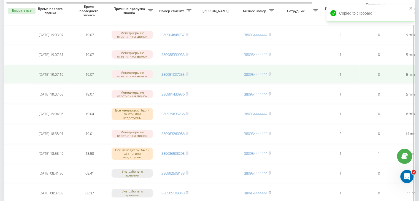
click at [175, 93] on link "380991430936" at bounding box center [172, 94] width 23 height 5
click at [187, 73] on rect at bounding box center [187, 74] width 2 height 2
click at [184, 74] on link "380951007255" at bounding box center [172, 74] width 23 height 5
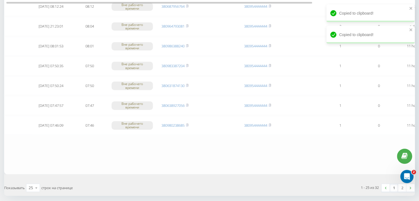
scroll to position [453, 0]
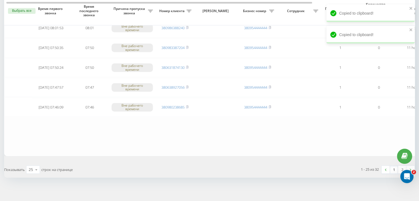
click at [392, 168] on link "1" at bounding box center [394, 170] width 8 height 8
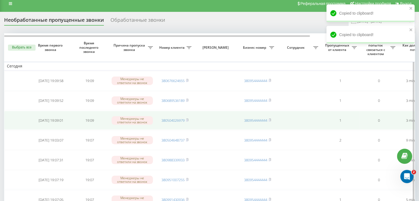
scroll to position [0, 0]
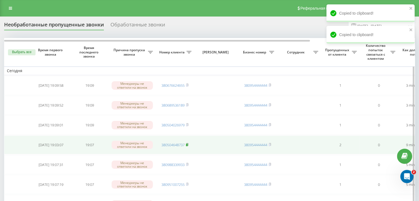
click at [187, 144] on rect at bounding box center [187, 145] width 2 height 2
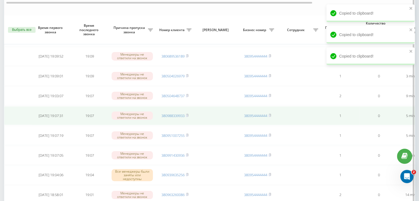
scroll to position [28, 0]
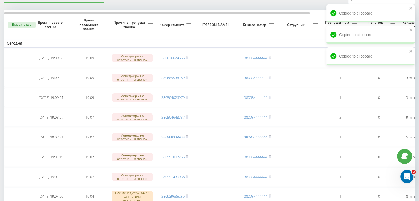
drag, startPoint x: 186, startPoint y: 4, endPoint x: 198, endPoint y: 8, distance: 12.6
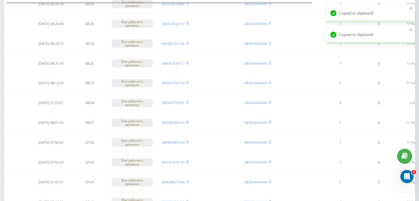
scroll to position [453, 0]
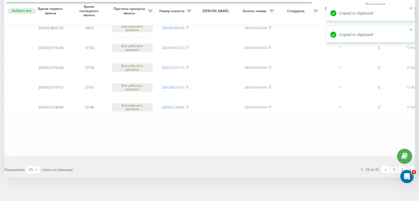
click at [394, 168] on link "1" at bounding box center [394, 170] width 8 height 8
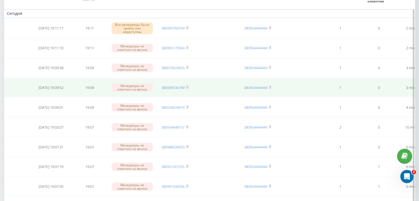
scroll to position [0, 0]
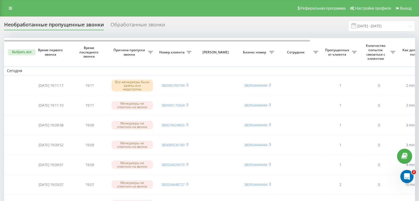
click at [373, 27] on input "[DATE] - [DATE]" at bounding box center [381, 26] width 67 height 11
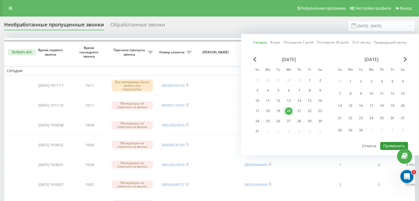
click at [382, 146] on button "Применить" at bounding box center [394, 146] width 28 height 8
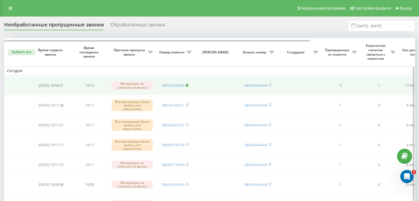
click at [187, 85] on rect at bounding box center [187, 85] width 2 height 2
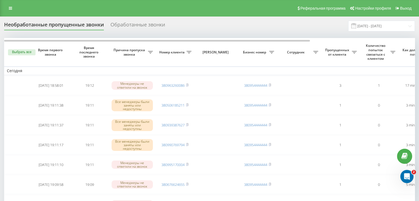
drag, startPoint x: 181, startPoint y: 10, endPoint x: 197, endPoint y: 28, distance: 24.2
click at [181, 10] on div "Реферальная программа Настройки профиля Выход" at bounding box center [209, 8] width 419 height 17
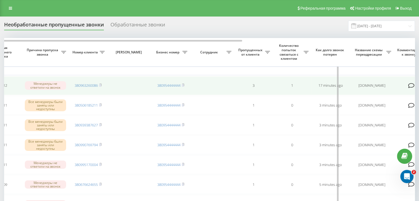
scroll to position [0, 140]
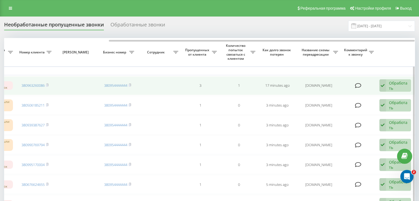
click at [393, 82] on div "Обработать" at bounding box center [398, 85] width 19 height 10
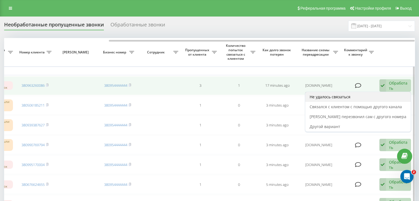
click at [355, 95] on div "Не удалось связаться" at bounding box center [357, 97] width 105 height 10
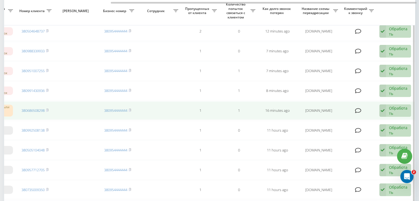
click at [390, 108] on div "Обработать" at bounding box center [398, 110] width 19 height 10
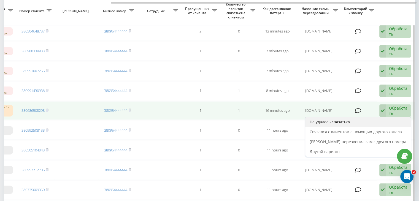
click at [370, 118] on div "Не удалось связаться" at bounding box center [357, 122] width 105 height 10
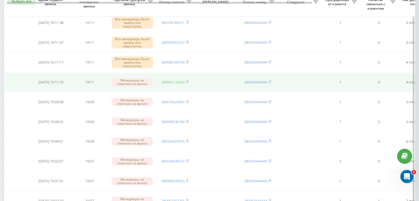
scroll to position [0, 0]
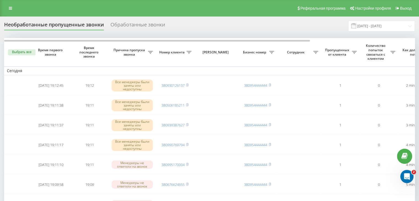
click at [387, 27] on input "[DATE] - [DATE]" at bounding box center [381, 26] width 67 height 11
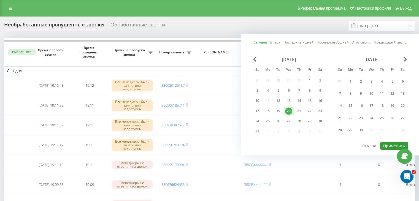
click at [387, 142] on button "Применить" at bounding box center [394, 146] width 28 height 8
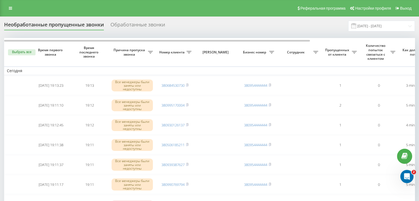
drag, startPoint x: 186, startPoint y: 14, endPoint x: 193, endPoint y: 25, distance: 13.1
click at [186, 14] on div "Реферальная программа Настройки профиля Выход" at bounding box center [209, 8] width 419 height 17
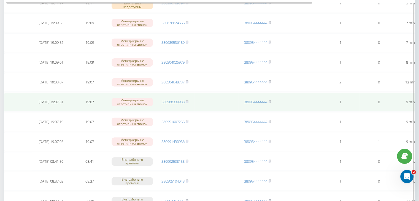
scroll to position [193, 0]
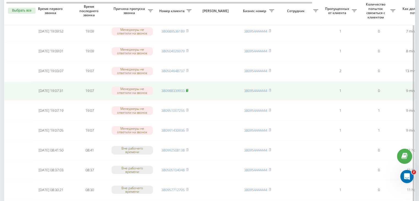
click at [188, 89] on icon at bounding box center [187, 90] width 2 height 2
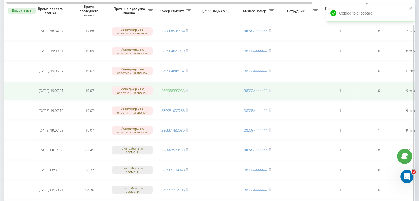
click at [180, 90] on link "380988339933" at bounding box center [172, 90] width 23 height 5
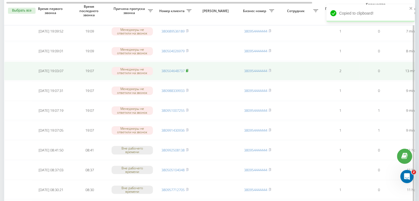
click at [187, 70] on rect at bounding box center [187, 71] width 2 height 2
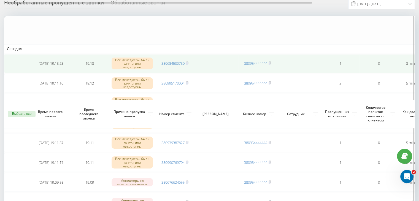
scroll to position [0, 0]
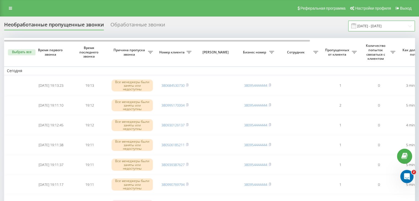
click at [379, 23] on input "[DATE] - [DATE]" at bounding box center [381, 26] width 67 height 11
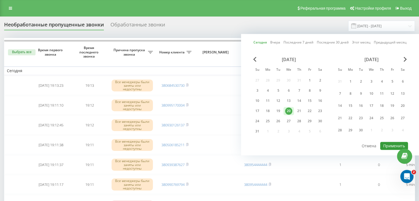
click at [390, 142] on button "Применить" at bounding box center [394, 146] width 28 height 8
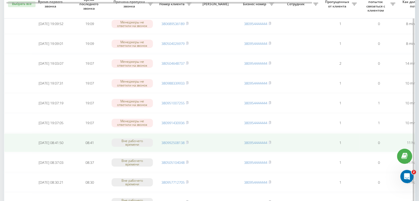
scroll to position [220, 0]
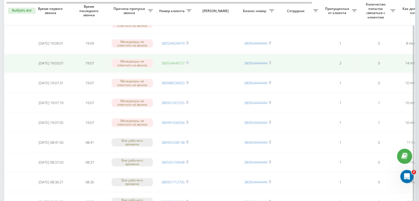
click at [178, 62] on link "380504648737" at bounding box center [172, 63] width 23 height 5
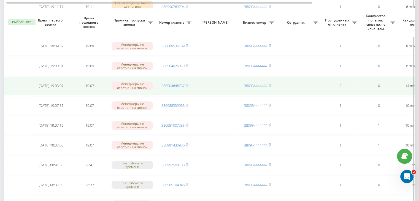
scroll to position [193, 0]
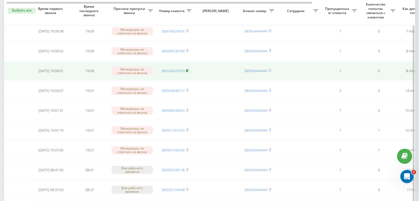
click at [188, 71] on span at bounding box center [187, 70] width 2 height 5
click at [181, 69] on link "380504026979" at bounding box center [172, 70] width 23 height 5
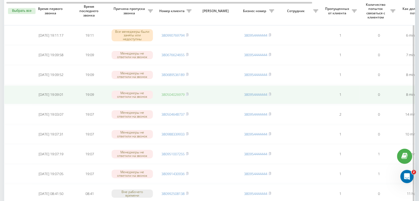
scroll to position [165, 0]
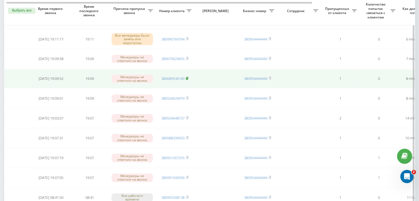
click at [187, 77] on icon at bounding box center [187, 78] width 2 height 2
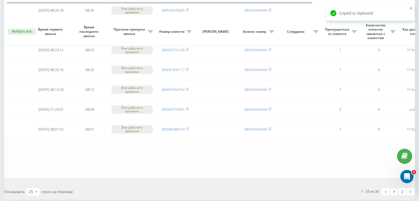
scroll to position [453, 0]
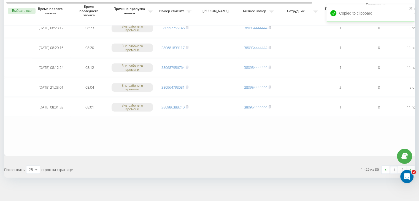
click at [394, 168] on link "1" at bounding box center [394, 170] width 8 height 8
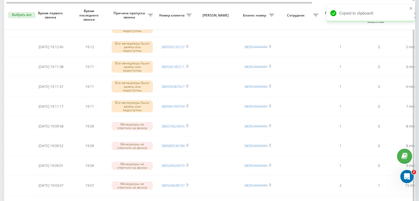
scroll to position [83, 0]
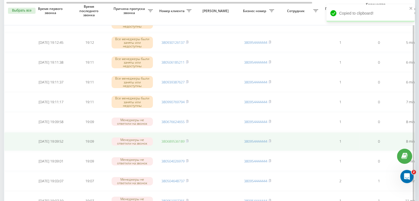
click at [181, 141] on link "380689536189" at bounding box center [172, 141] width 23 height 5
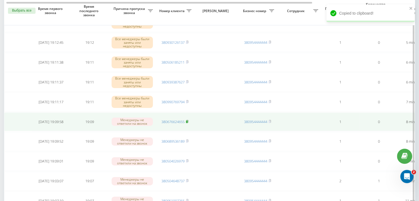
click at [187, 121] on rect at bounding box center [187, 122] width 2 height 2
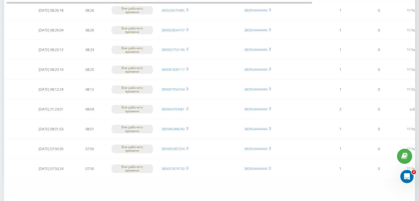
scroll to position [453, 0]
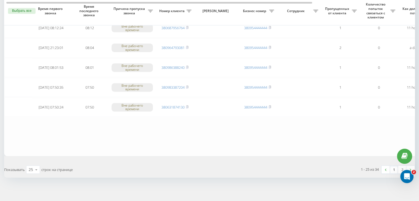
click at [392, 168] on link "1" at bounding box center [394, 170] width 8 height 8
click at [391, 166] on link "1" at bounding box center [394, 170] width 8 height 8
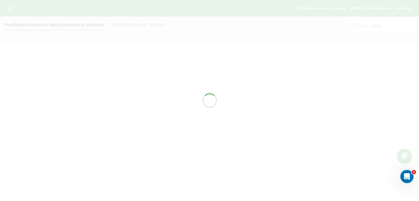
scroll to position [0, 0]
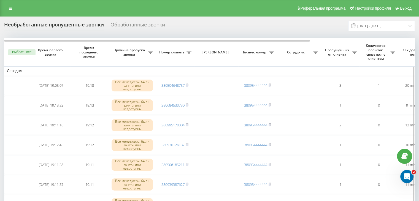
drag, startPoint x: 181, startPoint y: 23, endPoint x: 188, endPoint y: 43, distance: 21.3
click at [181, 23] on div "Необработанные пропущенные звонки Обработанные звонки [DATE] - [DATE]" at bounding box center [209, 26] width 410 height 11
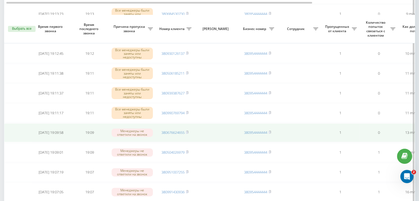
scroll to position [110, 0]
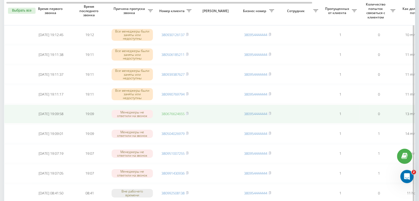
click at [183, 114] on link "380676624655" at bounding box center [172, 113] width 23 height 5
click at [187, 112] on icon at bounding box center [187, 113] width 2 height 3
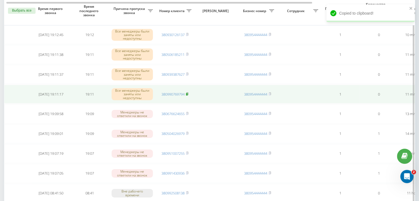
click at [187, 93] on rect at bounding box center [187, 94] width 2 height 2
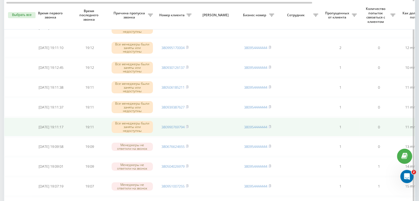
scroll to position [83, 0]
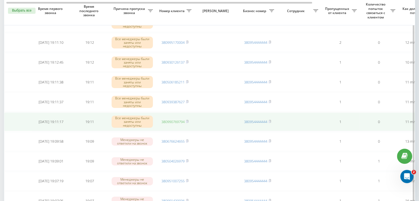
click at [178, 120] on link "380990769794" at bounding box center [172, 121] width 23 height 5
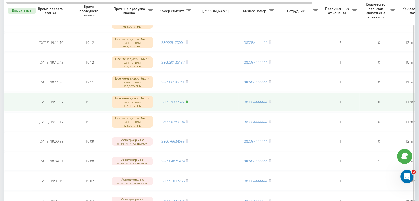
click at [188, 100] on icon at bounding box center [187, 101] width 2 height 3
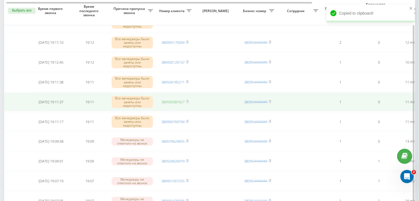
click at [173, 99] on link "380939387627" at bounding box center [172, 101] width 23 height 5
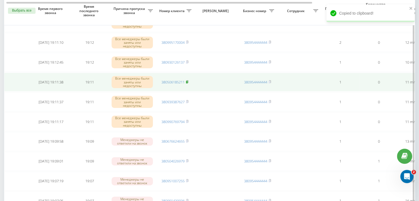
click at [187, 82] on rect at bounding box center [187, 82] width 2 height 2
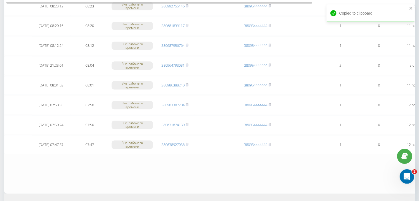
scroll to position [453, 0]
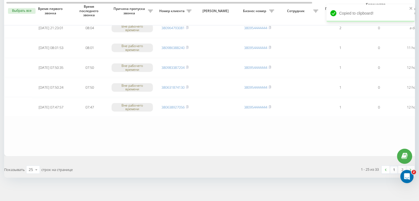
click at [388, 166] on link at bounding box center [385, 170] width 8 height 8
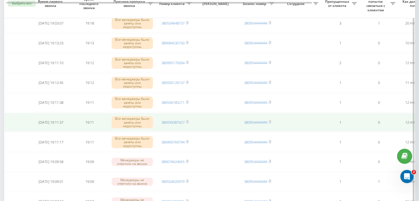
scroll to position [55, 0]
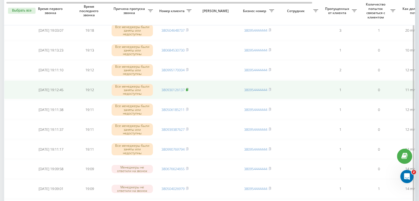
click at [187, 89] on rect at bounding box center [187, 90] width 2 height 2
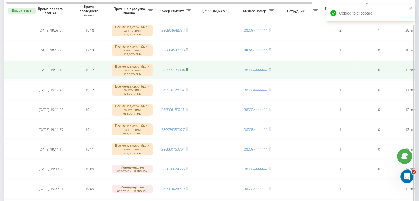
click at [187, 69] on rect at bounding box center [187, 70] width 2 height 2
click at [183, 70] on link "380995170004" at bounding box center [172, 69] width 23 height 5
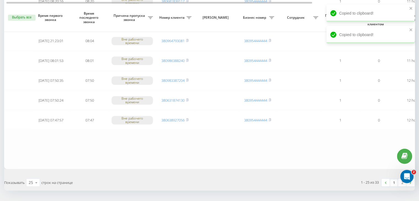
scroll to position [453, 0]
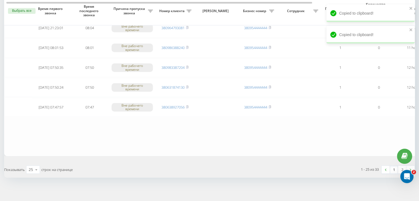
click at [394, 167] on link "1" at bounding box center [394, 170] width 8 height 8
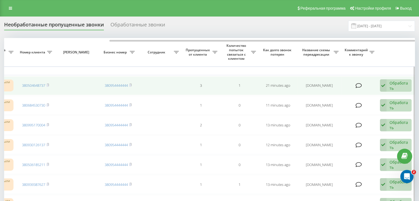
scroll to position [0, 140]
click at [386, 86] on div "Обработать Не удалось связаться Связался с клиентом с помощью другого канала Кл…" at bounding box center [395, 85] width 32 height 13
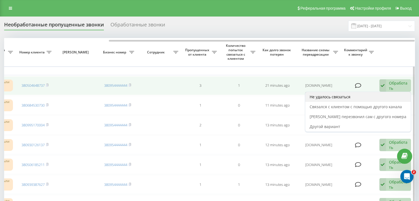
click at [376, 96] on div "Не удалось связаться" at bounding box center [357, 97] width 105 height 10
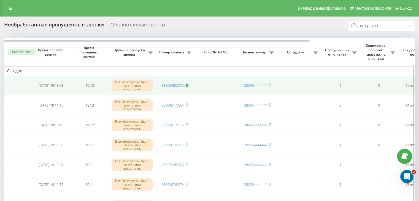
click at [187, 85] on rect at bounding box center [187, 85] width 2 height 2
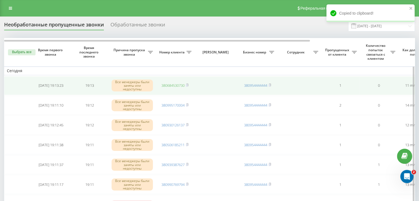
click at [181, 83] on link "380684530730" at bounding box center [172, 85] width 23 height 5
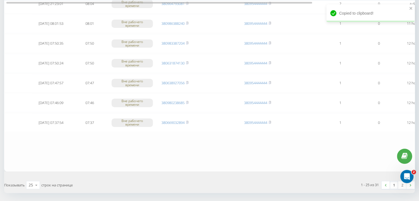
scroll to position [453, 0]
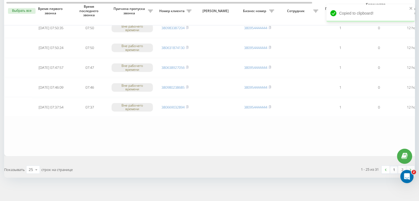
click at [393, 167] on link "1" at bounding box center [394, 170] width 8 height 8
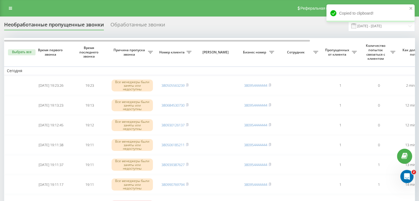
click at [178, 10] on div "Реферальная программа Настройки профиля Выход" at bounding box center [209, 8] width 419 height 17
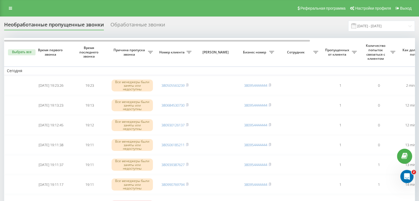
click at [186, 13] on div "Реферальная программа Настройки профиля Выход" at bounding box center [209, 8] width 419 height 17
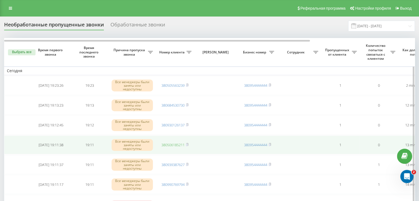
click at [171, 143] on link "380506185211" at bounding box center [172, 144] width 23 height 5
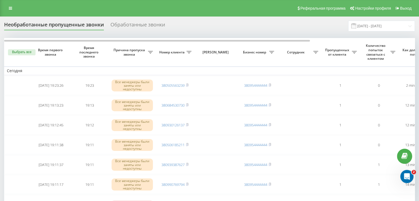
click at [378, 26] on input "[DATE] - [DATE]" at bounding box center [381, 26] width 67 height 11
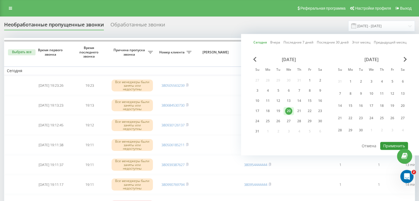
click at [392, 143] on button "Применить" at bounding box center [394, 146] width 28 height 8
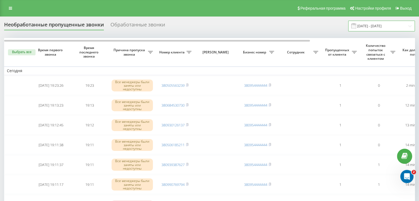
click at [383, 25] on input "[DATE] - [DATE]" at bounding box center [381, 26] width 67 height 11
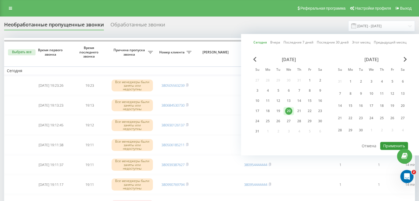
click at [384, 148] on button "Применить" at bounding box center [394, 146] width 28 height 8
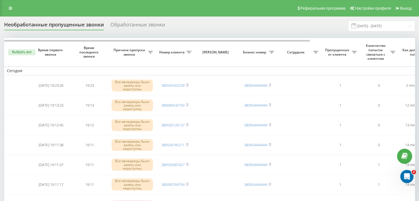
click at [394, 31] on input "[DATE] - [DATE]" at bounding box center [381, 26] width 67 height 11
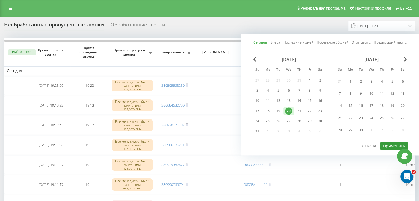
click at [384, 143] on button "Применить" at bounding box center [394, 146] width 28 height 8
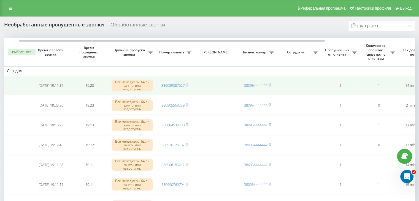
scroll to position [0, 140]
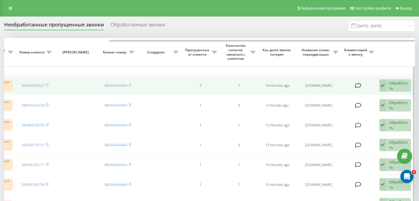
click at [387, 88] on div "Обработать Не удалось связаться Связался с клиентом с помощью другого канала Кл…" at bounding box center [395, 85] width 32 height 13
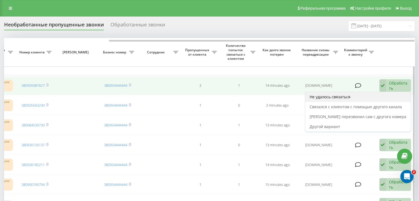
click at [384, 95] on div "Не удалось связаться" at bounding box center [357, 97] width 105 height 10
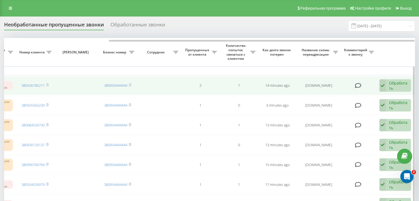
click at [398, 90] on div "Обработать" at bounding box center [398, 85] width 19 height 10
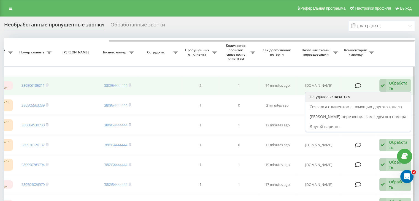
click at [384, 98] on div "Не удалось связаться" at bounding box center [357, 97] width 105 height 10
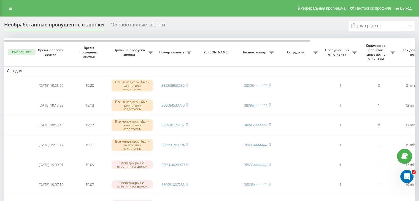
click at [178, 11] on div "Реферальная программа Настройки профиля Выход" at bounding box center [209, 8] width 419 height 17
drag, startPoint x: 177, startPoint y: 9, endPoint x: 202, endPoint y: 14, distance: 24.8
click at [177, 9] on div "Реферальная программа Настройки профиля Выход" at bounding box center [209, 8] width 419 height 17
click at [356, 27] on span at bounding box center [353, 25] width 5 height 5
click at [380, 30] on input "[DATE] - [DATE]" at bounding box center [381, 26] width 67 height 11
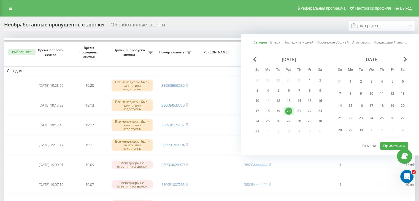
click at [390, 140] on div "[DATE] [DATE] Последние 7 дней Последние 30 дней Этот месяц Предыдущий месяц [D…" at bounding box center [330, 94] width 178 height 121
click at [390, 143] on button "Применить" at bounding box center [394, 146] width 28 height 8
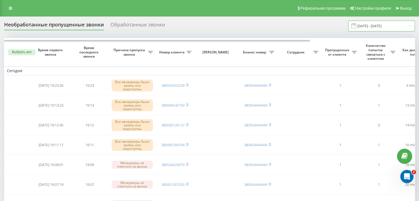
click at [388, 25] on input "[DATE] - [DATE]" at bounding box center [381, 26] width 67 height 11
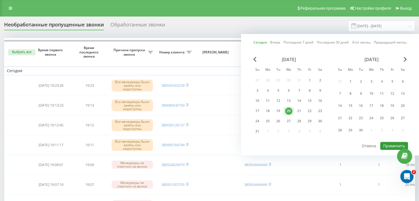
drag, startPoint x: 387, startPoint y: 144, endPoint x: 290, endPoint y: 178, distance: 103.4
click at [387, 144] on button "Применить" at bounding box center [394, 146] width 28 height 8
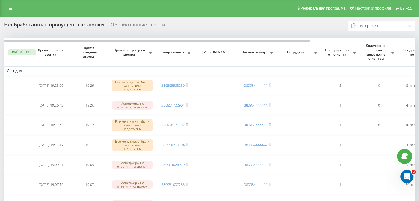
click at [194, 21] on div "Необработанные пропущенные звонки Обработанные звонки [DATE] - [DATE]" at bounding box center [209, 26] width 410 height 11
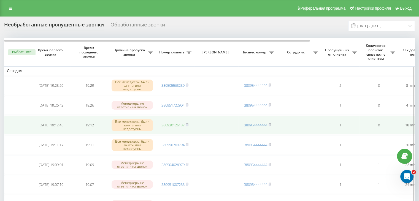
click at [178, 125] on link "380930126137" at bounding box center [172, 125] width 23 height 5
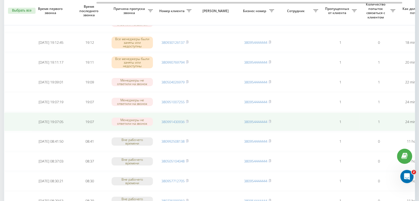
scroll to position [0, 140]
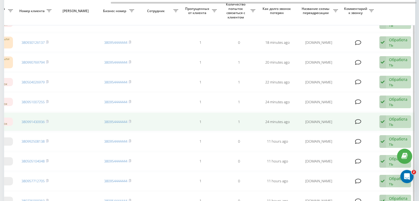
click at [398, 121] on div "Обработать" at bounding box center [398, 121] width 19 height 10
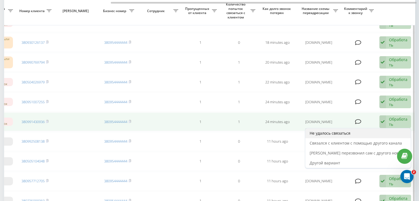
click at [358, 136] on div "Не удалось связаться" at bounding box center [357, 133] width 105 height 10
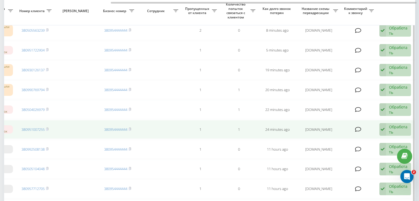
click at [402, 126] on div "Обработать" at bounding box center [398, 129] width 19 height 10
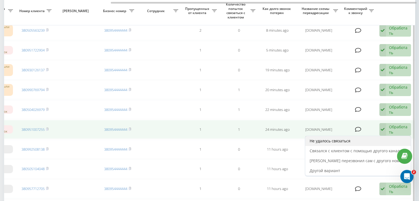
click at [378, 138] on div "Не удалось связаться" at bounding box center [357, 141] width 105 height 10
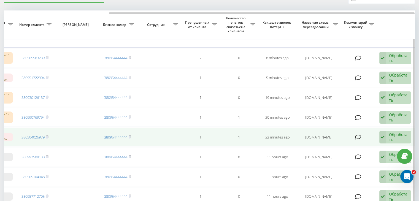
click at [385, 135] on div "Обработать Не удалось связаться Связался с клиентом с помощью другого канала Кл…" at bounding box center [395, 137] width 32 height 13
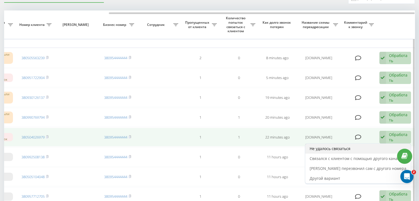
click at [360, 145] on div "Не удалось связаться" at bounding box center [357, 149] width 105 height 10
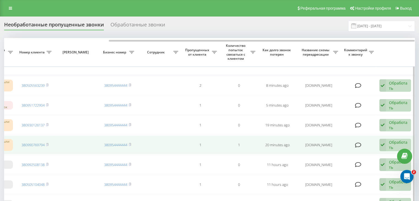
click at [381, 142] on icon at bounding box center [382, 145] width 7 height 13
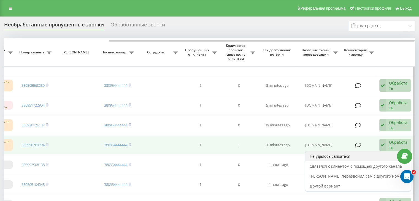
click at [364, 160] on div "Не удалось связаться" at bounding box center [357, 156] width 105 height 10
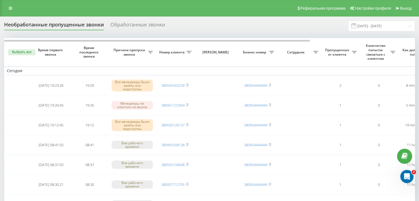
click at [185, 25] on div "Необработанные пропущенные звонки Обработанные звонки [DATE] - [DATE]" at bounding box center [209, 26] width 410 height 11
click at [360, 28] on input "[DATE] - [DATE]" at bounding box center [381, 26] width 67 height 11
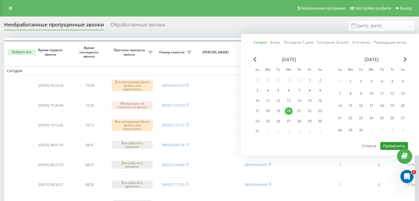
click at [391, 143] on button "Применить" at bounding box center [394, 146] width 28 height 8
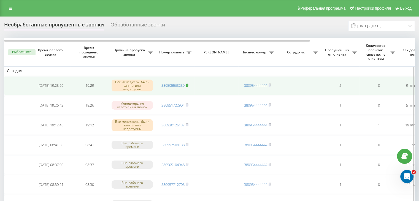
click at [188, 84] on icon at bounding box center [187, 84] width 2 height 3
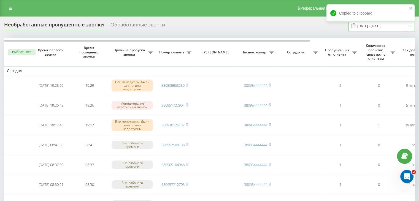
click at [392, 31] on input "[DATE] - [DATE]" at bounding box center [381, 26] width 67 height 11
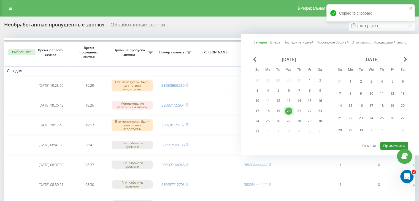
click at [392, 145] on button "Применить" at bounding box center [394, 146] width 28 height 8
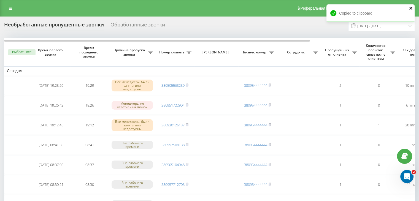
click at [410, 6] on icon "close" at bounding box center [411, 8] width 4 height 4
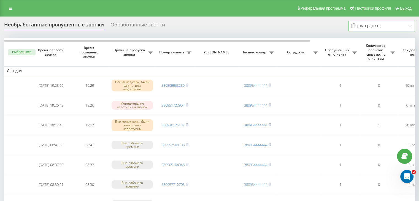
click at [381, 31] on input "[DATE] - [DATE]" at bounding box center [381, 26] width 67 height 11
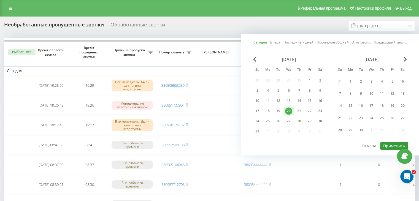
click at [388, 147] on button "Применить" at bounding box center [394, 146] width 28 height 8
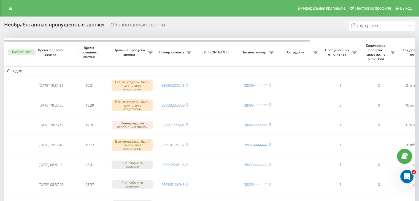
click at [184, 22] on div "Необработанные пропущенные звонки Обработанные звонки [DATE] - [DATE]" at bounding box center [209, 26] width 410 height 11
click at [385, 26] on input "[DATE] - [DATE]" at bounding box center [381, 26] width 67 height 11
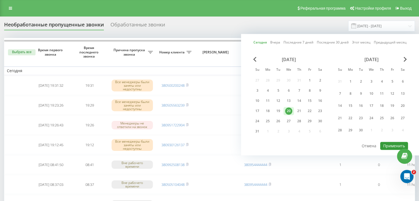
click at [389, 145] on button "Применить" at bounding box center [394, 146] width 28 height 8
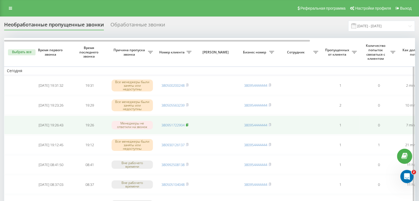
click at [187, 124] on rect at bounding box center [187, 125] width 2 height 2
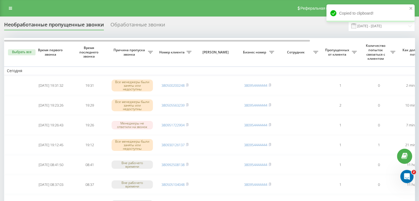
click at [177, 15] on div "Реферальная программа Настройки профиля Выход" at bounding box center [209, 8] width 419 height 17
click at [382, 28] on input "[DATE] - [DATE]" at bounding box center [381, 26] width 67 height 11
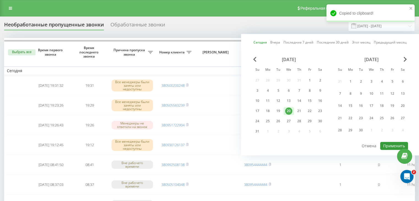
click at [384, 143] on button "Применить" at bounding box center [394, 146] width 28 height 8
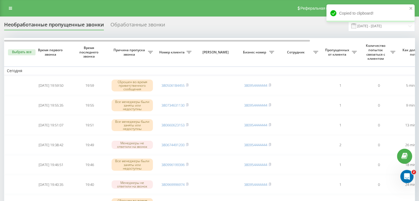
click at [186, 31] on div "Необработанные пропущенные звонки Обработанные звонки [DATE] - [DATE]" at bounding box center [209, 26] width 410 height 11
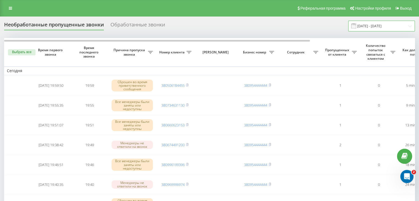
click at [377, 30] on input "[DATE] - [DATE]" at bounding box center [381, 26] width 67 height 11
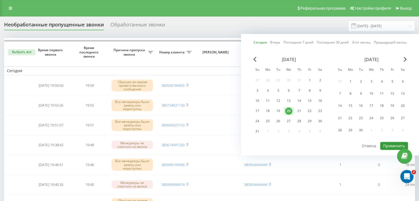
click at [382, 142] on button "Применить" at bounding box center [394, 146] width 28 height 8
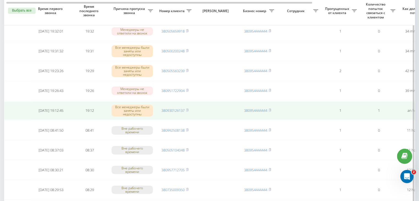
scroll to position [0, 140]
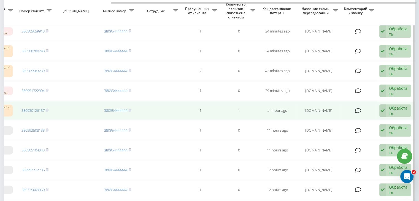
click at [386, 107] on div "Обработать Не удалось связаться Связался с клиентом с помощью другого канала Кл…" at bounding box center [395, 110] width 32 height 13
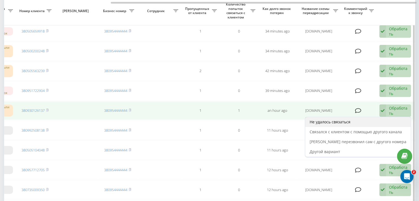
click at [353, 123] on div "Не удалось связаться" at bounding box center [357, 122] width 105 height 10
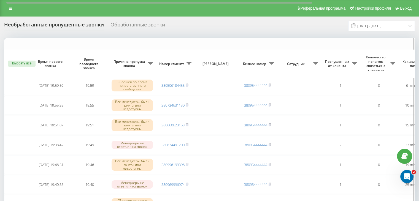
scroll to position [110, 0]
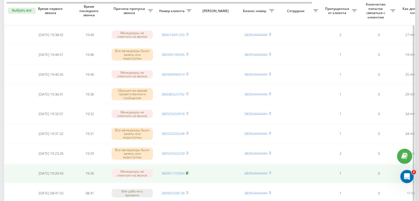
click at [188, 173] on span at bounding box center [187, 173] width 2 height 5
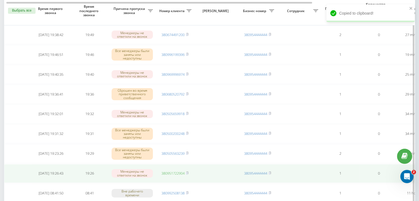
click at [168, 172] on link "380951722904" at bounding box center [172, 173] width 23 height 5
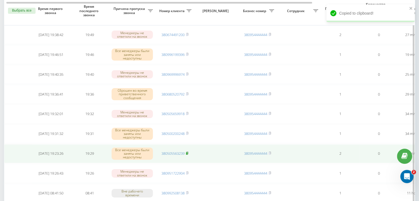
click at [187, 152] on rect at bounding box center [187, 153] width 2 height 2
click at [175, 151] on link "380505563239" at bounding box center [172, 153] width 23 height 5
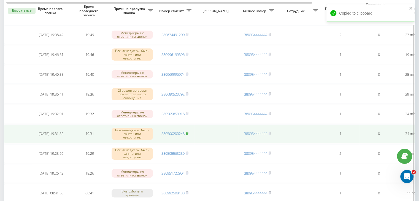
click at [187, 132] on rect at bounding box center [187, 133] width 2 height 2
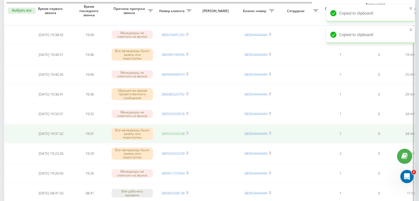
click at [176, 131] on link "380500200248" at bounding box center [172, 133] width 23 height 5
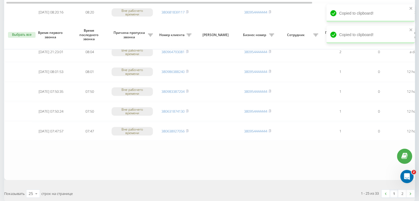
scroll to position [453, 0]
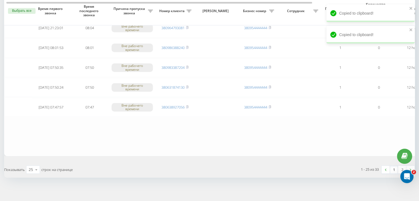
click at [393, 167] on link "1" at bounding box center [394, 170] width 8 height 8
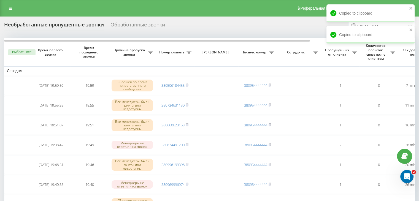
click at [182, 9] on div "Реферальная программа Настройки профиля Выход" at bounding box center [209, 8] width 419 height 17
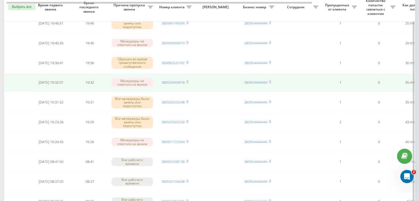
scroll to position [138, 0]
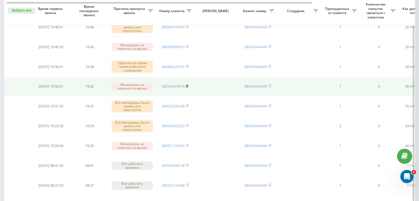
click at [187, 86] on rect at bounding box center [187, 86] width 2 height 2
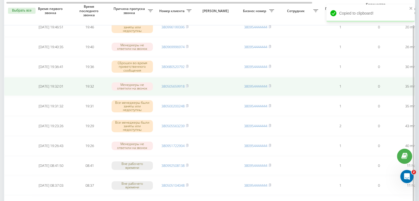
drag, startPoint x: 182, startPoint y: 85, endPoint x: 184, endPoint y: 81, distance: 4.4
click at [182, 85] on link "380505659918" at bounding box center [172, 86] width 23 height 5
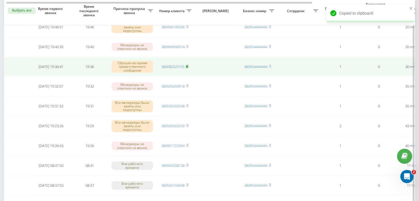
click at [188, 65] on icon at bounding box center [187, 66] width 2 height 2
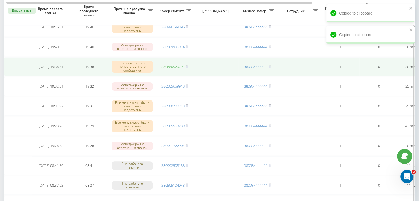
click at [177, 65] on link "380680520792" at bounding box center [172, 66] width 23 height 5
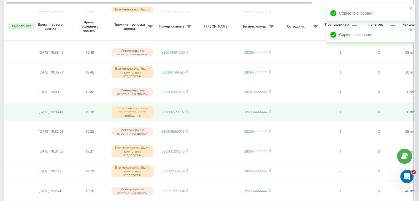
scroll to position [83, 0]
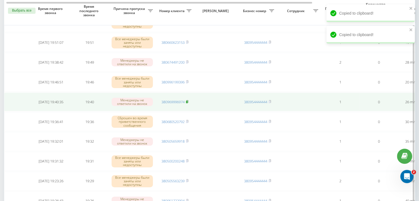
click at [187, 101] on rect at bounding box center [187, 102] width 2 height 2
click at [176, 102] on link "380969996974" at bounding box center [172, 101] width 23 height 5
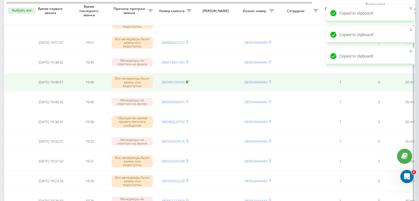
click at [187, 81] on rect at bounding box center [187, 82] width 2 height 2
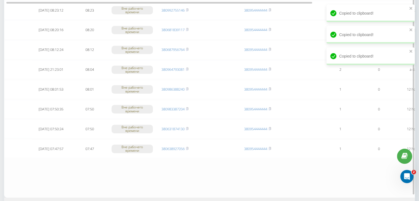
scroll to position [440, 0]
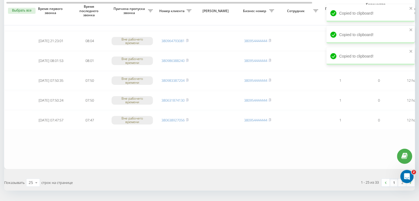
click at [396, 179] on link "1" at bounding box center [394, 183] width 8 height 8
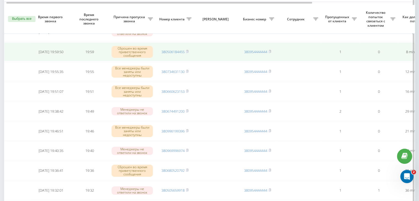
scroll to position [83, 0]
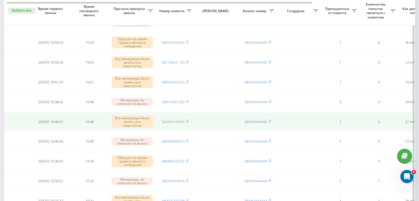
click at [182, 120] on link "380996199396" at bounding box center [172, 121] width 23 height 5
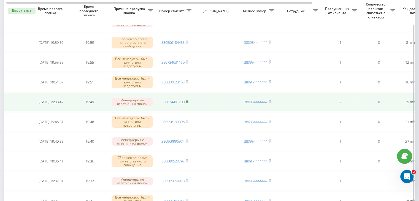
click at [188, 100] on icon at bounding box center [187, 101] width 2 height 2
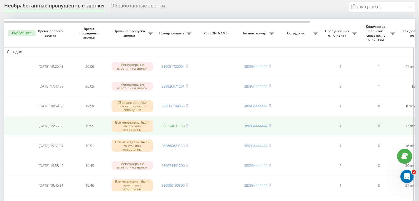
scroll to position [55, 0]
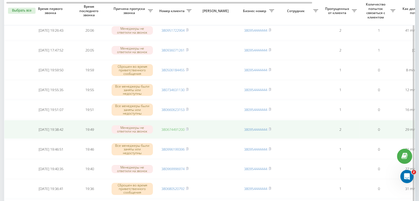
click at [168, 129] on link "380674491200" at bounding box center [172, 129] width 23 height 5
drag, startPoint x: 187, startPoint y: 108, endPoint x: 189, endPoint y: 125, distance: 16.3
click at [187, 108] on rect at bounding box center [187, 109] width 2 height 2
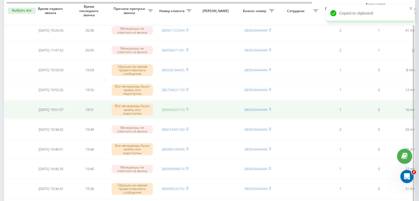
click at [180, 108] on link "380660623153" at bounding box center [172, 109] width 23 height 5
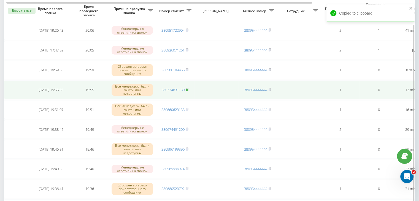
click at [187, 89] on rect at bounding box center [187, 90] width 2 height 2
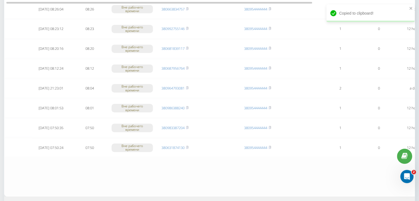
scroll to position [453, 0]
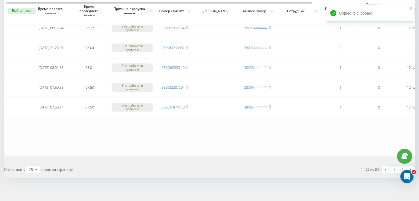
drag, startPoint x: 394, startPoint y: 167, endPoint x: 345, endPoint y: 157, distance: 49.6
click at [394, 167] on link "1" at bounding box center [394, 170] width 8 height 8
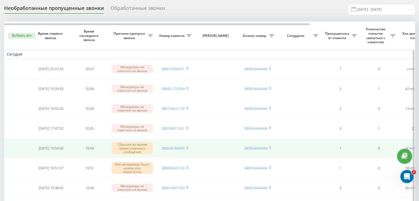
scroll to position [28, 0]
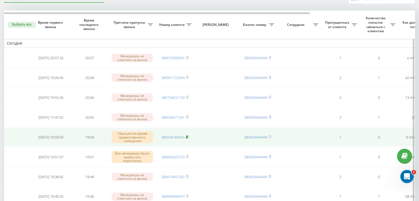
click at [187, 136] on rect at bounding box center [187, 137] width 2 height 2
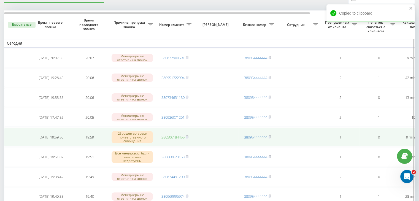
click at [176, 136] on link "380506184455" at bounding box center [172, 137] width 23 height 5
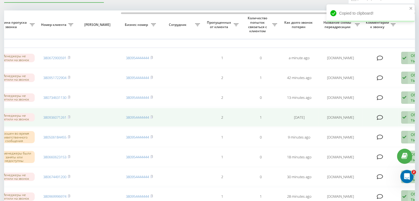
scroll to position [0, 140]
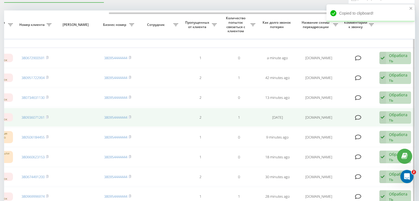
click at [397, 112] on div "Обработать" at bounding box center [398, 117] width 19 height 10
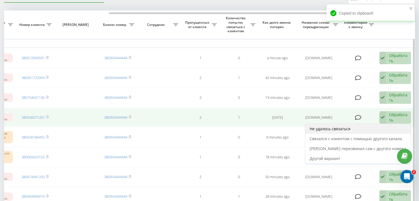
click at [383, 124] on div "Не удалось связаться" at bounding box center [357, 129] width 105 height 10
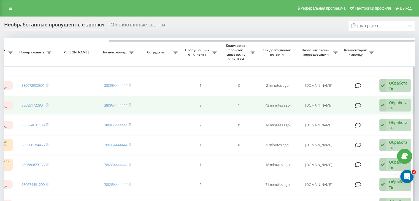
click at [394, 107] on div "Обработать" at bounding box center [398, 105] width 19 height 10
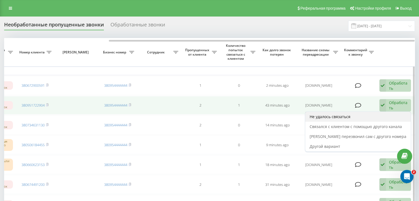
drag, startPoint x: 365, startPoint y: 123, endPoint x: 367, endPoint y: 116, distance: 6.4
click at [367, 116] on div "Не удалось связаться Связался с клиентом с помощью другого канала Клиент перезв…" at bounding box center [358, 131] width 106 height 40
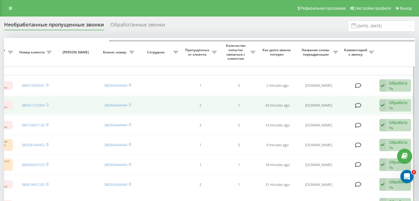
click at [383, 107] on icon at bounding box center [382, 105] width 7 height 13
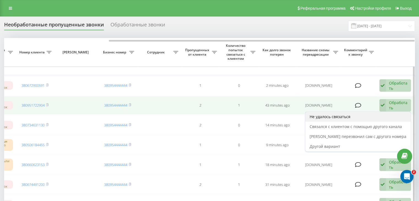
click at [378, 114] on div "Не удалось связаться" at bounding box center [357, 117] width 105 height 10
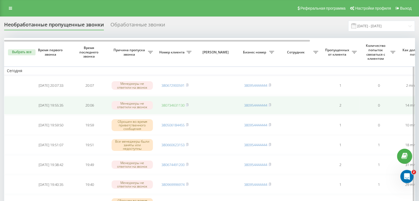
click at [171, 105] on link "380734631130" at bounding box center [172, 105] width 23 height 5
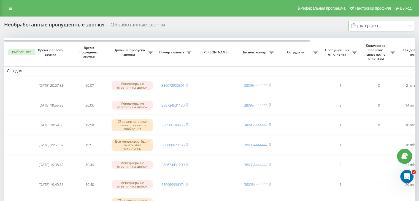
click at [398, 26] on input "[DATE] - [DATE]" at bounding box center [381, 26] width 67 height 11
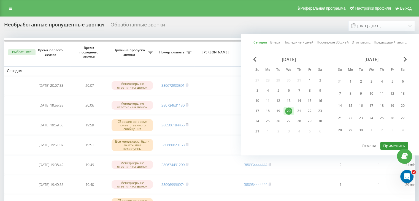
click at [390, 146] on button "Применить" at bounding box center [394, 146] width 28 height 8
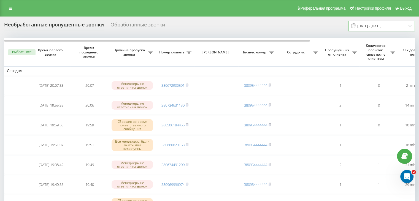
click at [400, 28] on input "[DATE] - [DATE]" at bounding box center [381, 26] width 67 height 11
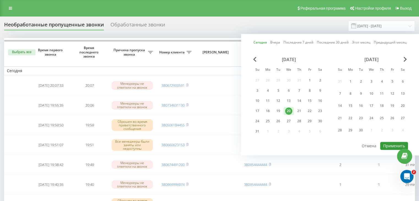
click at [388, 145] on button "Применить" at bounding box center [394, 146] width 28 height 8
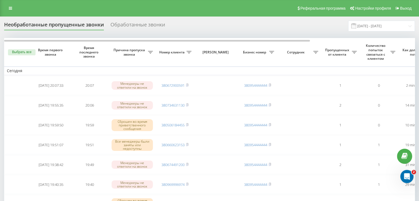
click at [390, 26] on input "[DATE] - [DATE]" at bounding box center [381, 26] width 67 height 11
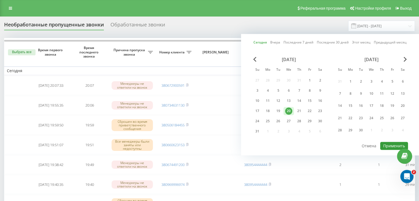
click at [385, 143] on button "Применить" at bounding box center [394, 146] width 28 height 8
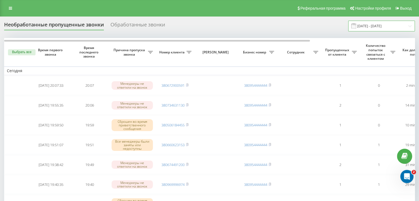
click at [392, 25] on input "[DATE] - [DATE]" at bounding box center [381, 26] width 67 height 11
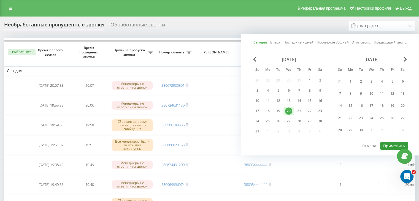
click at [390, 143] on button "Применить" at bounding box center [394, 146] width 28 height 8
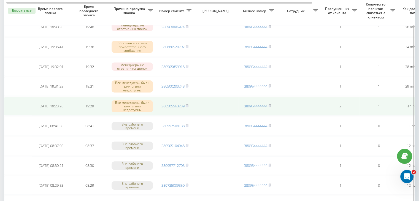
scroll to position [0, 140]
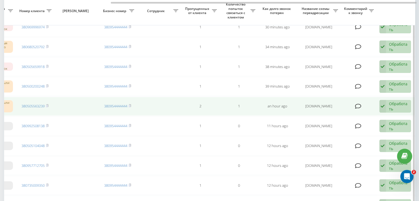
click at [398, 105] on div "Обработать" at bounding box center [398, 106] width 19 height 10
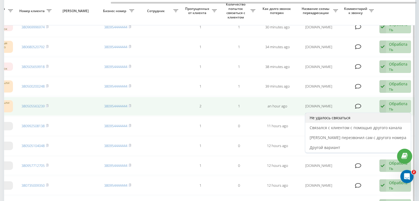
click at [364, 113] on div "Не удалось связаться" at bounding box center [357, 118] width 105 height 10
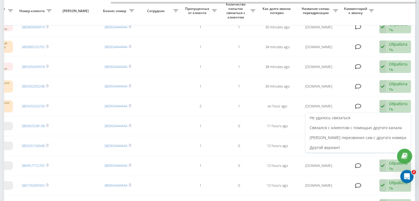
scroll to position [0, 0]
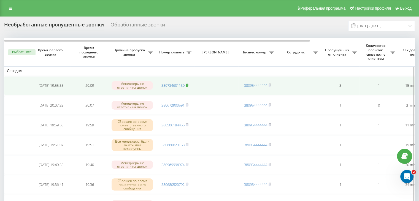
click at [188, 84] on icon at bounding box center [187, 84] width 2 height 3
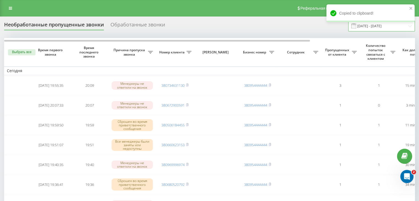
click at [388, 27] on input "[DATE] - [DATE]" at bounding box center [381, 26] width 67 height 11
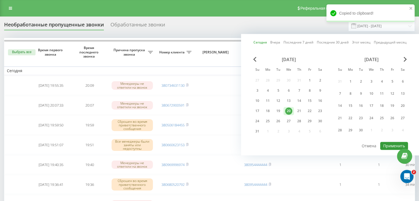
click at [388, 143] on button "Применить" at bounding box center [394, 146] width 28 height 8
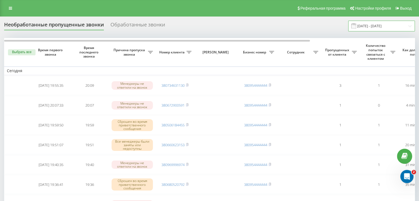
click at [386, 28] on input "[DATE] - [DATE]" at bounding box center [381, 26] width 67 height 11
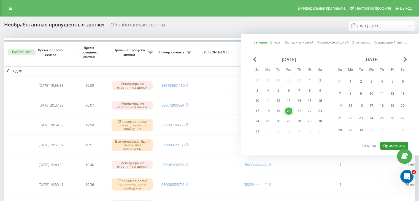
click at [390, 142] on button "Применить" at bounding box center [394, 146] width 28 height 8
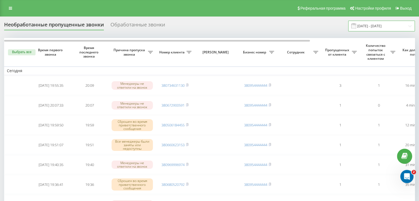
click at [374, 26] on input "[DATE] - [DATE]" at bounding box center [381, 26] width 67 height 11
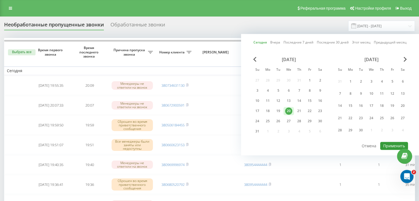
click at [388, 146] on button "Применить" at bounding box center [394, 146] width 28 height 8
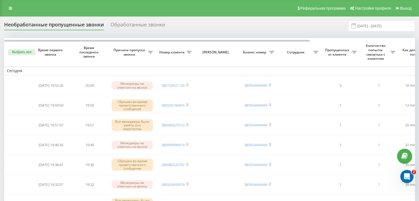
click at [156, 16] on div "Реферальная программа Настройки профиля Выход" at bounding box center [209, 8] width 419 height 17
click at [389, 25] on input "[DATE] - [DATE]" at bounding box center [381, 26] width 67 height 11
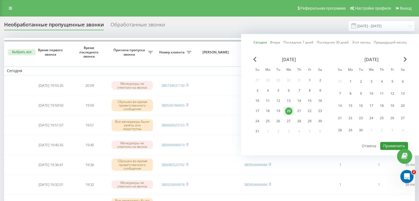
click at [389, 143] on button "Применить" at bounding box center [394, 146] width 28 height 8
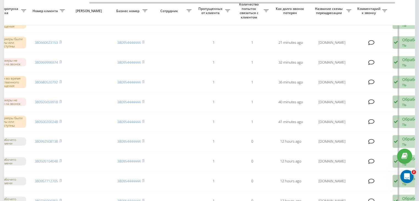
scroll to position [0, 140]
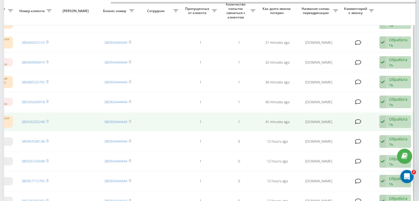
click at [389, 119] on div "Обработать" at bounding box center [398, 121] width 19 height 10
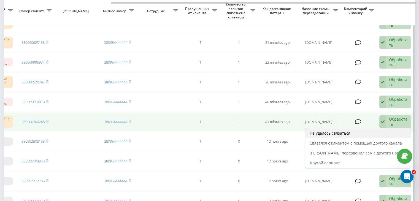
click at [359, 132] on div "Не удалось связаться" at bounding box center [357, 133] width 105 height 10
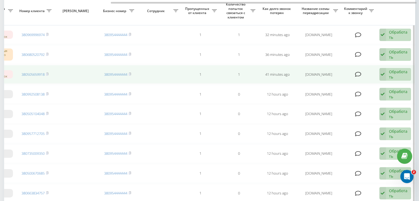
click at [397, 73] on div "Обработать" at bounding box center [398, 74] width 19 height 10
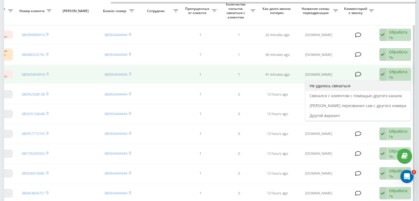
click at [386, 81] on div "Не удалось связаться" at bounding box center [357, 86] width 105 height 10
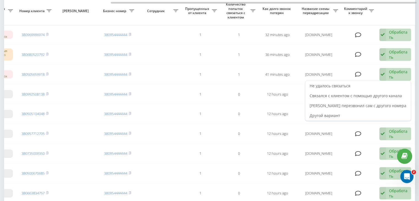
scroll to position [0, 0]
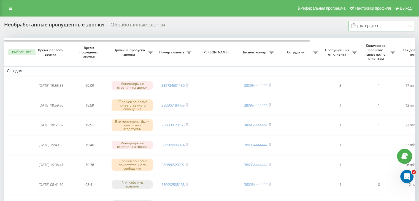
click at [378, 27] on input "[DATE] - [DATE]" at bounding box center [381, 26] width 67 height 11
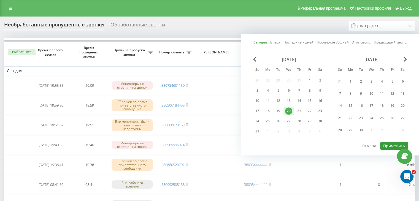
click at [388, 143] on button "Применить" at bounding box center [394, 146] width 28 height 8
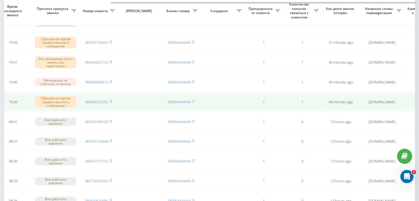
scroll to position [0, 140]
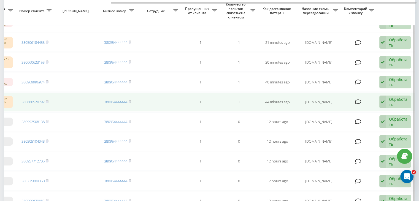
click at [395, 104] on div "Обработать" at bounding box center [398, 102] width 19 height 10
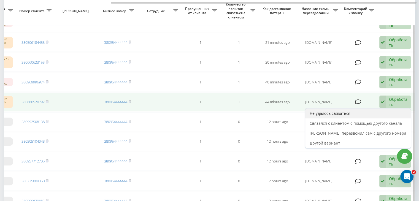
click at [378, 110] on div "Не удалось связаться" at bounding box center [357, 113] width 105 height 10
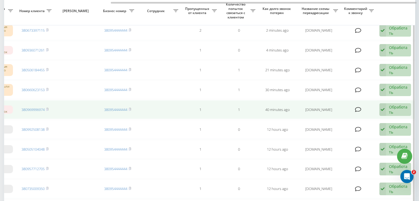
click at [395, 111] on div "Обработать" at bounding box center [398, 109] width 19 height 10
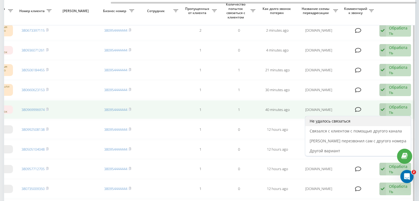
click at [387, 117] on div "Не удалось связаться" at bounding box center [357, 121] width 105 height 10
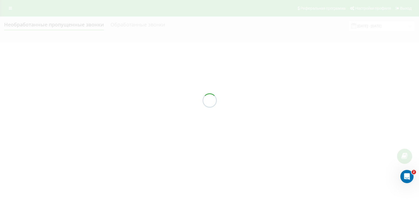
scroll to position [0, 0]
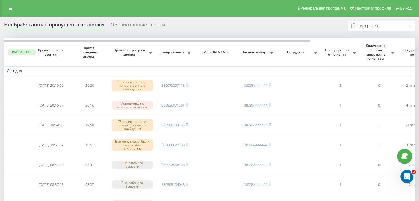
click at [375, 28] on input "[DATE] - [DATE]" at bounding box center [381, 26] width 67 height 11
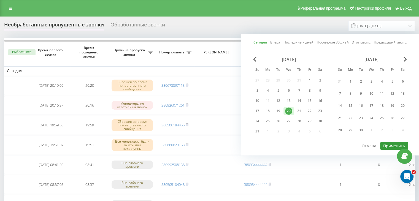
click at [389, 142] on button "Применить" at bounding box center [394, 146] width 28 height 8
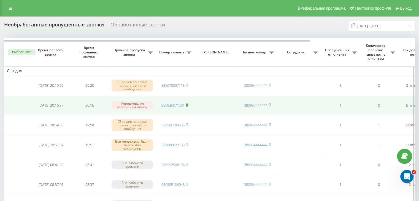
click at [188, 104] on icon at bounding box center [187, 104] width 2 height 3
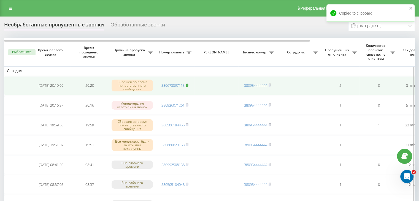
click at [187, 85] on rect at bounding box center [187, 85] width 2 height 2
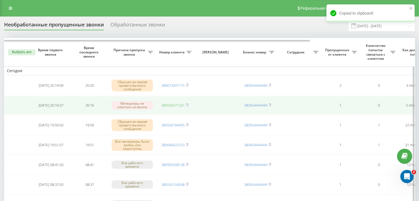
click at [176, 105] on link "380936071261" at bounding box center [172, 105] width 23 height 5
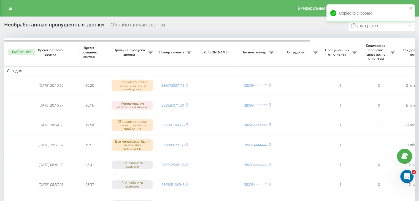
click at [390, 30] on input "[DATE] - [DATE]" at bounding box center [381, 26] width 67 height 11
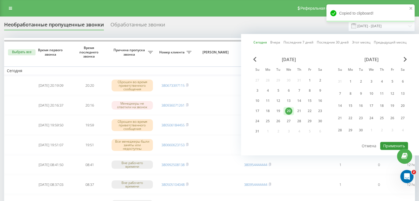
click at [391, 142] on button "Применить" at bounding box center [394, 146] width 28 height 8
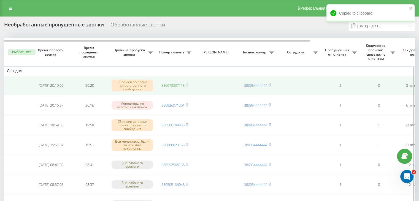
click at [177, 85] on link "380673397115" at bounding box center [172, 85] width 23 height 5
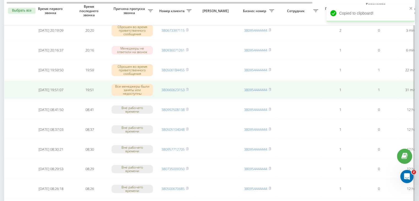
scroll to position [0, 140]
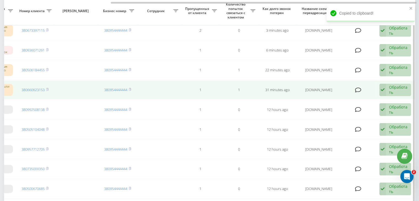
click at [390, 88] on div "Обработать" at bounding box center [398, 90] width 19 height 10
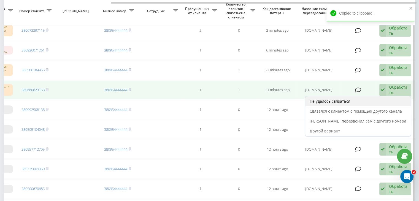
click at [371, 100] on div "Не удалось связаться" at bounding box center [357, 101] width 105 height 10
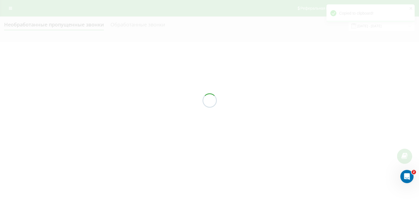
scroll to position [0, 0]
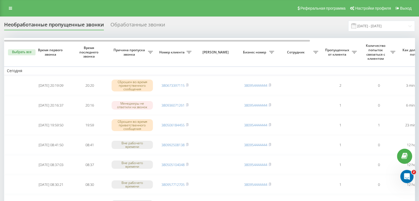
click at [164, 10] on div "Реферальная программа Настройки профиля Выход" at bounding box center [209, 8] width 419 height 17
click at [399, 29] on input "[DATE] - [DATE]" at bounding box center [381, 26] width 67 height 11
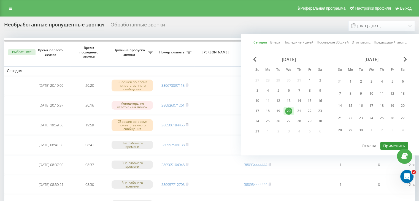
click at [385, 142] on button "Применить" at bounding box center [394, 146] width 28 height 8
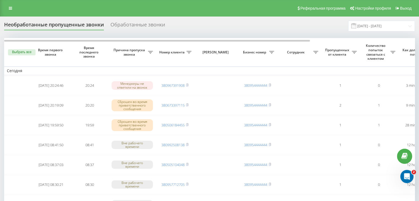
click at [183, 12] on div "Реферальная программа Настройки профиля Выход" at bounding box center [209, 8] width 419 height 17
click at [373, 28] on input "[DATE] - [DATE]" at bounding box center [381, 26] width 67 height 11
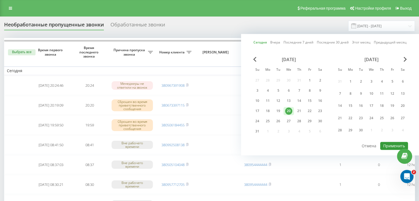
click at [382, 142] on button "Применить" at bounding box center [394, 146] width 28 height 8
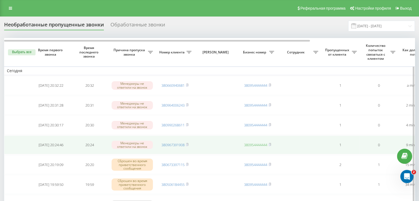
scroll to position [28, 0]
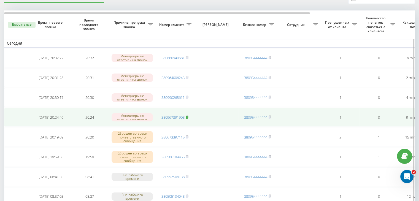
click at [187, 115] on icon at bounding box center [187, 116] width 2 height 3
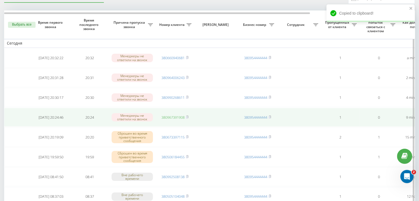
click at [182, 117] on link "380967391908" at bounding box center [172, 117] width 23 height 5
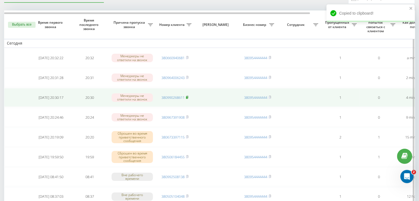
click at [187, 97] on rect at bounding box center [187, 97] width 2 height 2
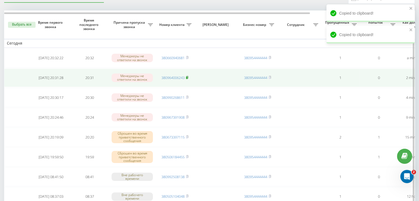
click at [187, 77] on rect at bounding box center [187, 78] width 2 height 2
click at [179, 76] on link "380964006243" at bounding box center [172, 77] width 23 height 5
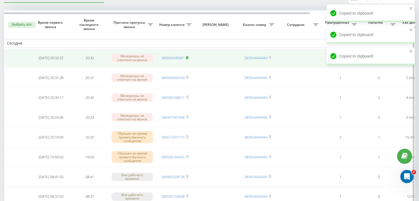
click at [187, 57] on rect at bounding box center [187, 58] width 2 height 2
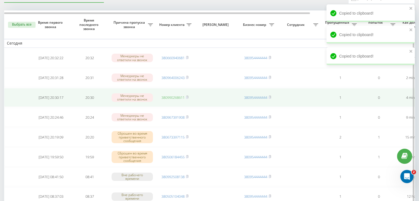
click at [180, 97] on link "380990268611" at bounding box center [172, 97] width 23 height 5
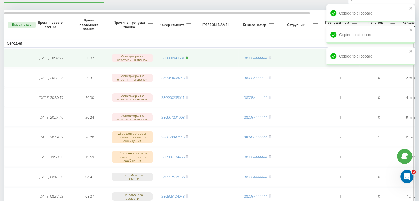
click at [188, 58] on icon at bounding box center [187, 57] width 2 height 3
click at [173, 56] on link "380660940681" at bounding box center [172, 57] width 23 height 5
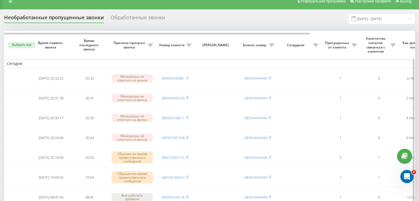
scroll to position [0, 0]
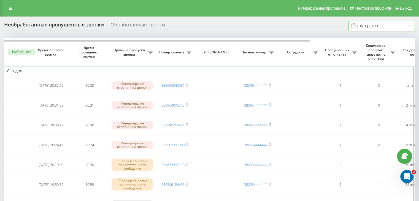
click at [377, 27] on input "[DATE] - [DATE]" at bounding box center [381, 26] width 67 height 11
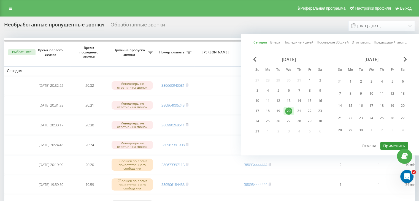
click at [385, 146] on button "Применить" at bounding box center [394, 146] width 28 height 8
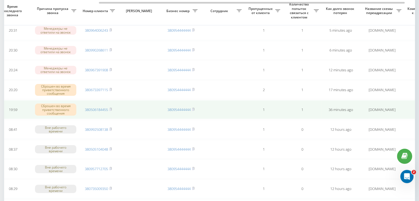
scroll to position [0, 140]
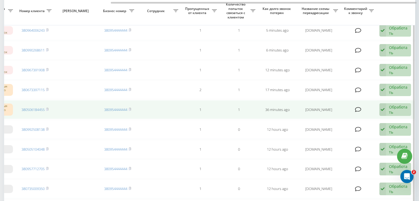
click at [404, 108] on div "Обработать" at bounding box center [398, 109] width 19 height 10
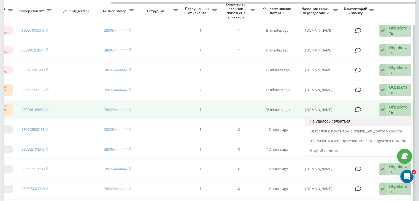
click at [377, 121] on div "Не удалось связаться" at bounding box center [357, 121] width 105 height 10
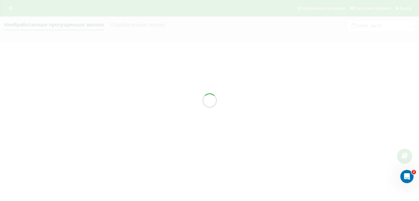
scroll to position [0, 0]
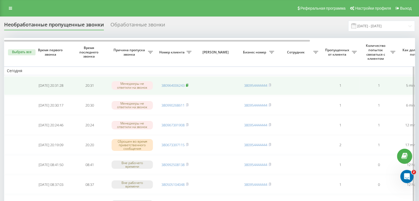
click at [187, 84] on rect at bounding box center [187, 85] width 2 height 2
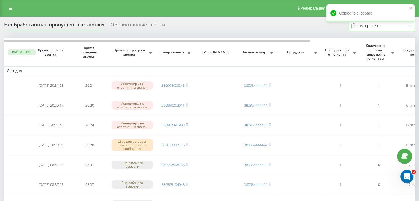
click at [377, 28] on input "[DATE] - [DATE]" at bounding box center [381, 26] width 67 height 11
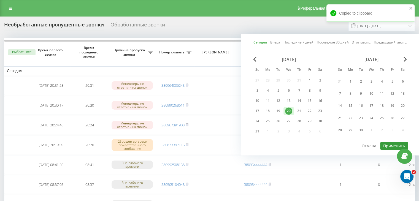
click at [385, 146] on button "Применить" at bounding box center [394, 146] width 28 height 8
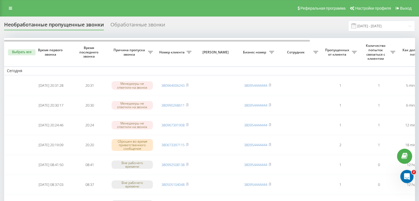
click at [175, 12] on div "Реферальная программа Настройки профиля Выход" at bounding box center [209, 8] width 419 height 17
click at [388, 29] on input "[DATE] - [DATE]" at bounding box center [381, 26] width 67 height 11
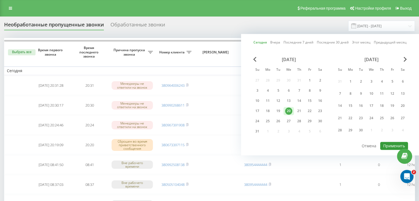
click at [392, 142] on button "Применить" at bounding box center [394, 146] width 28 height 8
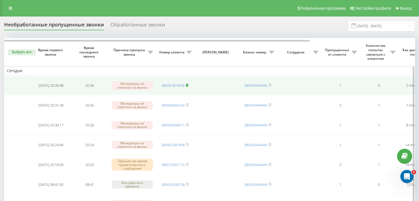
click at [187, 86] on span at bounding box center [187, 85] width 2 height 5
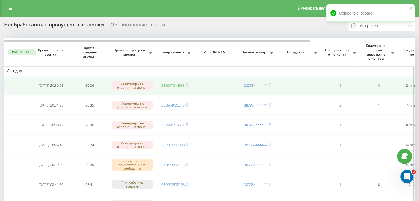
click at [178, 85] on link "380967814058" at bounding box center [172, 85] width 23 height 5
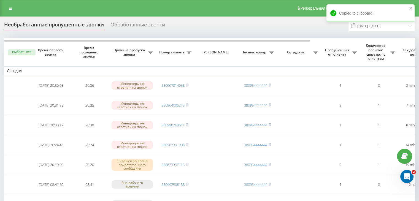
click at [157, 7] on div "Реферальная программа Настройки профиля Выход" at bounding box center [209, 8] width 419 height 17
click at [371, 31] on input "[DATE] - [DATE]" at bounding box center [381, 26] width 67 height 11
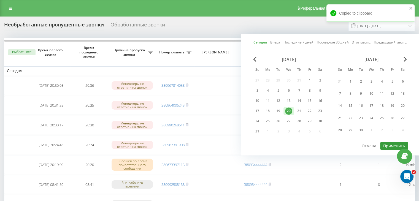
click at [387, 142] on button "Применить" at bounding box center [394, 146] width 28 height 8
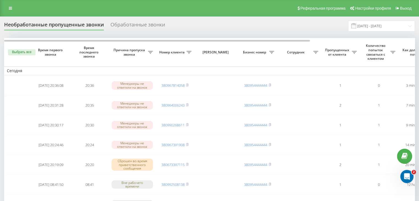
click at [360, 25] on div "Copied to clipboard!" at bounding box center [370, 14] width 88 height 21
click at [363, 27] on input "[DATE] - [DATE]" at bounding box center [381, 26] width 67 height 11
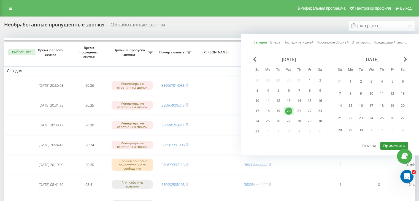
click at [388, 143] on button "Применить" at bounding box center [394, 146] width 28 height 8
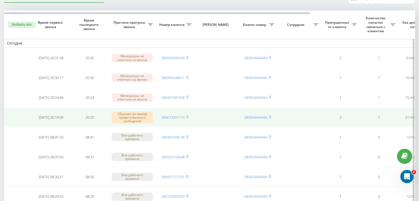
scroll to position [0, 140]
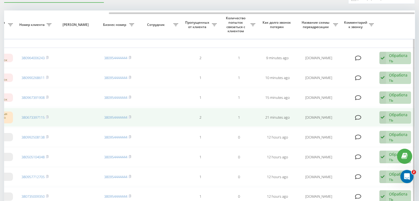
click at [386, 119] on div "Обработать Не удалось связаться Связался с клиентом с помощью другого канала Кл…" at bounding box center [395, 117] width 32 height 13
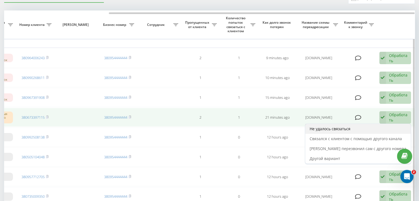
click at [377, 125] on div "Не удалось связаться" at bounding box center [357, 129] width 105 height 10
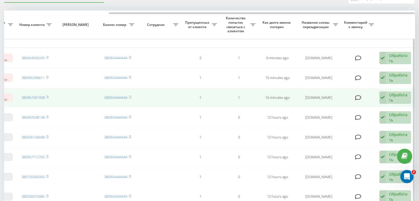
click at [389, 93] on div "Обработать" at bounding box center [398, 97] width 19 height 10
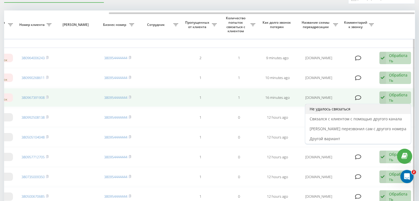
click at [373, 105] on div "Не удалось связаться" at bounding box center [357, 109] width 105 height 10
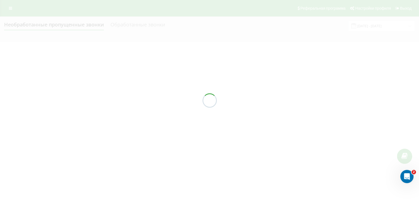
scroll to position [0, 0]
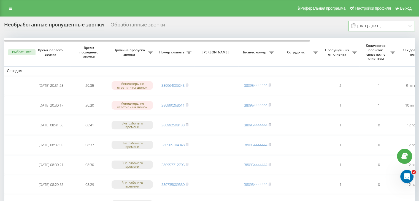
click at [398, 24] on input "[DATE] - [DATE]" at bounding box center [381, 26] width 67 height 11
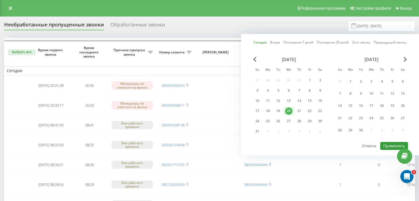
click at [390, 142] on button "Применить" at bounding box center [394, 146] width 28 height 8
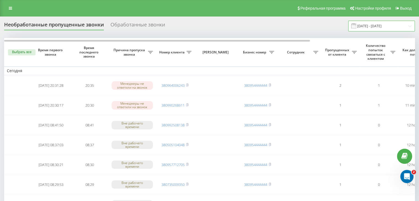
click at [371, 29] on input "[DATE] - [DATE]" at bounding box center [381, 26] width 67 height 11
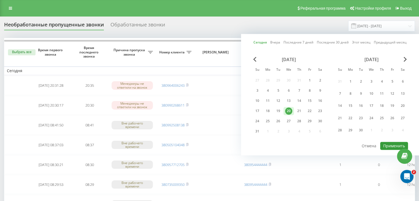
click at [383, 142] on button "Применить" at bounding box center [394, 146] width 28 height 8
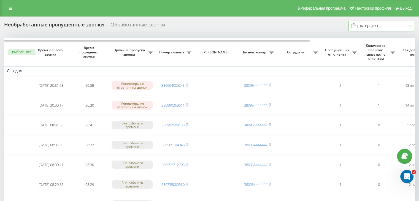
click at [372, 26] on input "[DATE] - [DATE]" at bounding box center [381, 26] width 67 height 11
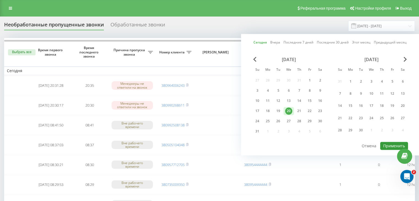
click at [388, 145] on button "Применить" at bounding box center [394, 146] width 28 height 8
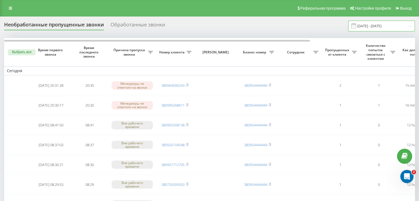
click at [381, 26] on input "[DATE] - [DATE]" at bounding box center [381, 26] width 67 height 11
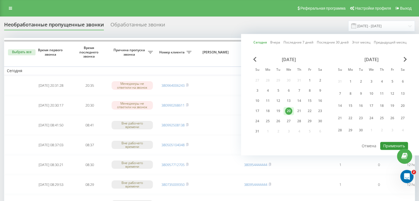
click at [389, 142] on button "Применить" at bounding box center [394, 146] width 28 height 8
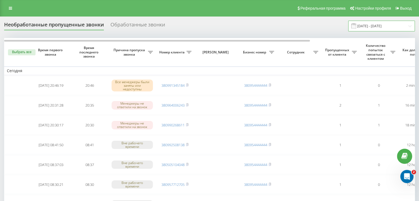
click at [375, 29] on input "[DATE] - [DATE]" at bounding box center [381, 26] width 67 height 11
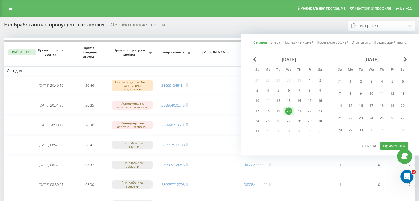
click at [390, 140] on div "[DATE] Su Mo Tu We Th Fr Sa 27 28 29 30 31 1 2 3 4 5 6 7 8 9 10 11 12 13 14 15 …" at bounding box center [330, 99] width 156 height 85
click at [389, 143] on button "Применить" at bounding box center [394, 146] width 28 height 8
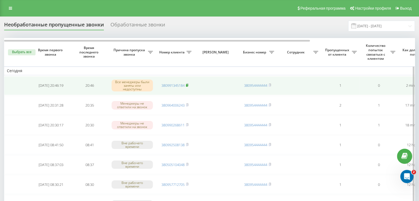
click at [187, 84] on rect at bounding box center [187, 85] width 2 height 2
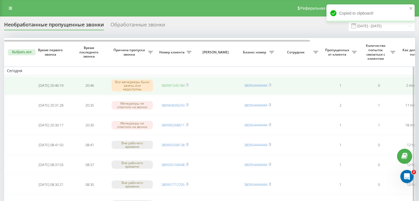
click at [173, 87] on link "380991345184" at bounding box center [172, 85] width 23 height 5
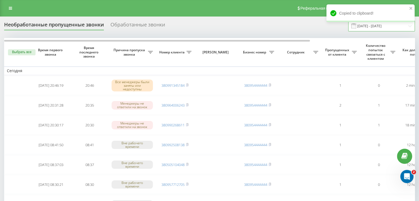
click at [370, 30] on input "[DATE] - [DATE]" at bounding box center [381, 26] width 67 height 11
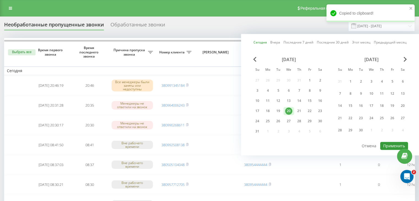
click at [392, 143] on button "Применить" at bounding box center [394, 146] width 28 height 8
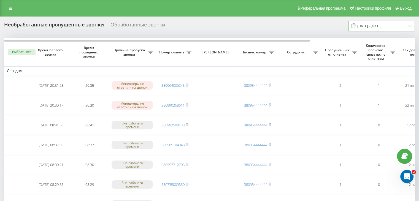
click at [365, 24] on input "[DATE] - [DATE]" at bounding box center [381, 26] width 67 height 11
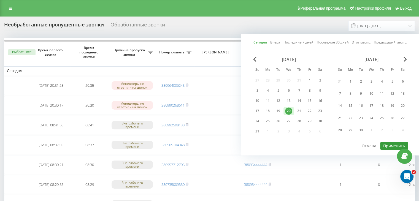
click at [385, 142] on button "Применить" at bounding box center [394, 146] width 28 height 8
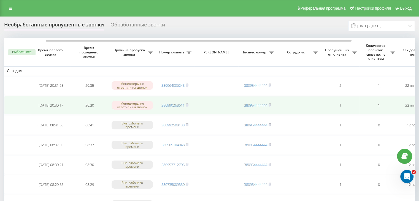
scroll to position [0, 140]
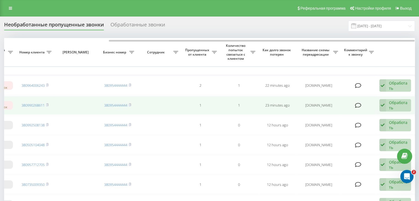
click at [399, 108] on div "Обработать" at bounding box center [398, 105] width 19 height 10
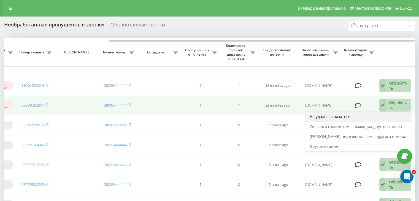
click at [373, 119] on div "Не удалось связаться" at bounding box center [357, 117] width 105 height 10
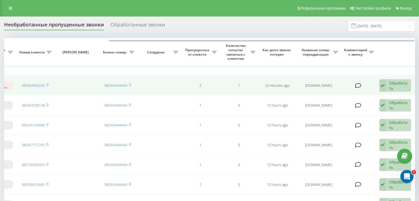
click at [382, 82] on icon at bounding box center [382, 85] width 7 height 13
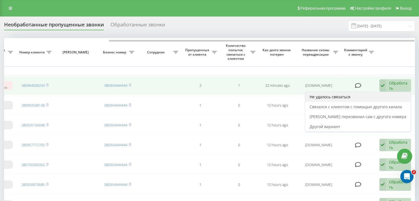
click at [366, 98] on div "Не удалось связаться" at bounding box center [357, 97] width 105 height 10
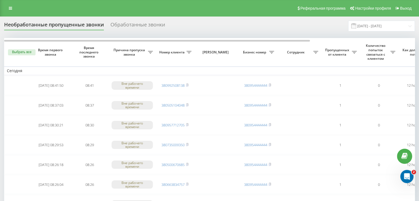
click at [182, 8] on div "Реферальная программа Настройки профиля Выход" at bounding box center [209, 8] width 419 height 17
click at [389, 27] on input "[DATE] - [DATE]" at bounding box center [381, 26] width 67 height 11
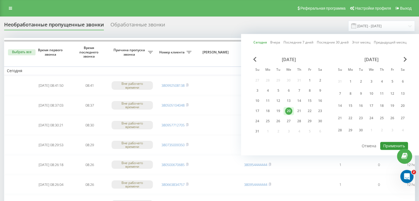
click at [387, 142] on button "Применить" at bounding box center [394, 146] width 28 height 8
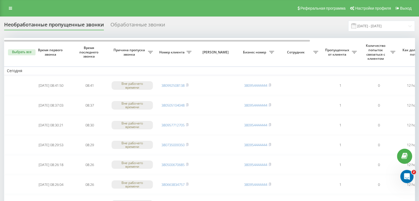
click at [377, 26] on input "[DATE] - [DATE]" at bounding box center [381, 26] width 67 height 11
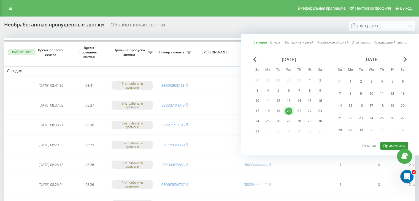
click at [387, 145] on button "Применить" at bounding box center [394, 146] width 28 height 8
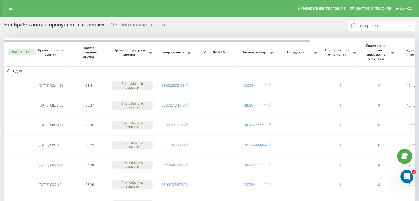
click at [177, 12] on div "Реферальная программа Настройки профиля Выход" at bounding box center [209, 8] width 419 height 17
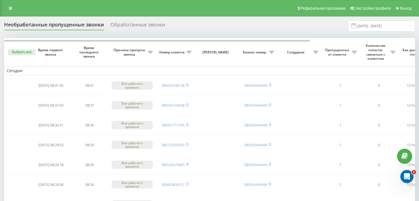
click at [310, 30] on div "Необработанные пропущенные звонки Обработанные звонки [DATE] - [DATE]" at bounding box center [209, 26] width 410 height 11
click at [383, 27] on input "[DATE] - [DATE]" at bounding box center [381, 26] width 67 height 11
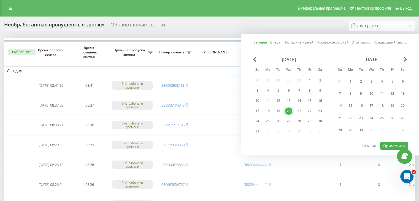
click at [384, 138] on div "[DATE] Su Mo Tu We Th Fr Sa 27 28 29 30 31 1 2 3 4 5 6 7 8 9 10 11 12 13 14 15 …" at bounding box center [330, 99] width 156 height 85
click at [387, 145] on button "Применить" at bounding box center [394, 146] width 28 height 8
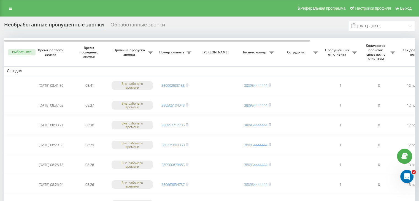
click at [182, 21] on div "Необработанные пропущенные звонки Обработанные звонки [DATE] - [DATE]" at bounding box center [209, 26] width 410 height 11
click at [400, 27] on input "[DATE] - [DATE]" at bounding box center [381, 26] width 67 height 11
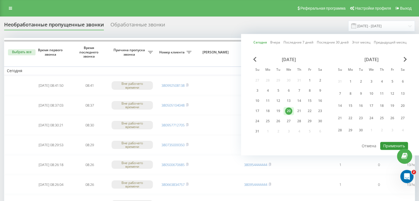
click at [387, 147] on button "Применить" at bounding box center [394, 146] width 28 height 8
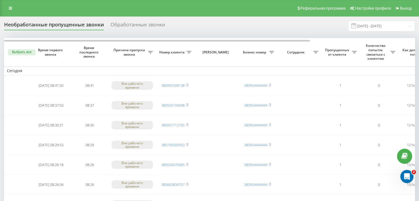
click at [173, 1] on div "Реферальная программа Настройки профиля Выход" at bounding box center [209, 8] width 419 height 17
click at [414, 28] on input "[DATE] - [DATE]" at bounding box center [381, 26] width 67 height 11
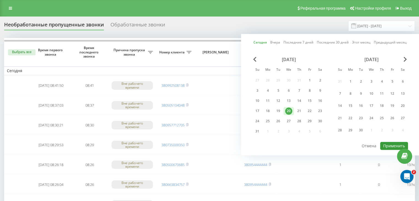
click at [391, 143] on button "Применить" at bounding box center [394, 146] width 28 height 8
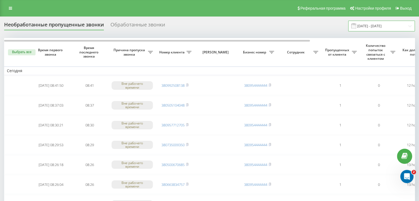
click at [383, 30] on input "[DATE] - [DATE]" at bounding box center [381, 26] width 67 height 11
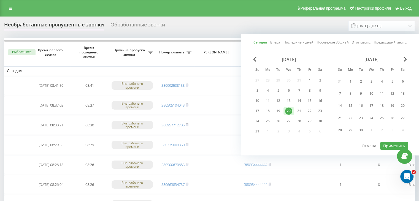
click at [389, 140] on div "[DATE] [DATE] Последние 7 дней Последние 30 дней Этот месяц Предыдущий месяц [D…" at bounding box center [330, 94] width 178 height 121
click at [391, 143] on button "Применить" at bounding box center [394, 146] width 28 height 8
